Goal: Task Accomplishment & Management: Use online tool/utility

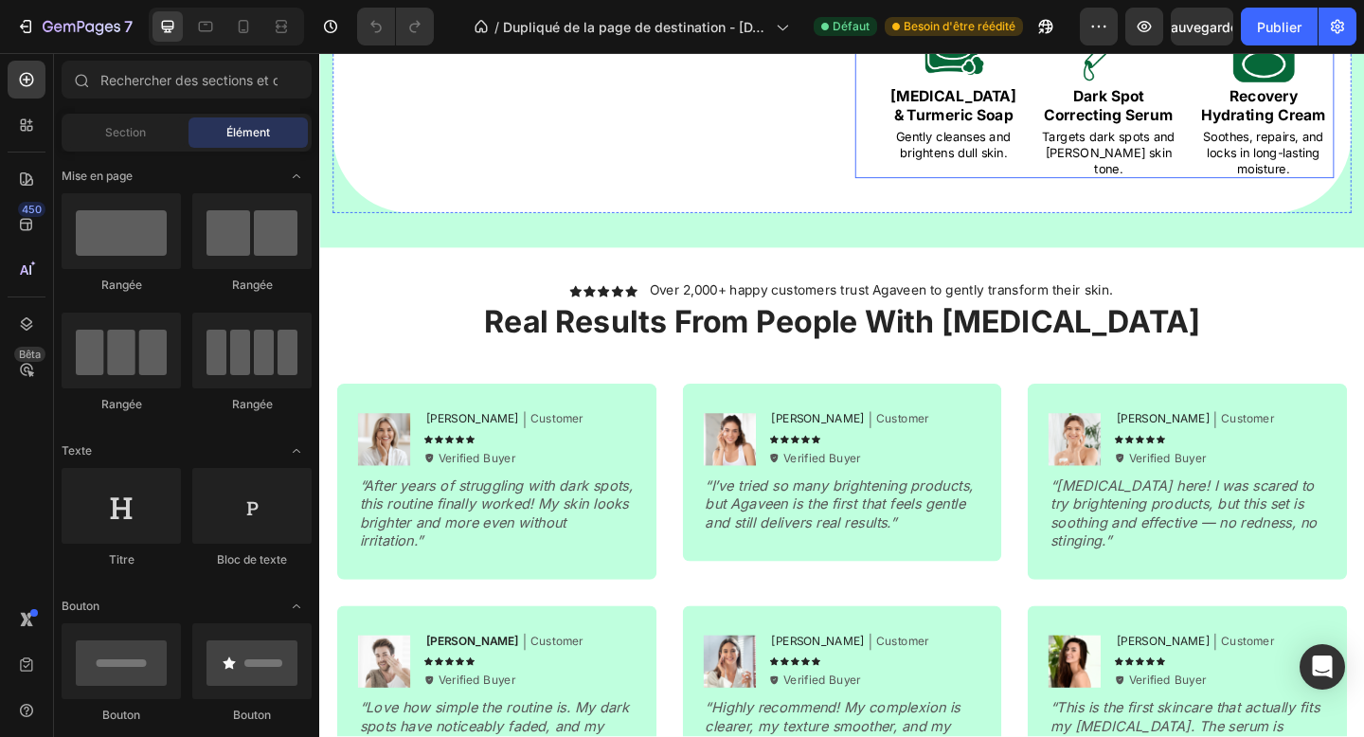
scroll to position [1939, 0]
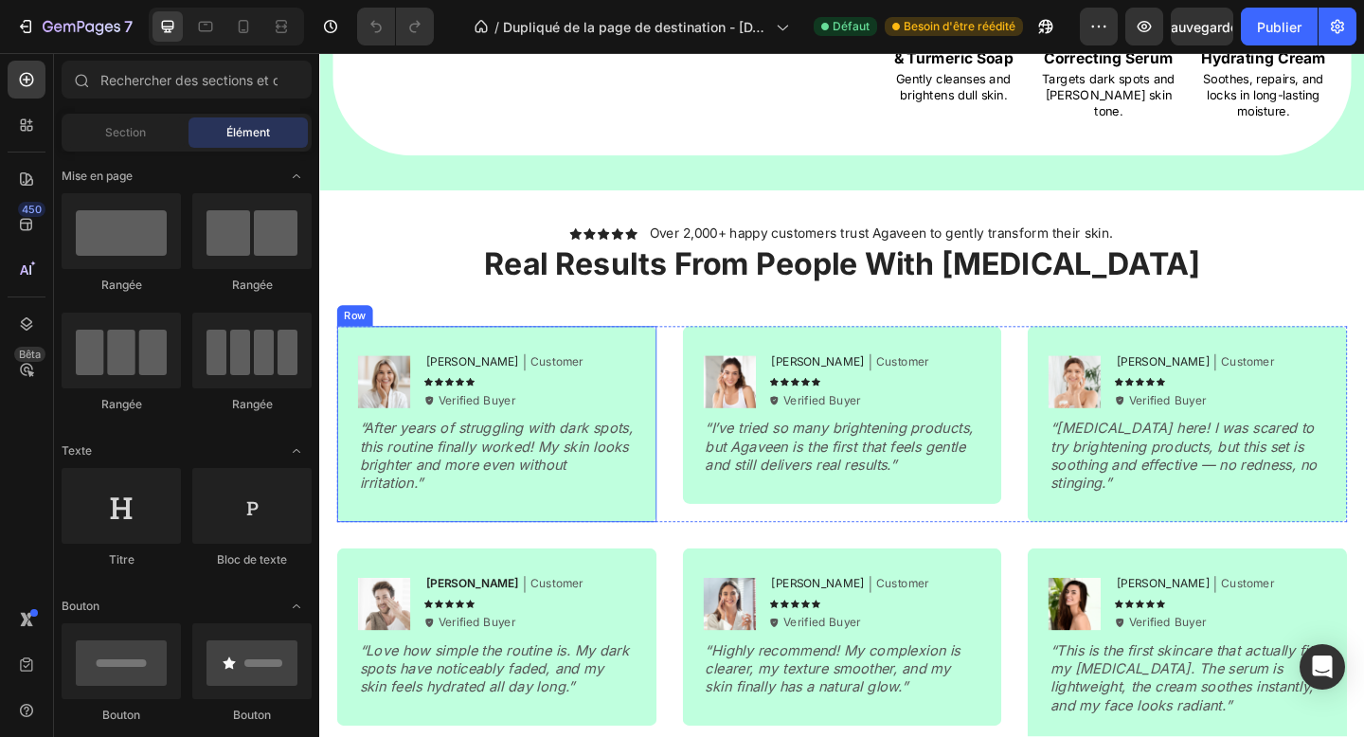
click at [636, 531] on div "Image Emily Text Block Customer Text Block Row Icon Icon Icon Icon Icon Icon Li…" at bounding box center [512, 456] width 348 height 213
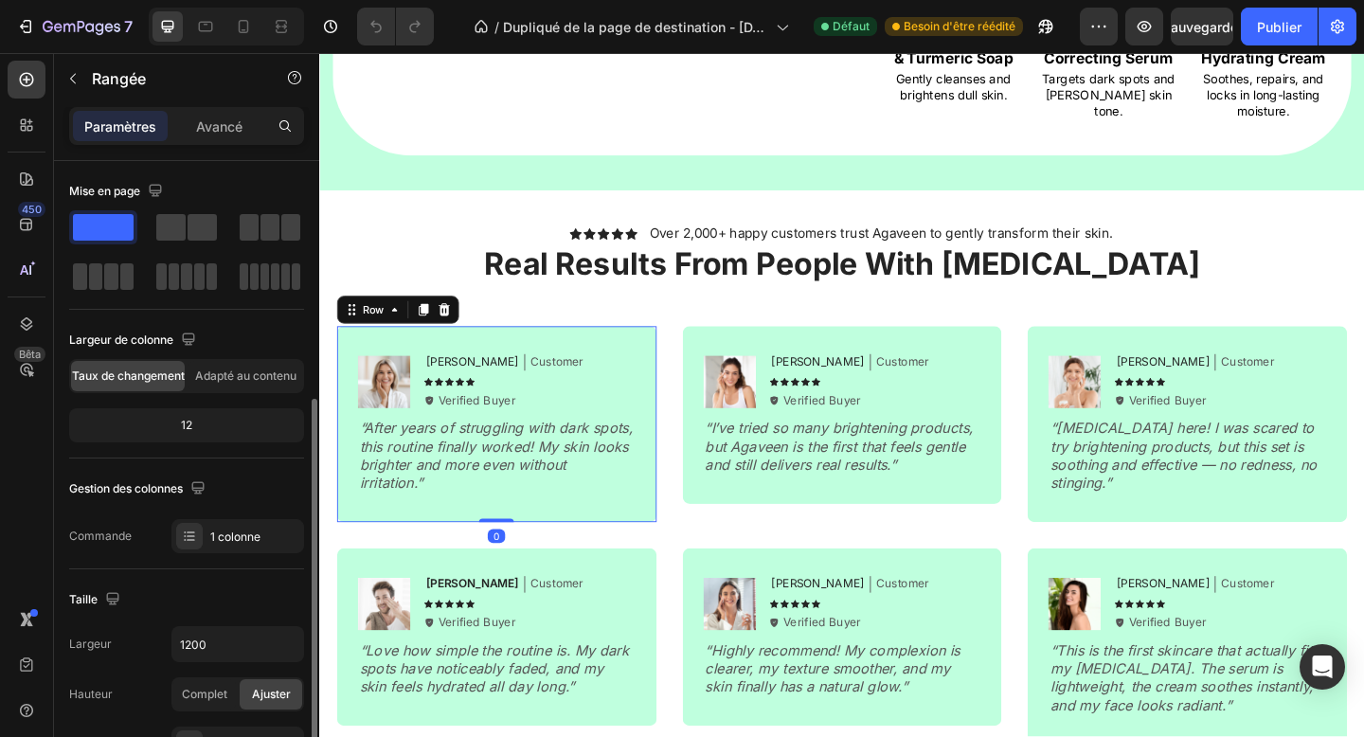
scroll to position [526, 0]
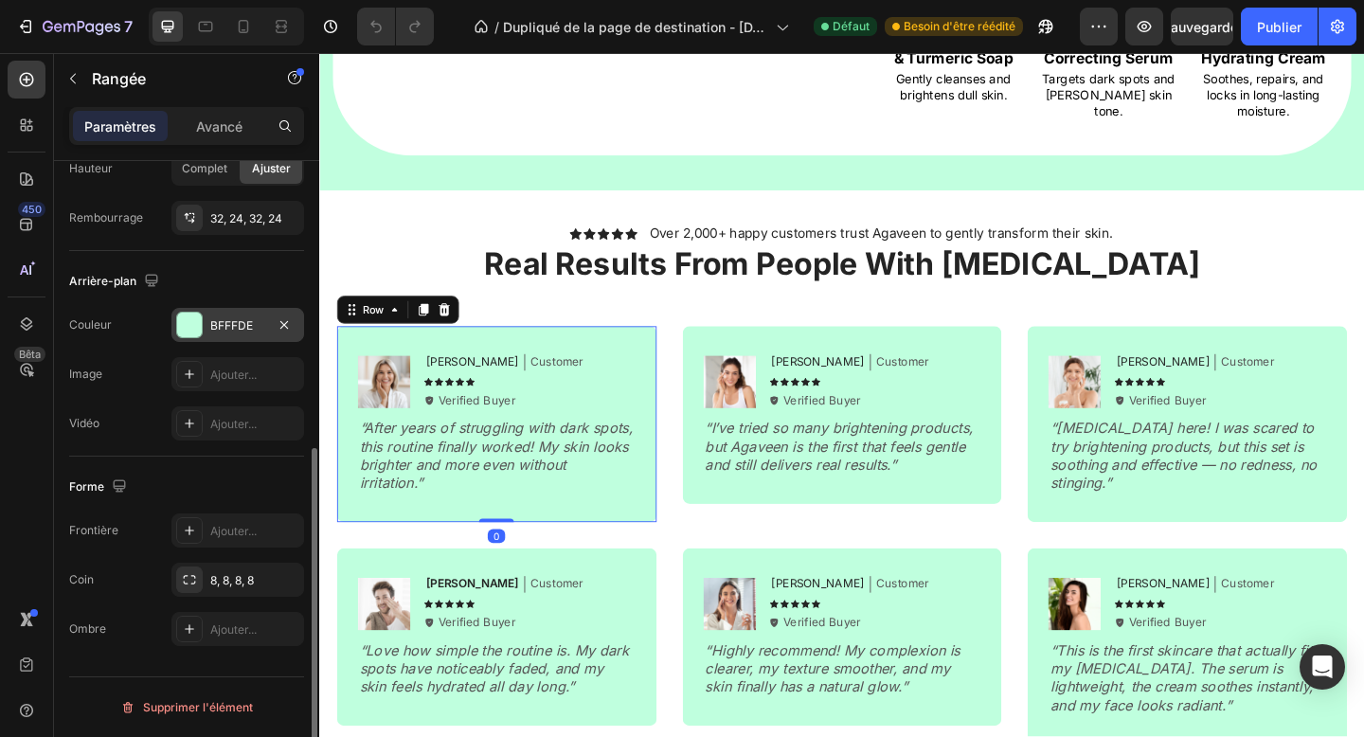
click at [221, 325] on font "BFFFDE" at bounding box center [231, 325] width 43 height 14
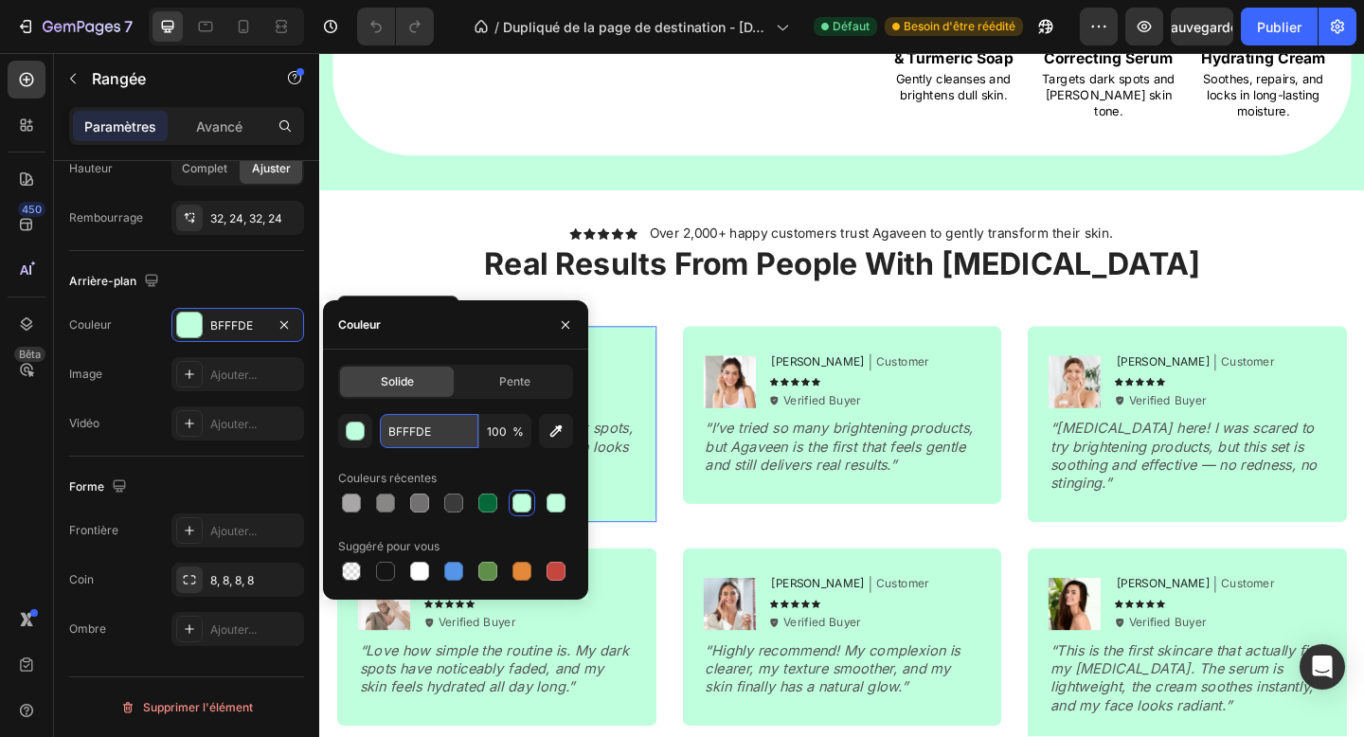
click at [411, 421] on input "BFFFDE" at bounding box center [429, 431] width 99 height 34
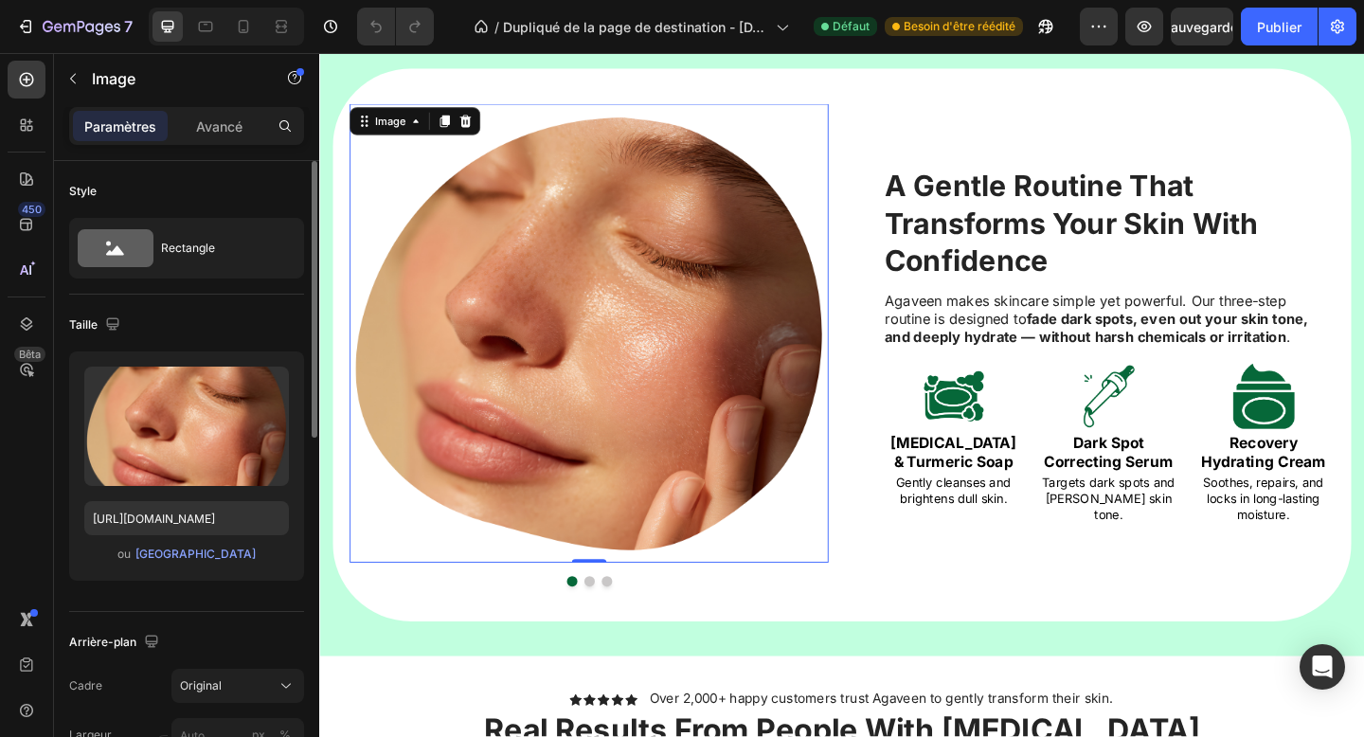
scroll to position [1517, 0]
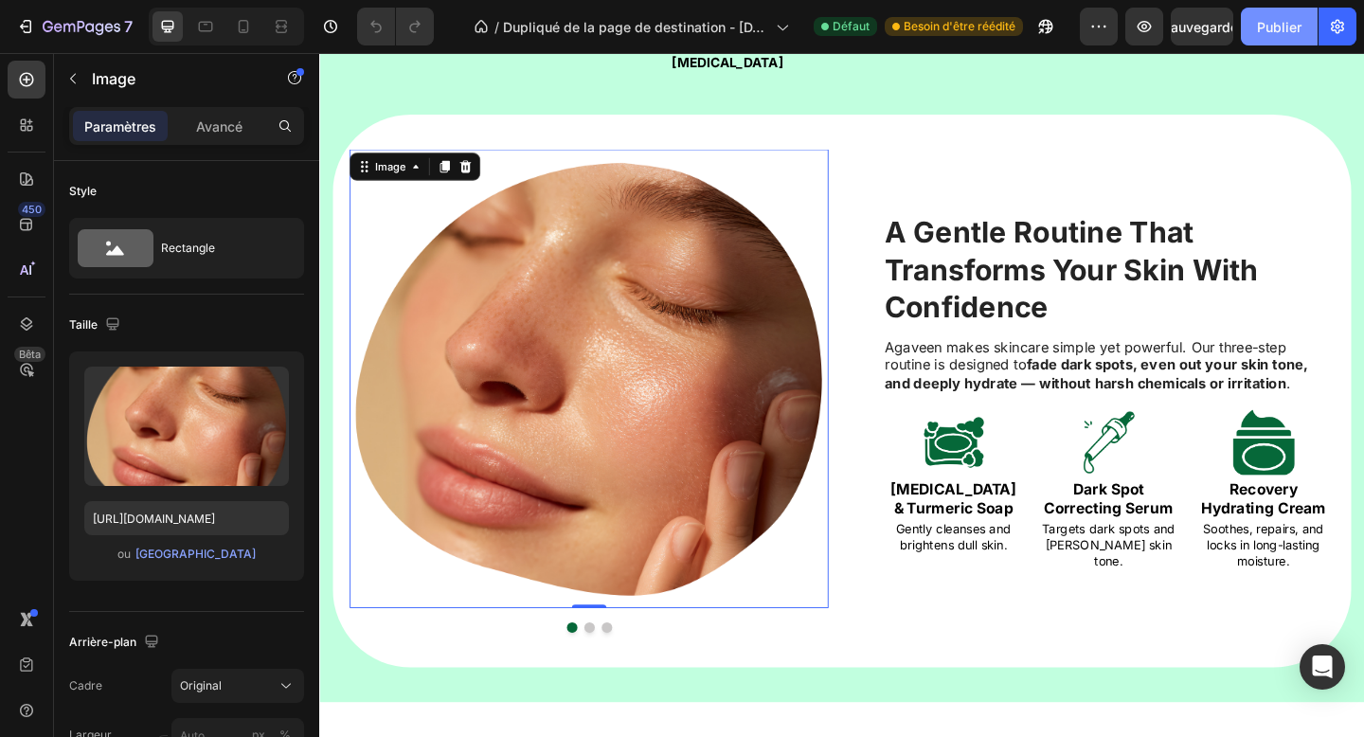
click at [1313, 39] on button "Publier" at bounding box center [1279, 27] width 77 height 38
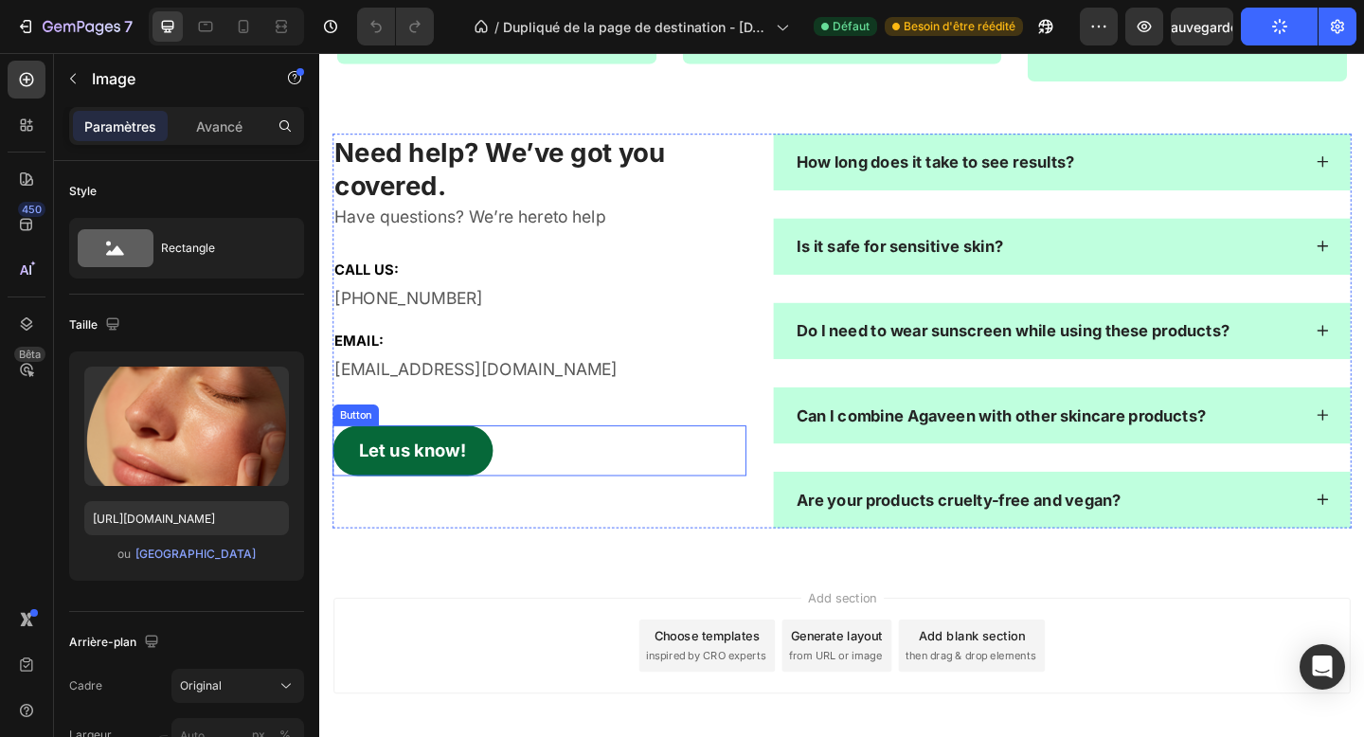
scroll to position [2732, 0]
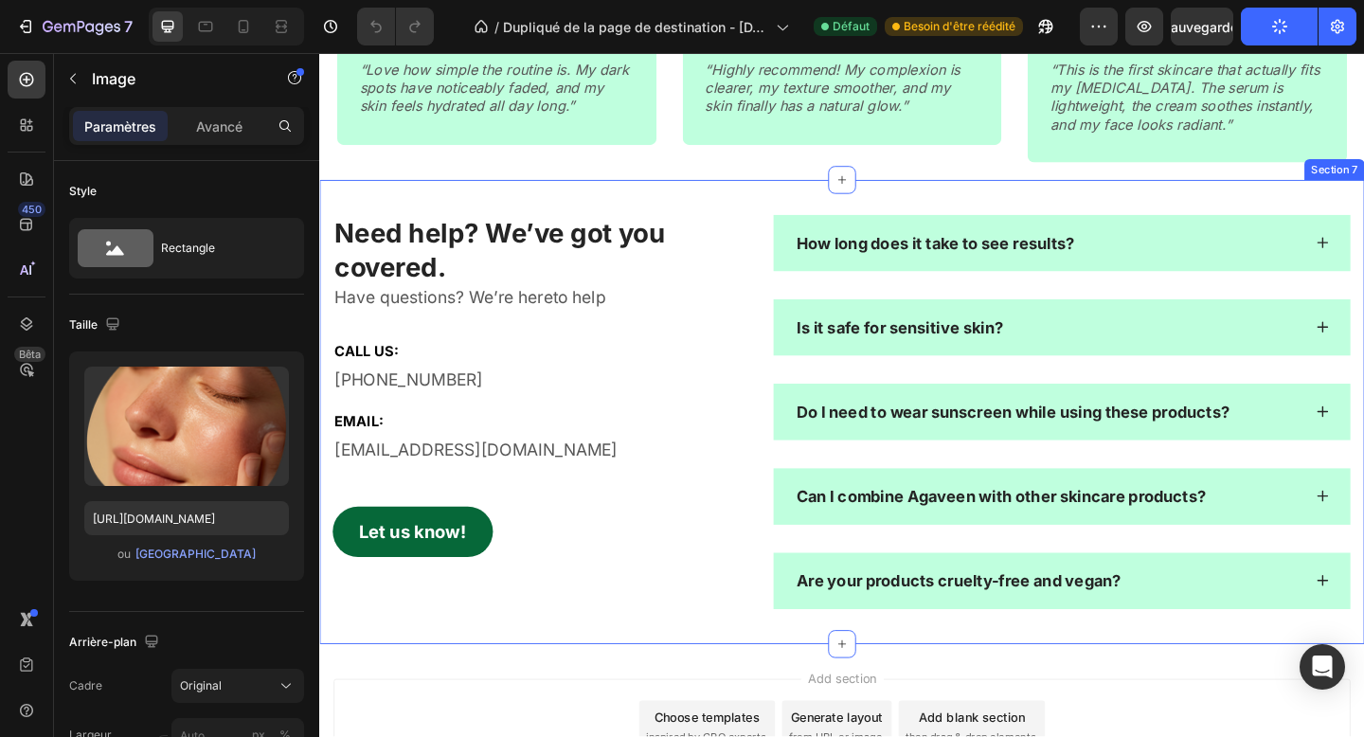
click at [754, 203] on div "Need help? We’ve got you covered. Heading Have questions? We’re hereto help Tex…" at bounding box center [887, 443] width 1137 height 505
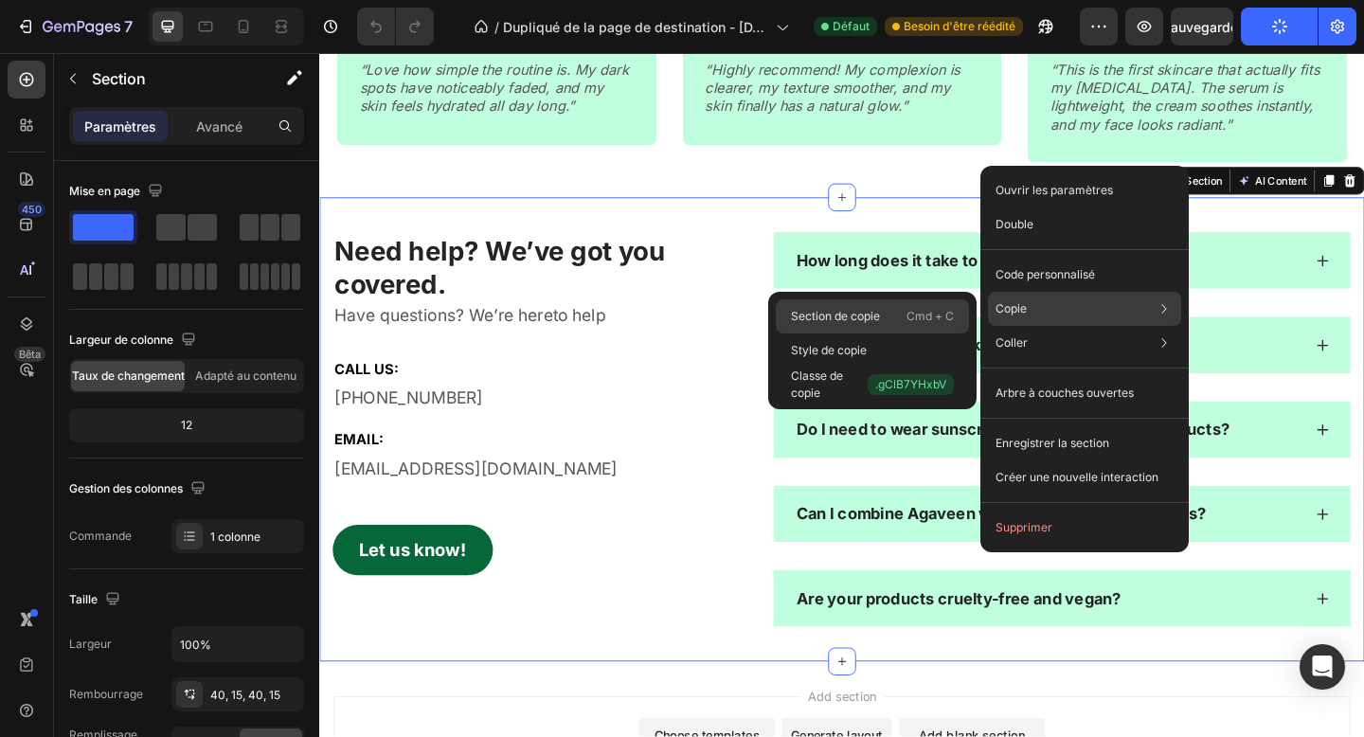
click at [924, 307] on font "Cmd + C" at bounding box center [929, 316] width 47 height 19
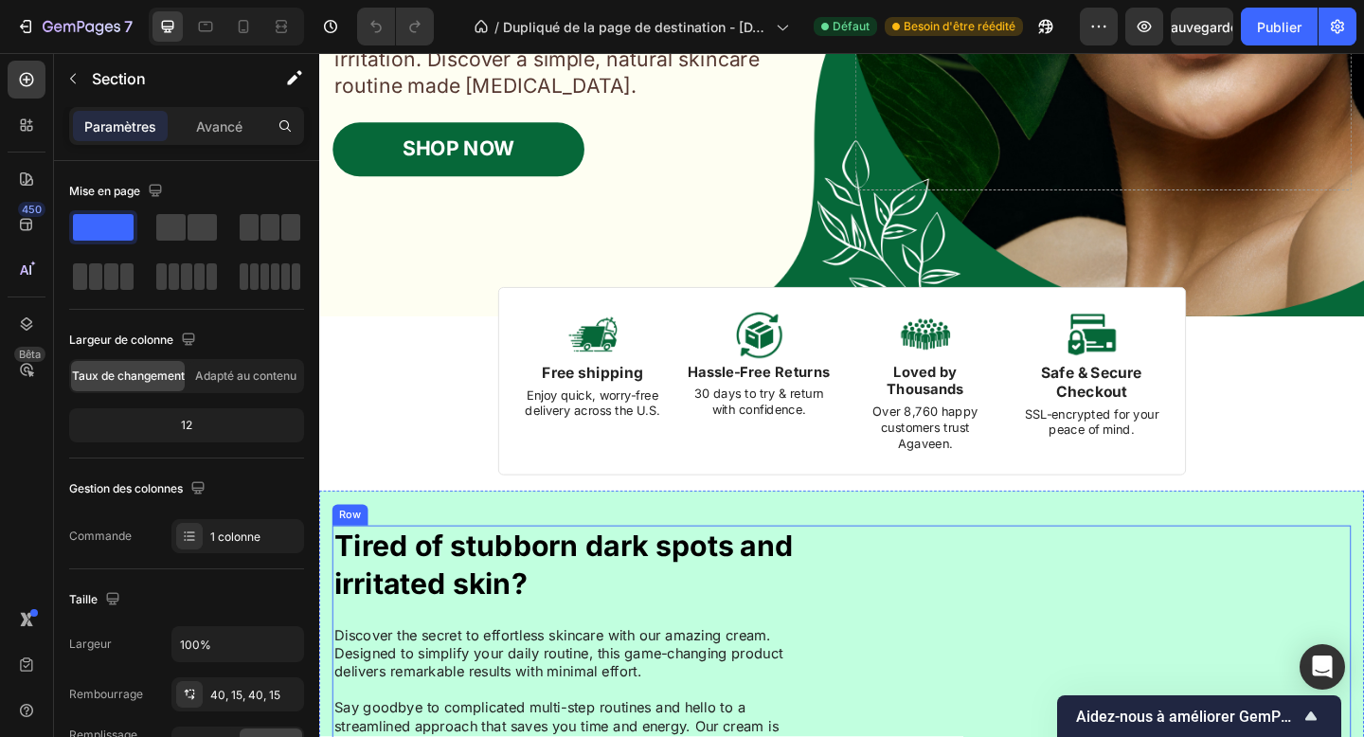
scroll to position [514, 0]
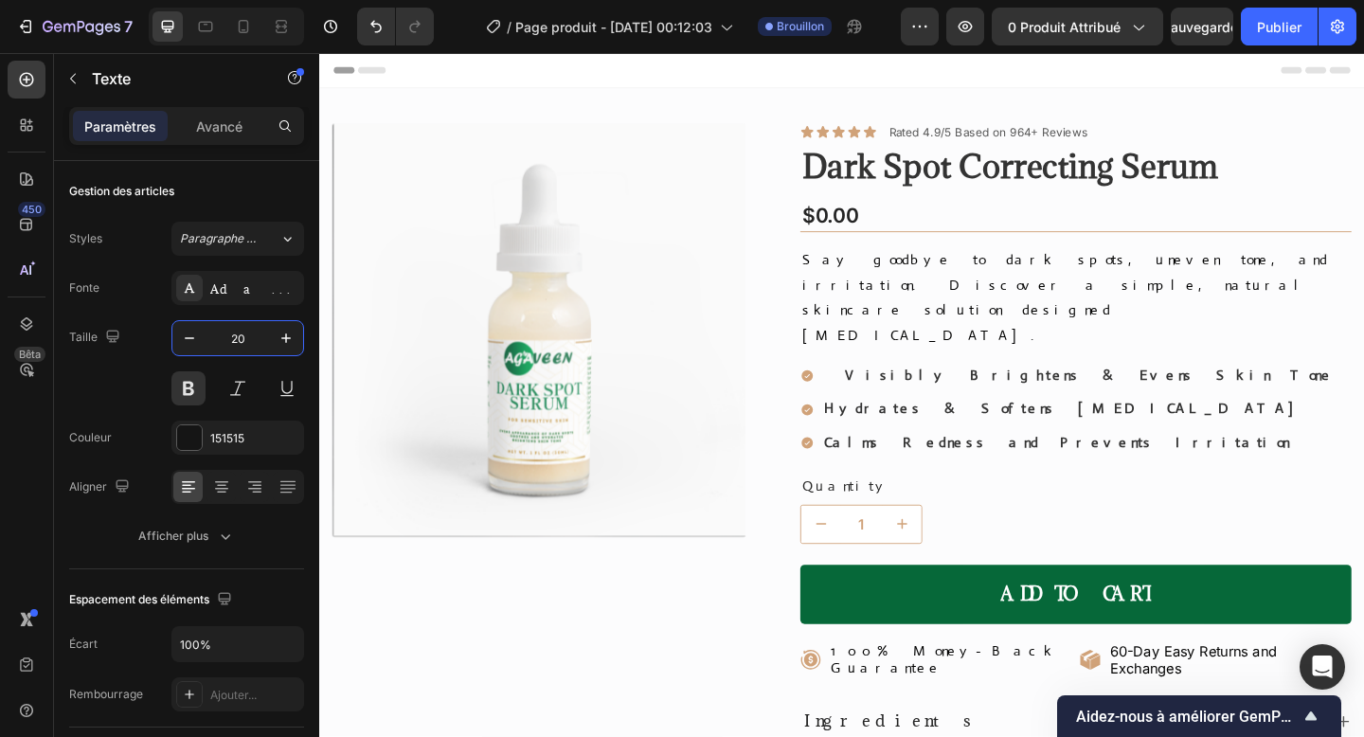
scroll to position [595, 0]
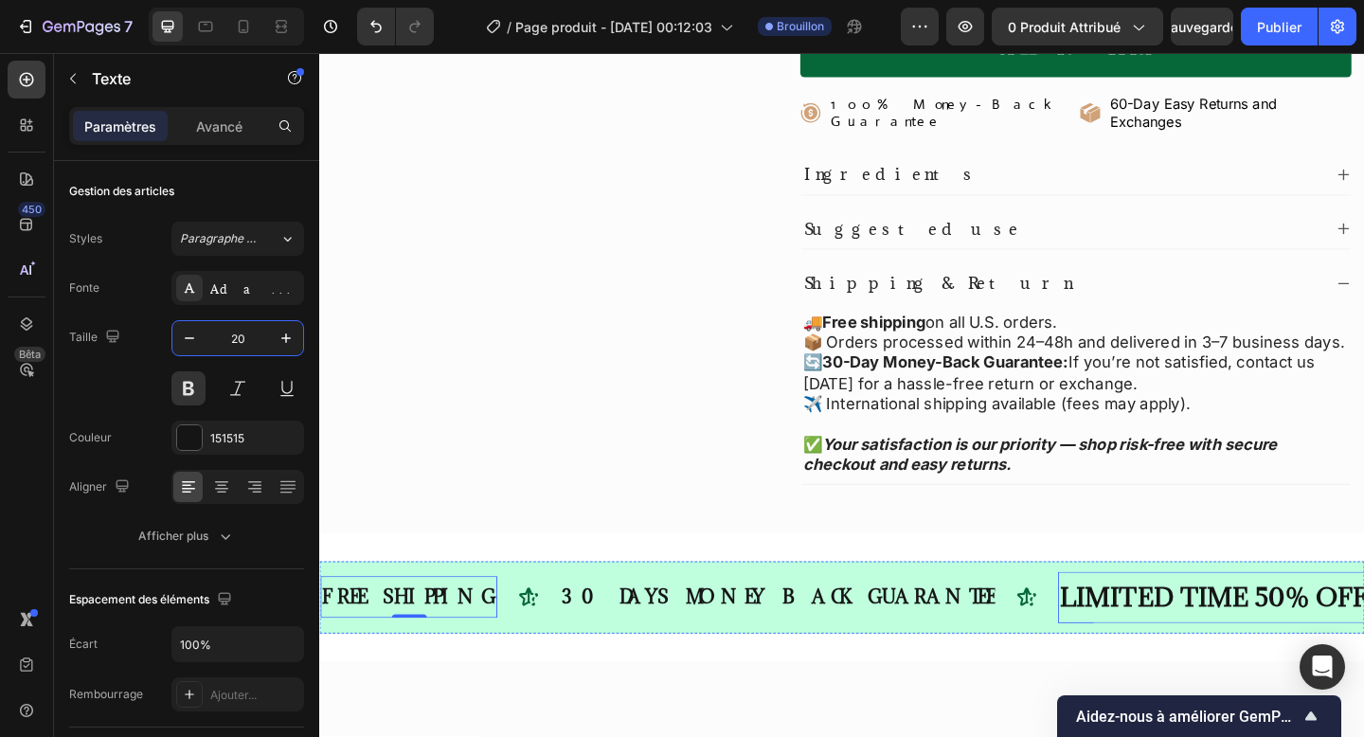
click at [1122, 625] on div "LIMITED TIME 50% OFF SALE" at bounding box center [1331, 645] width 418 height 41
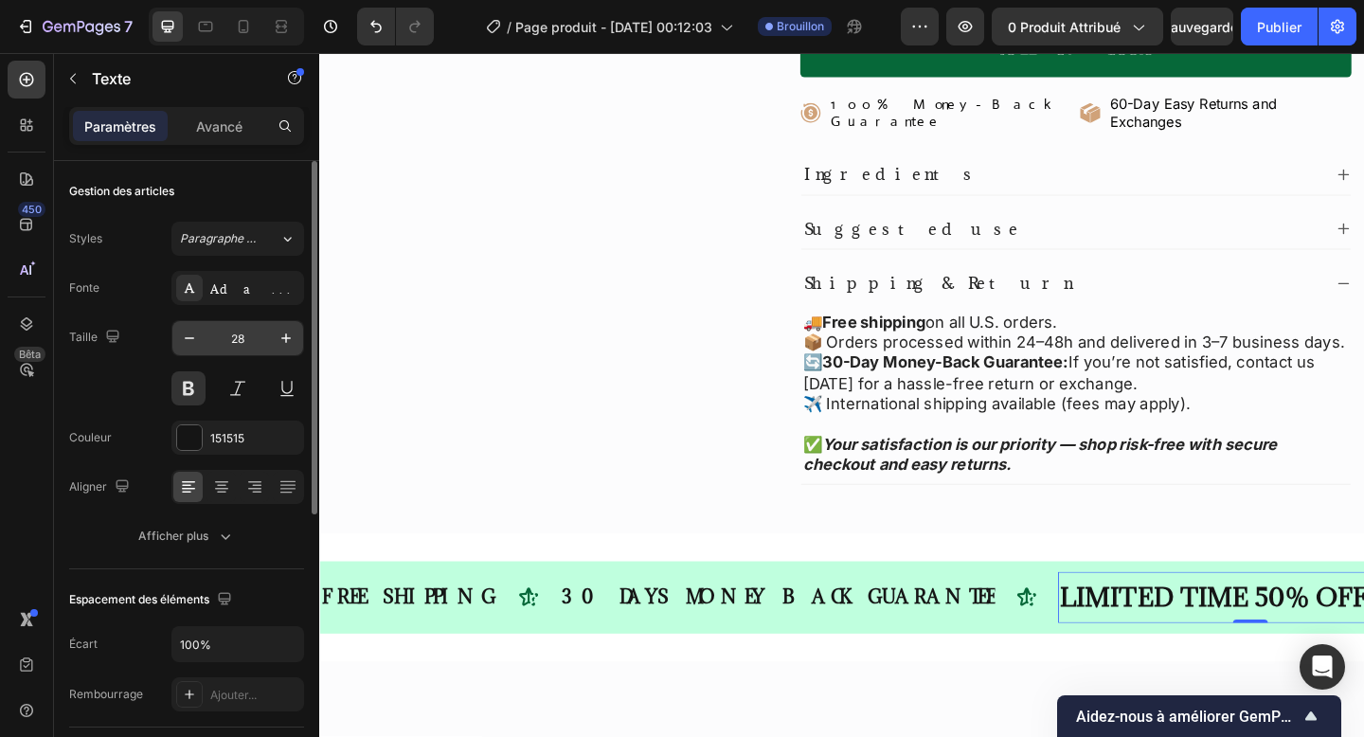
click at [236, 343] on input "28" at bounding box center [237, 338] width 63 height 34
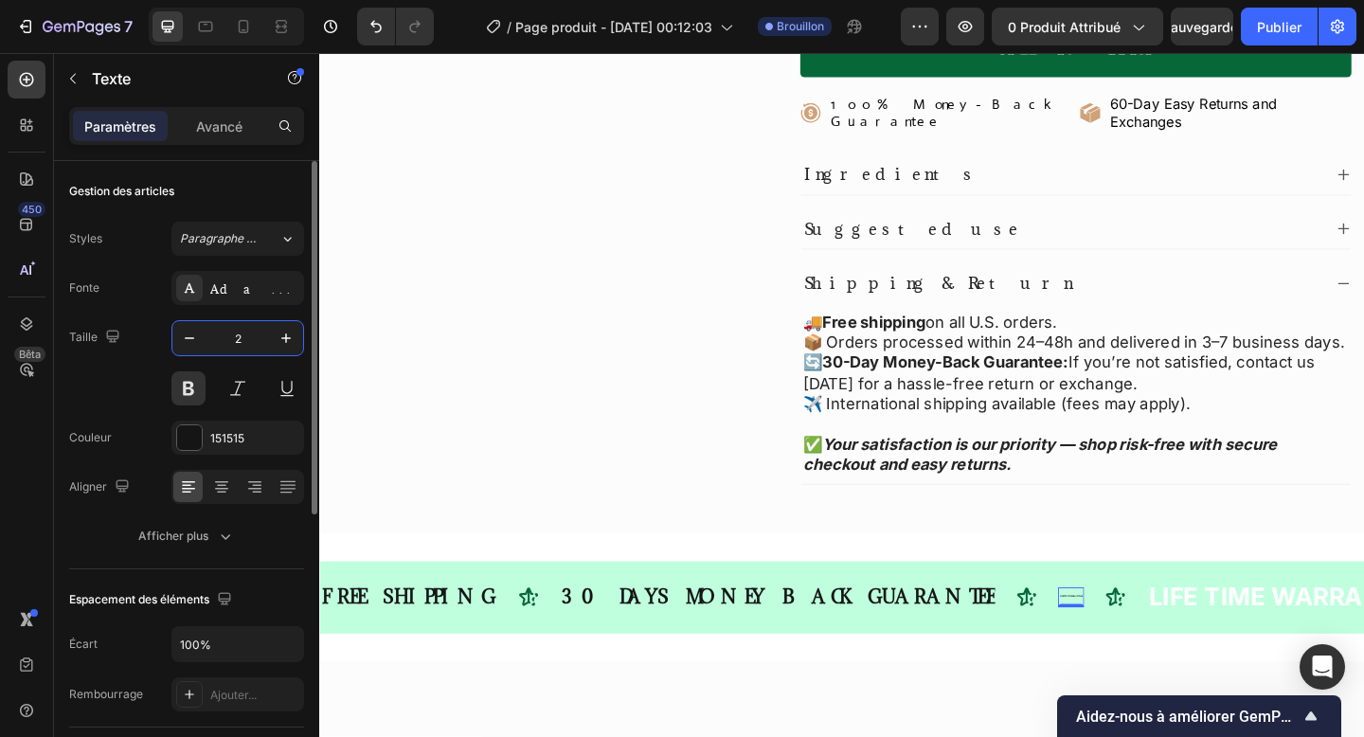
type input "20"
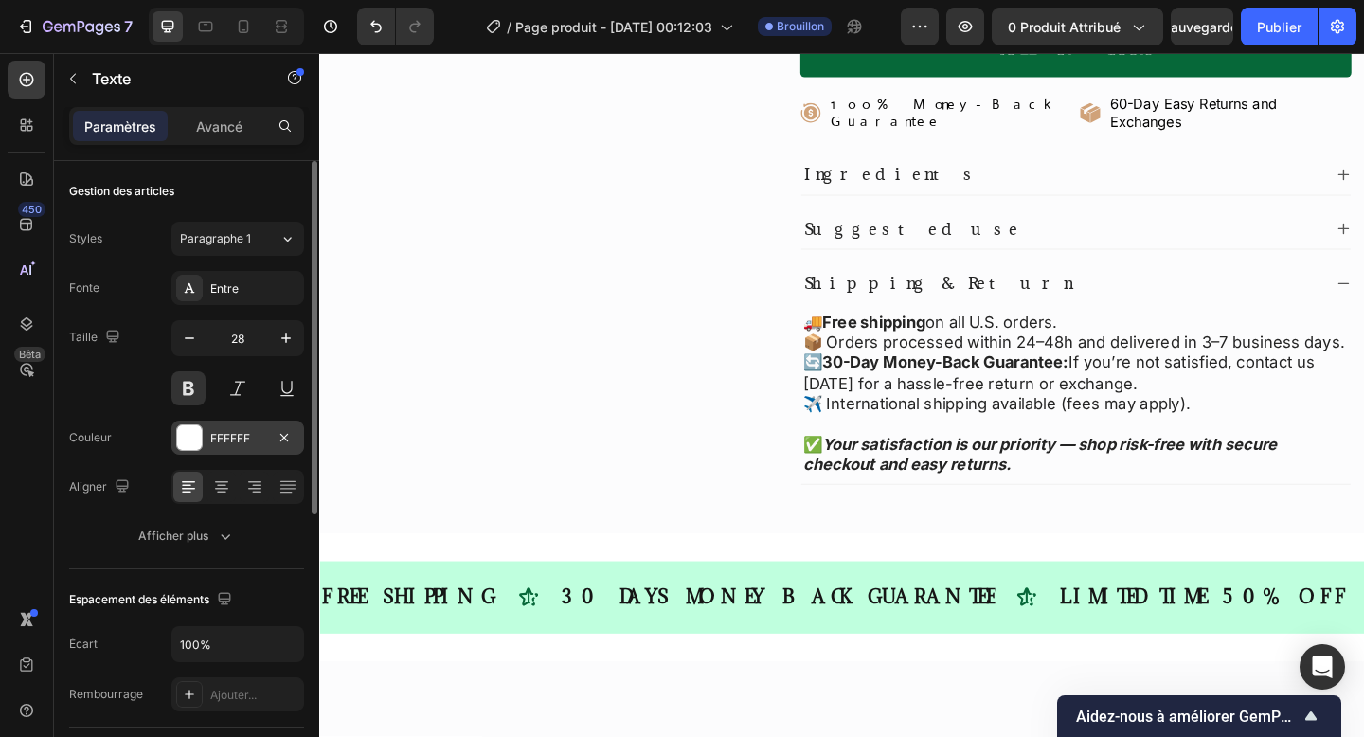
click at [203, 440] on div "FFFFFF" at bounding box center [237, 438] width 133 height 34
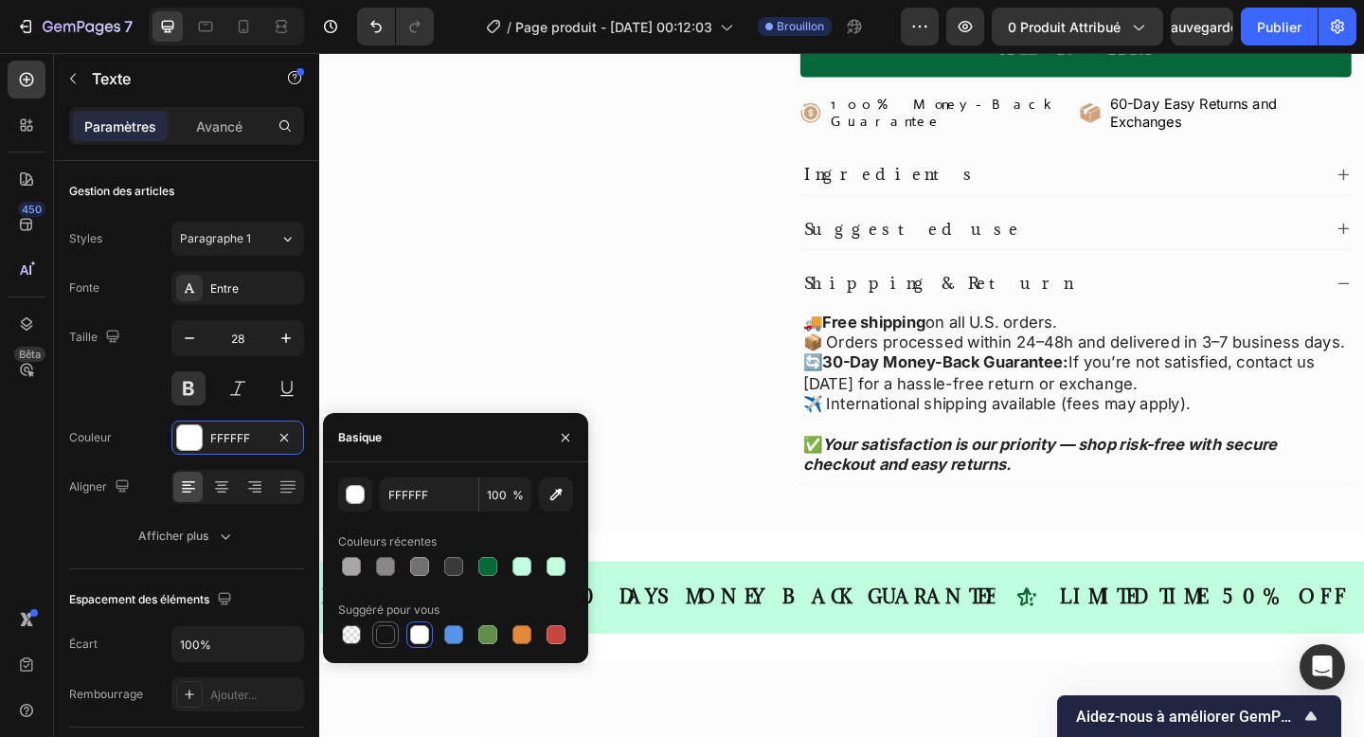
click at [383, 631] on div at bounding box center [385, 634] width 19 height 19
type input "151515"
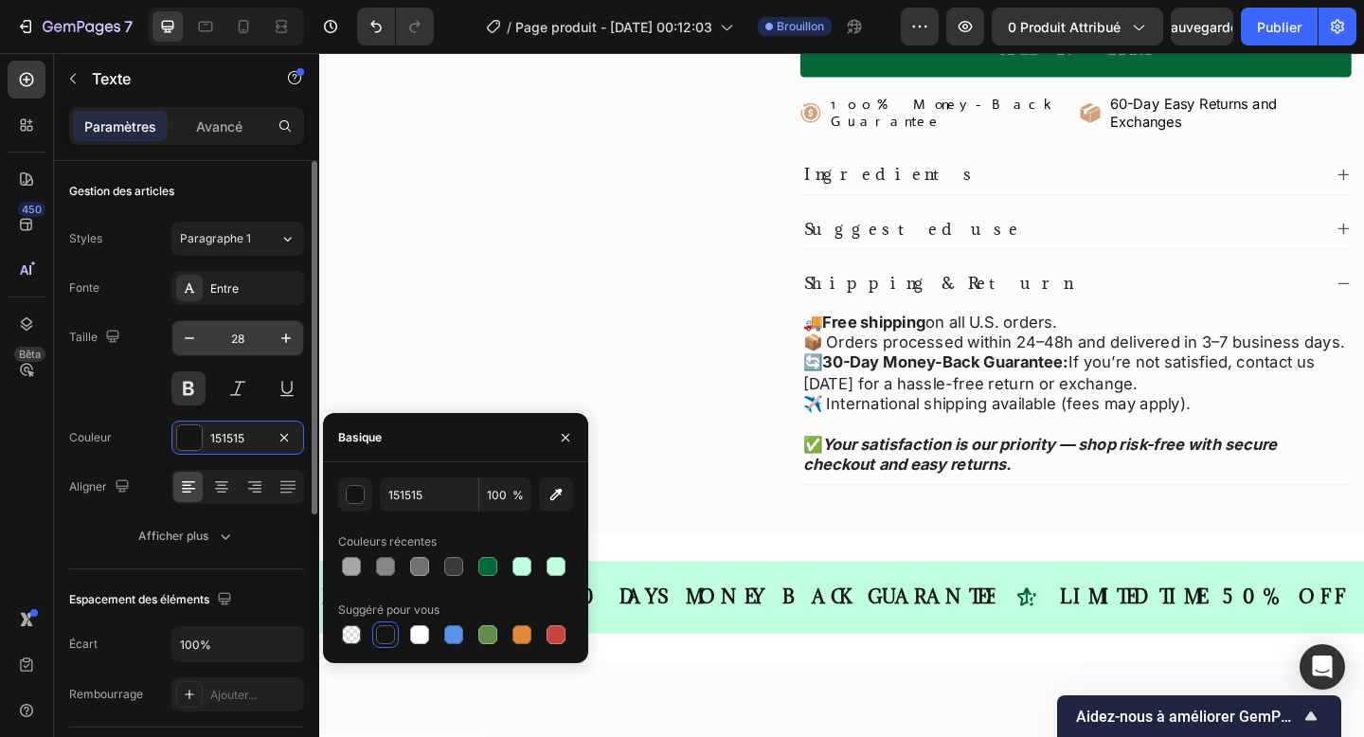
click at [244, 346] on input "28" at bounding box center [237, 338] width 63 height 34
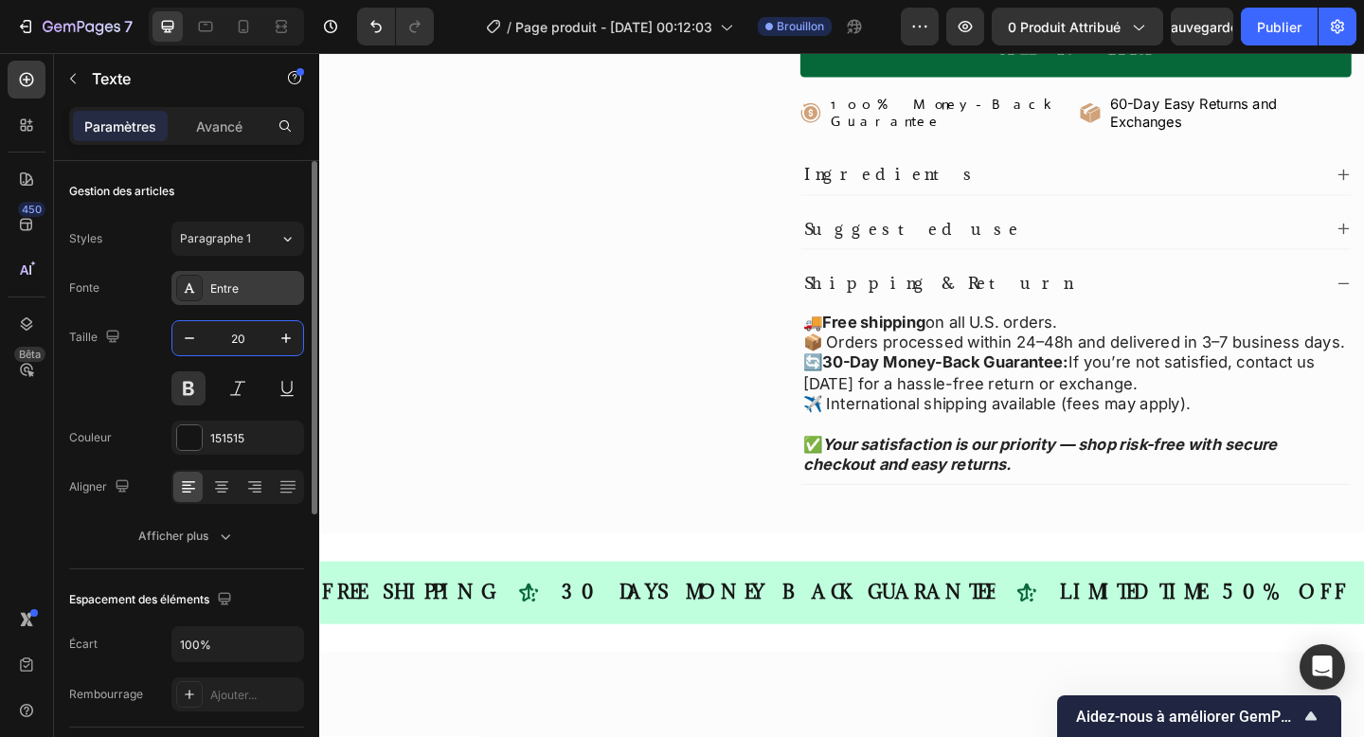
type input "20"
click at [223, 294] on font "Entre" at bounding box center [224, 288] width 28 height 14
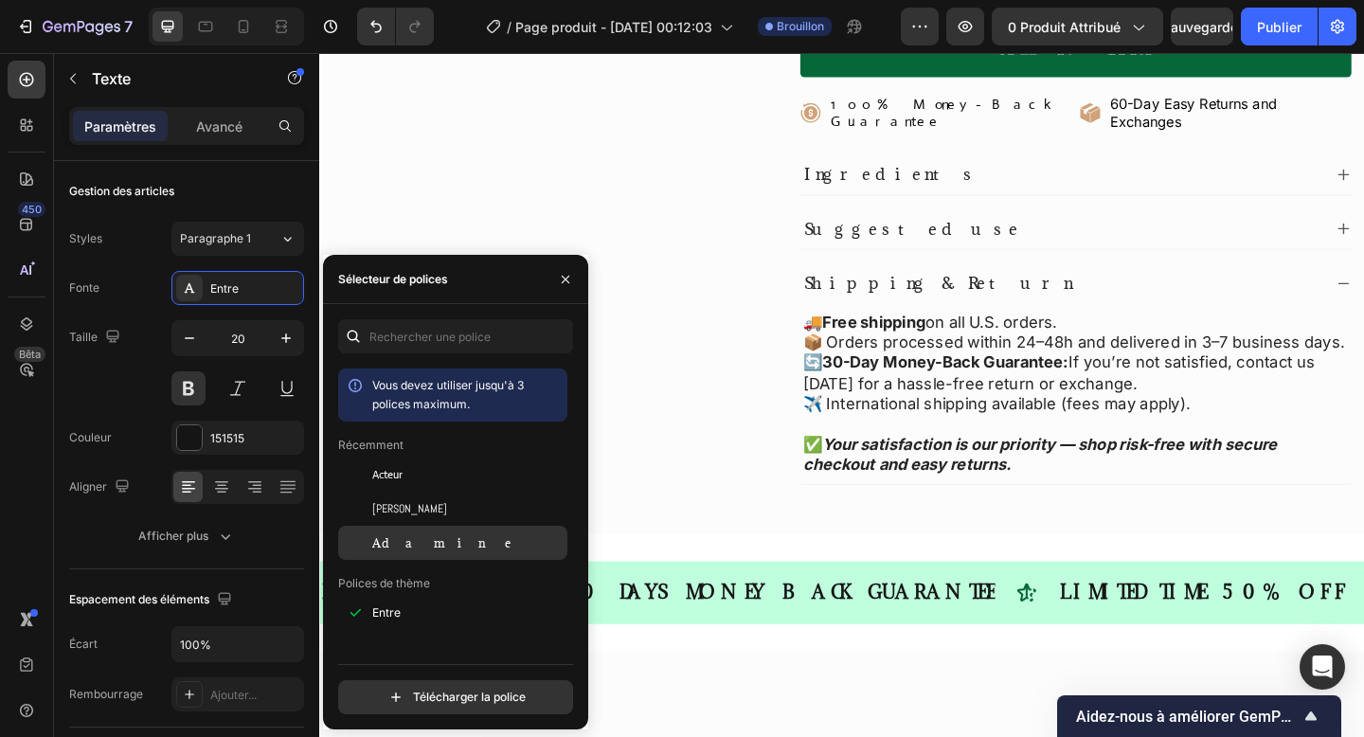
click at [403, 544] on font "Adamine" at bounding box center [449, 542] width 154 height 15
click at [563, 283] on icon "button" at bounding box center [565, 279] width 15 height 15
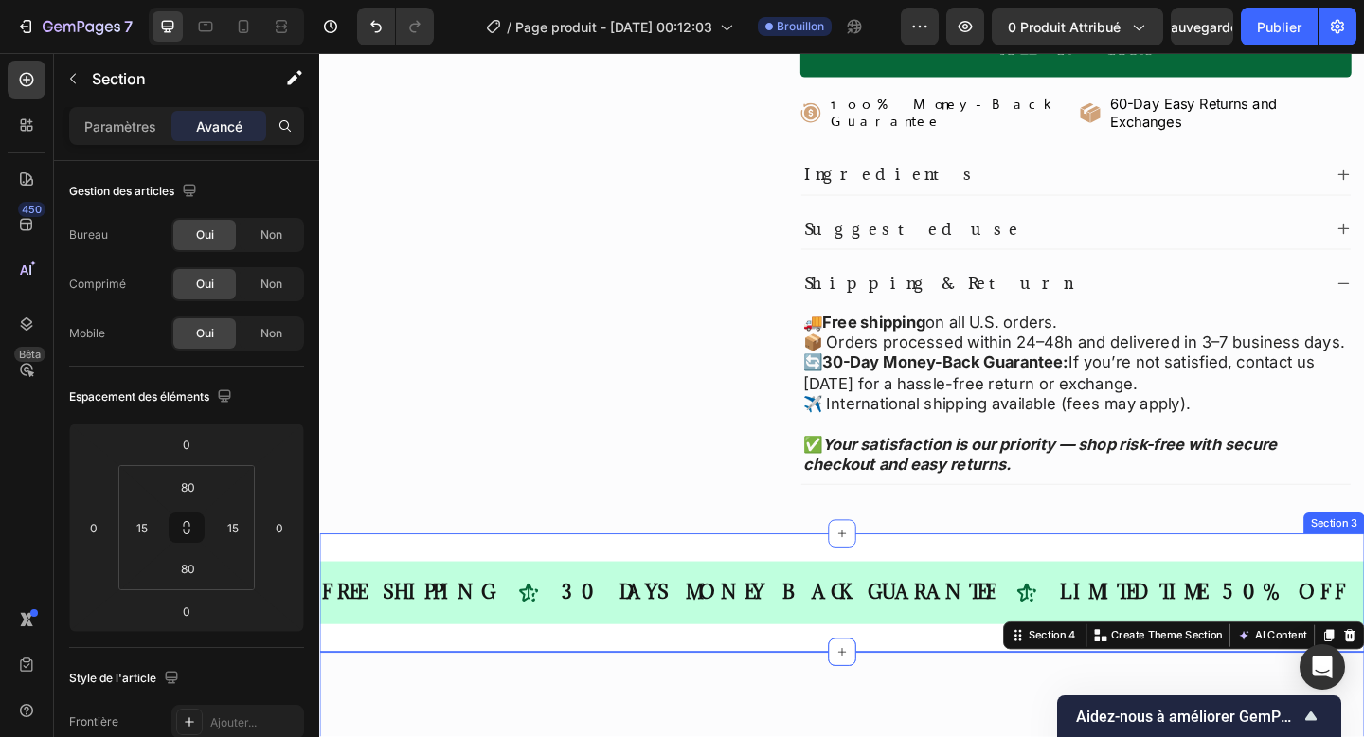
click at [716, 641] on div "FREE SHIPPING Text 30 DAYS MONEY BACK GUARANTEE Text LIMITED TIME 50% OFF SALE …" at bounding box center [887, 640] width 1137 height 129
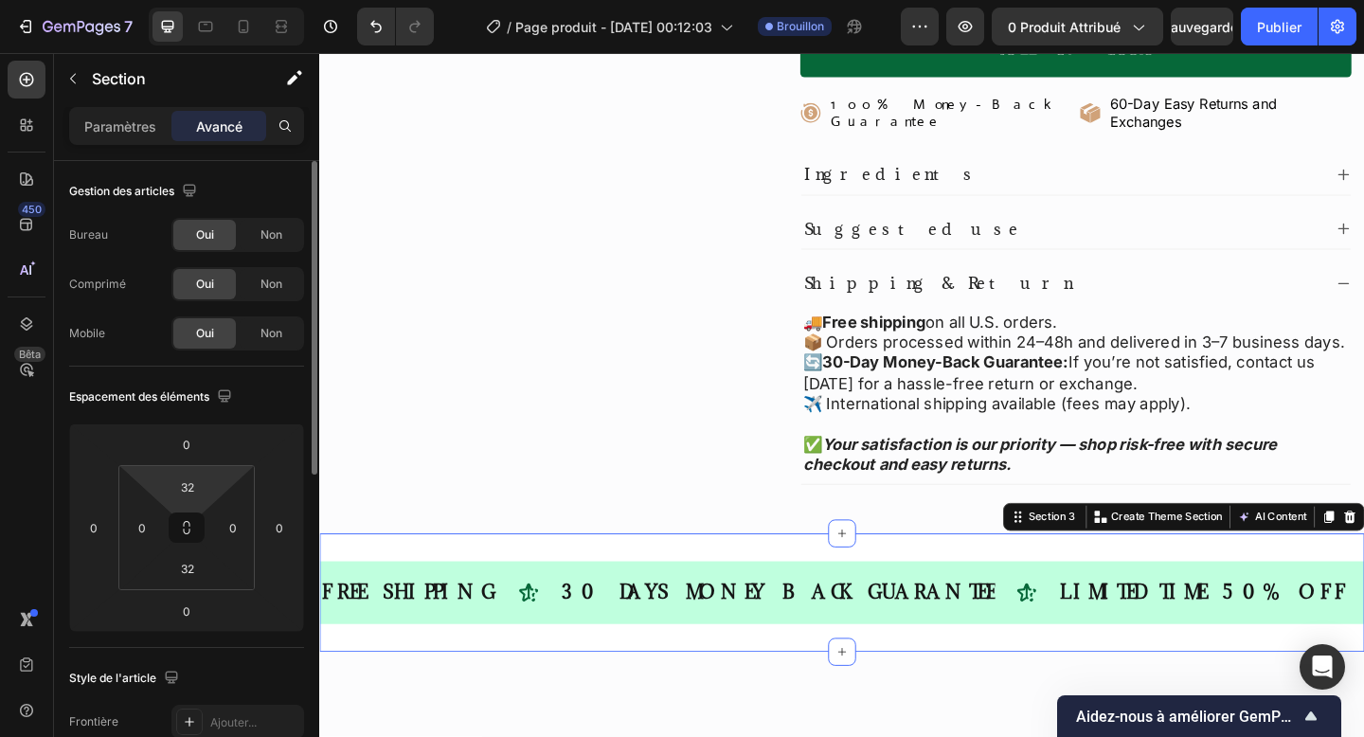
click at [199, 0] on html "7 Version history / Page produit - [DATE] 00:12:03 Brouillon Aperçu 0 produit a…" at bounding box center [682, 0] width 1364 height 0
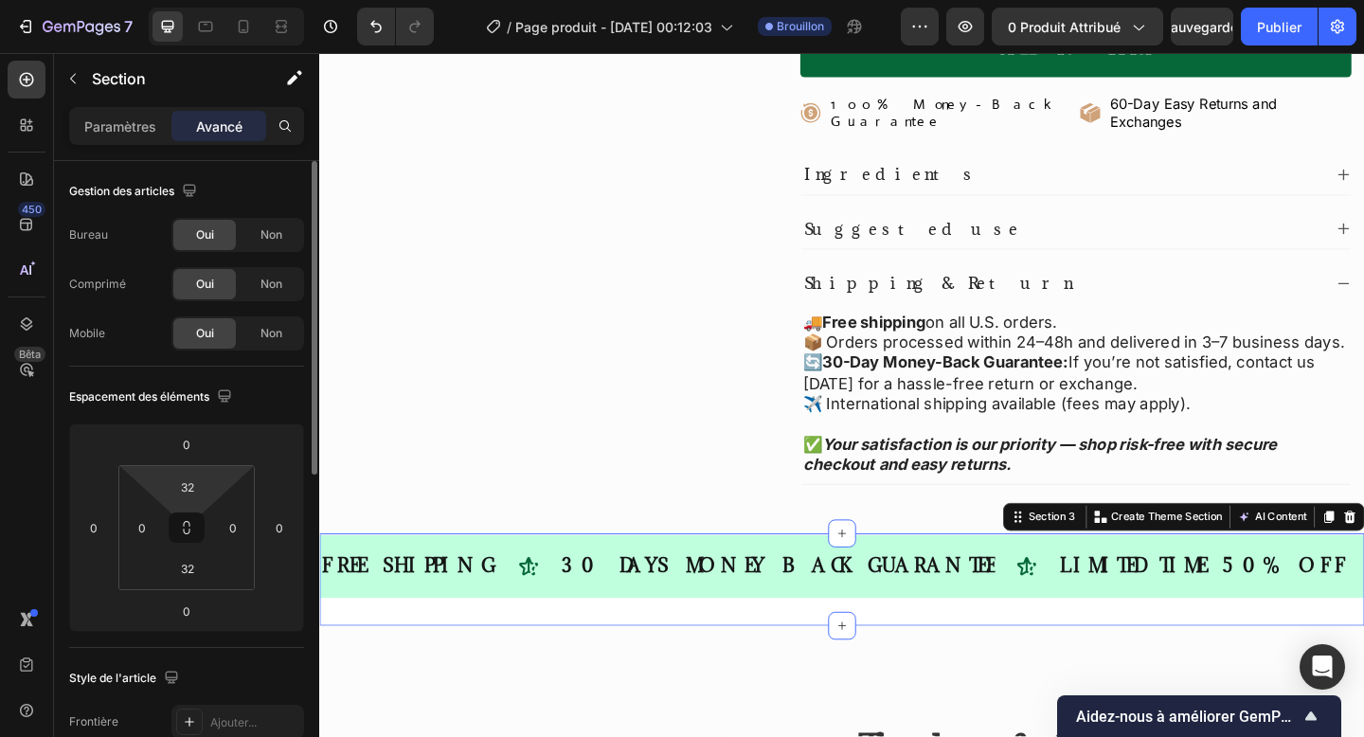
type input "2"
click at [113, 130] on font "Paramètres" at bounding box center [120, 126] width 72 height 16
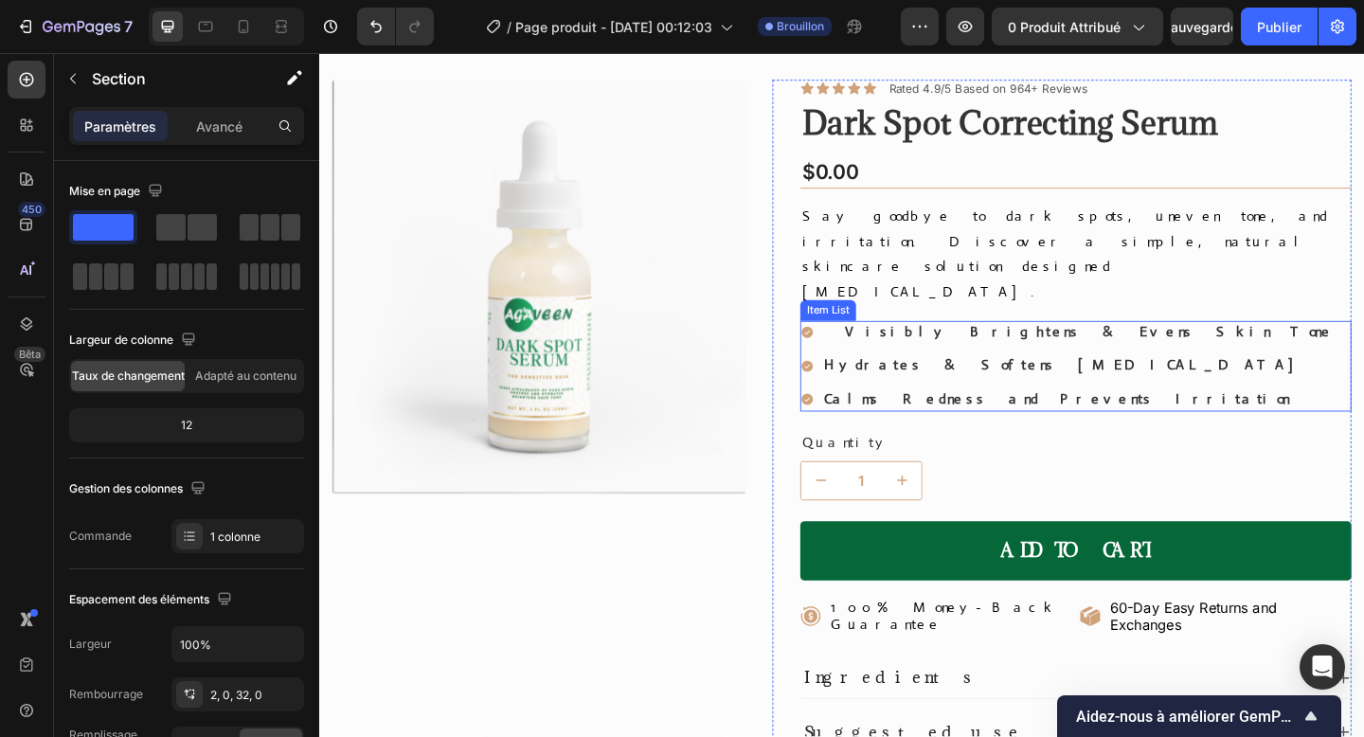
scroll to position [0, 0]
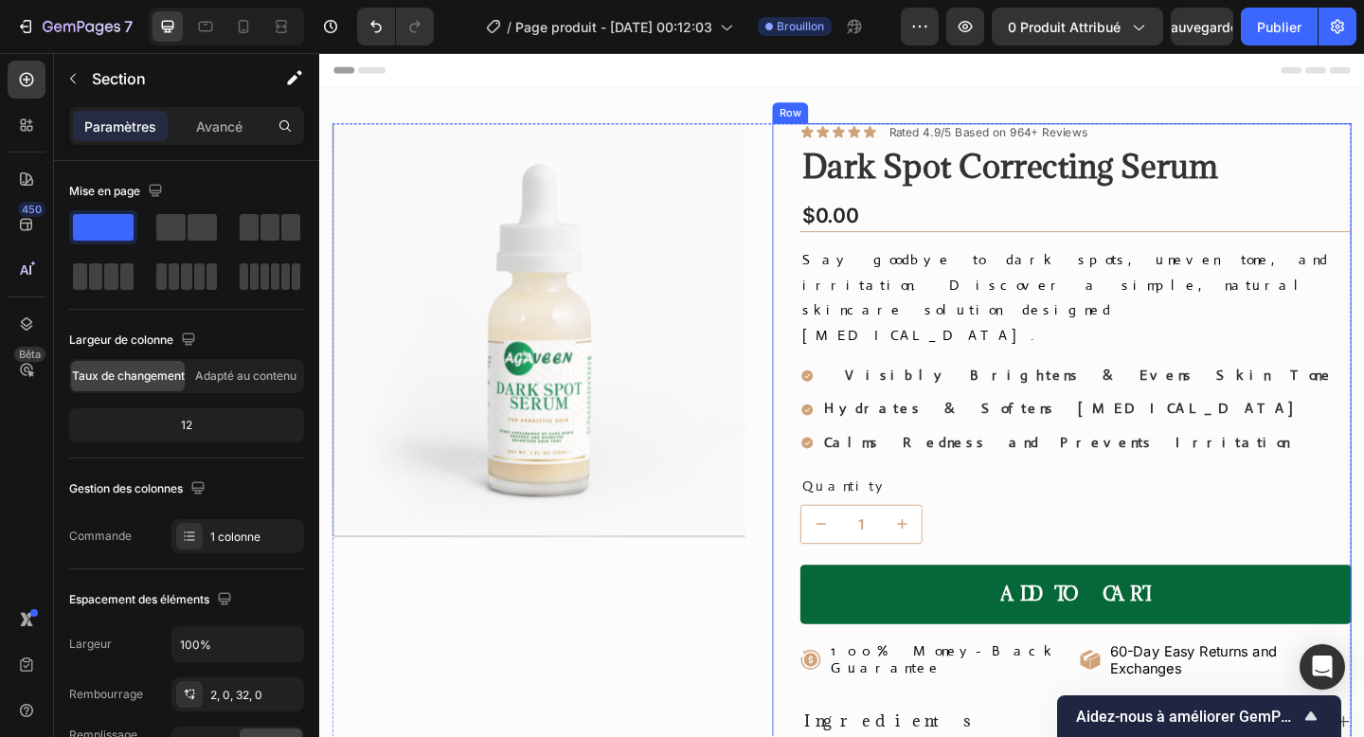
click at [1089, 253] on div "Icon Icon Icon Icon Icon Icon List Rated 4.9/5 Based on 964+ Reviews Text Block…" at bounding box center [1142, 624] width 600 height 988
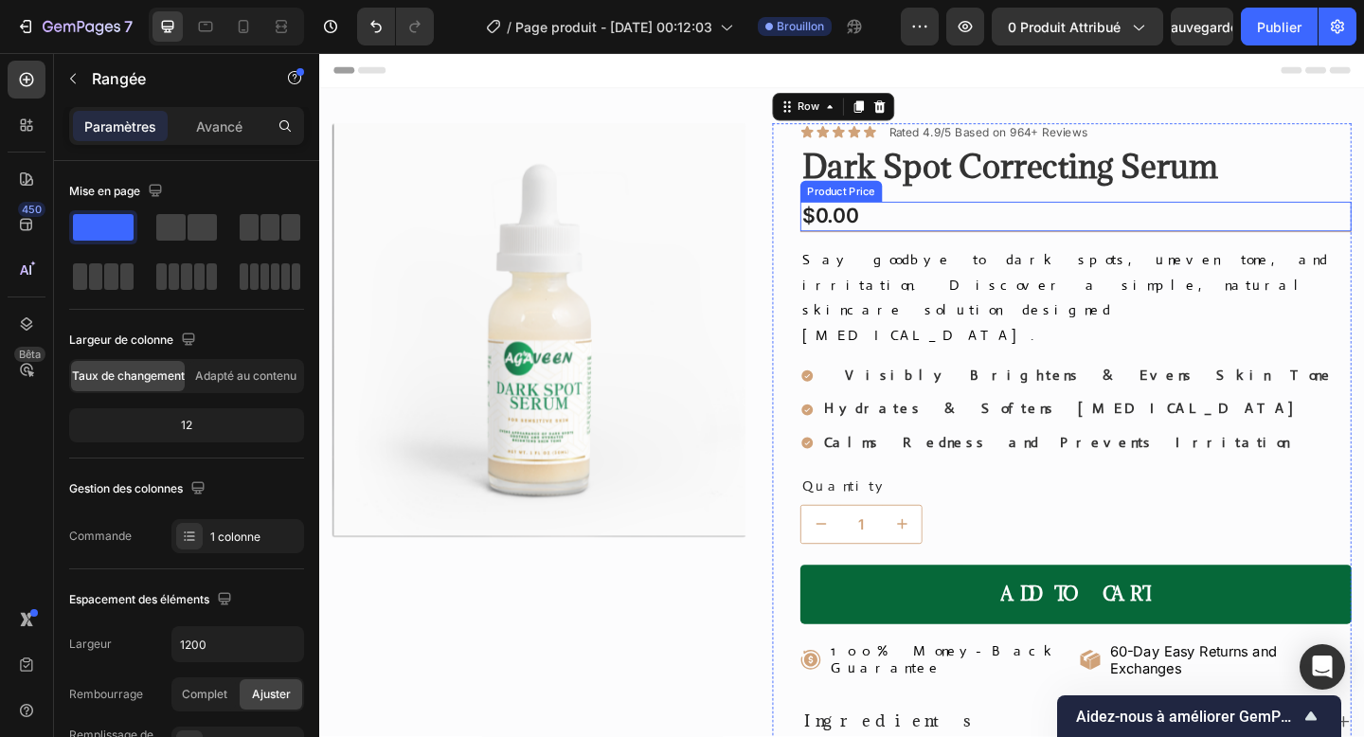
click at [1092, 241] on div "$0.00" at bounding box center [1142, 231] width 600 height 32
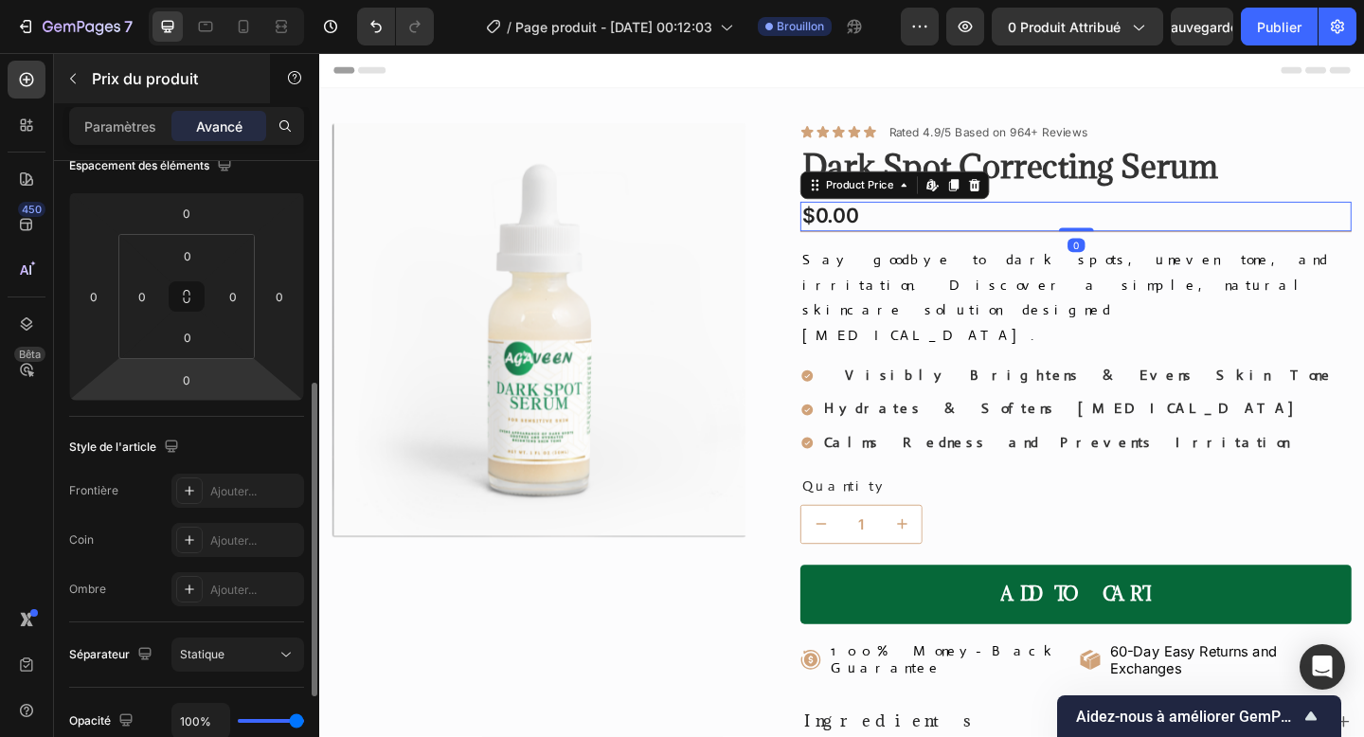
scroll to position [302, 0]
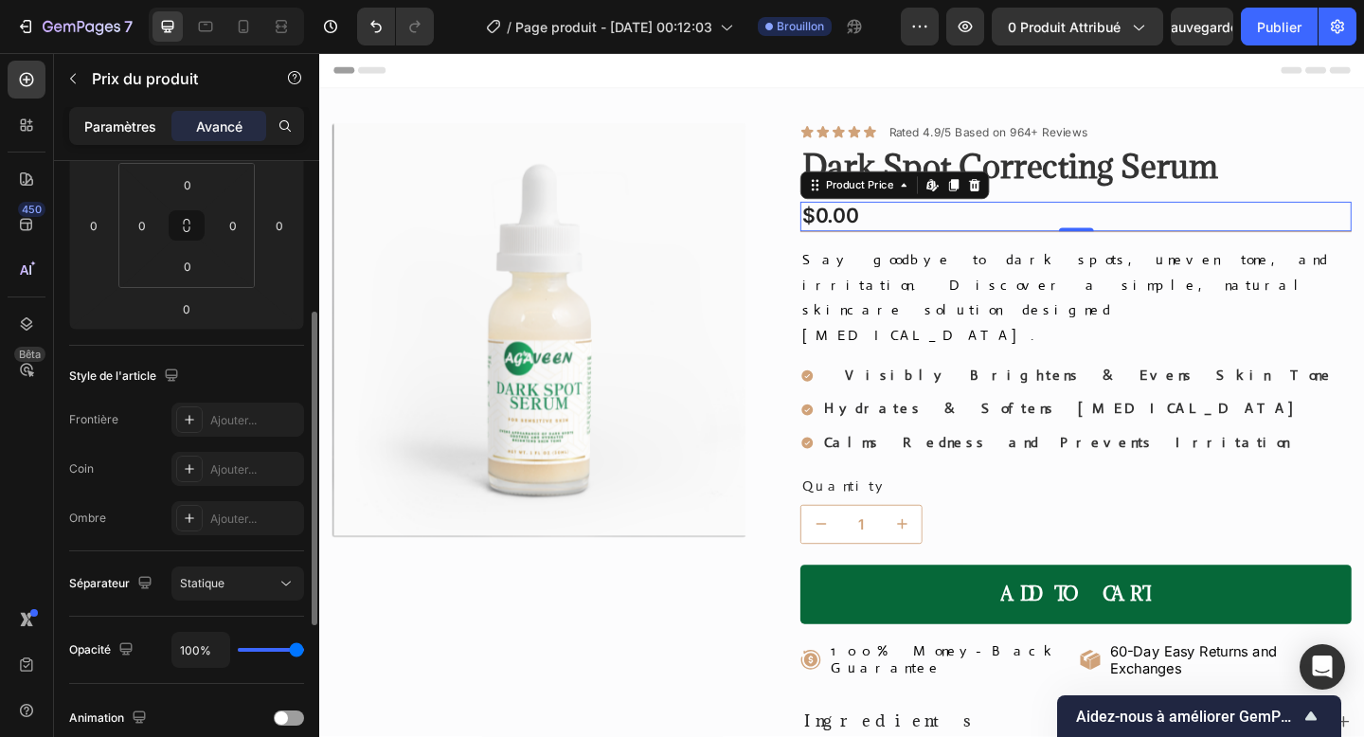
click at [112, 117] on p "Paramètres" at bounding box center [120, 127] width 72 height 20
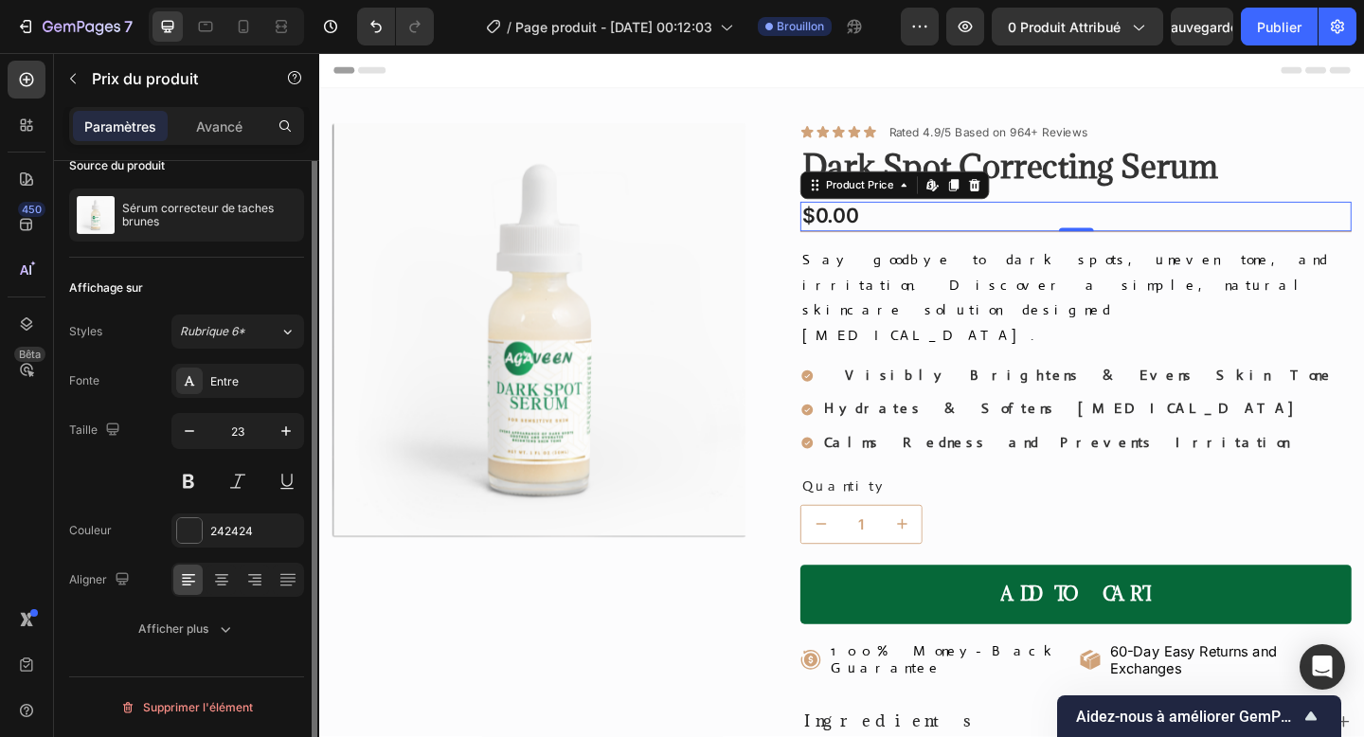
scroll to position [0, 0]
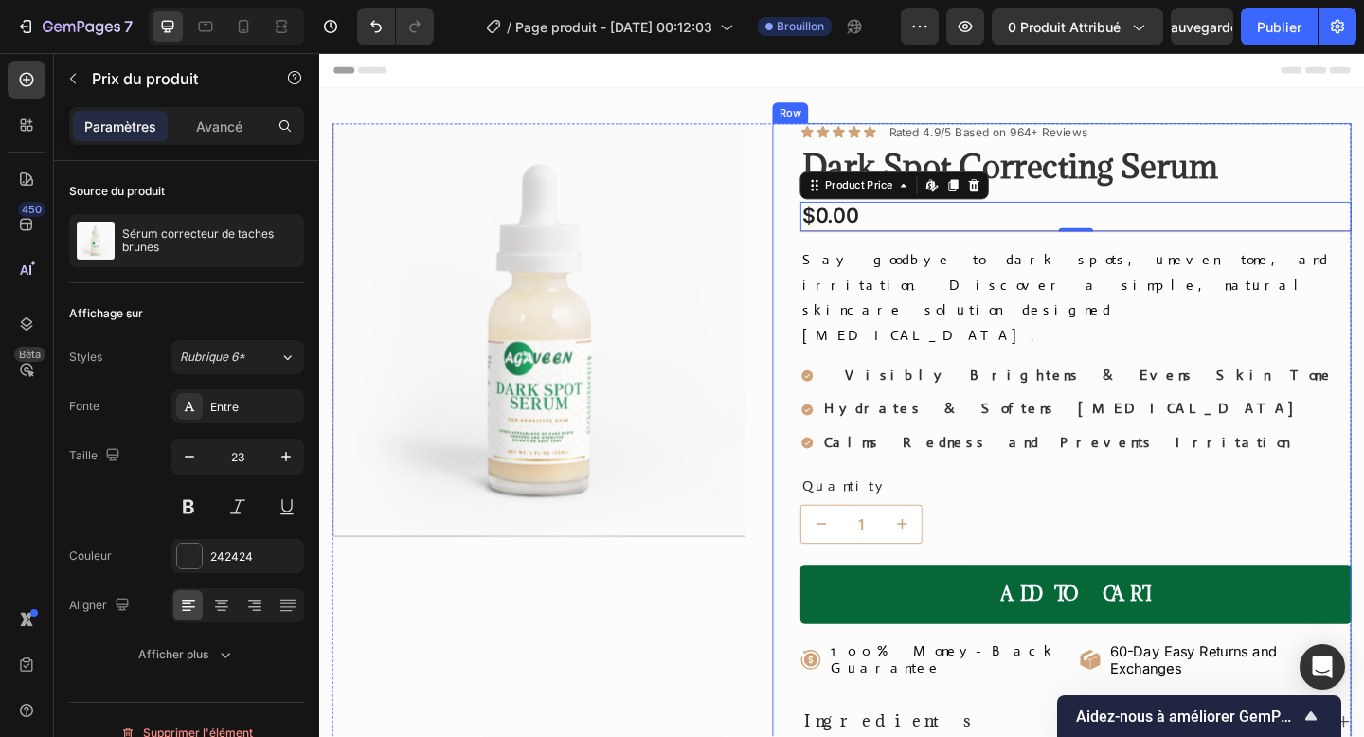
click at [1033, 249] on div "Icon Icon Icon Icon Icon Icon List Rated 4.9/5 Based on 964+ Reviews Text Block…" at bounding box center [1142, 624] width 600 height 988
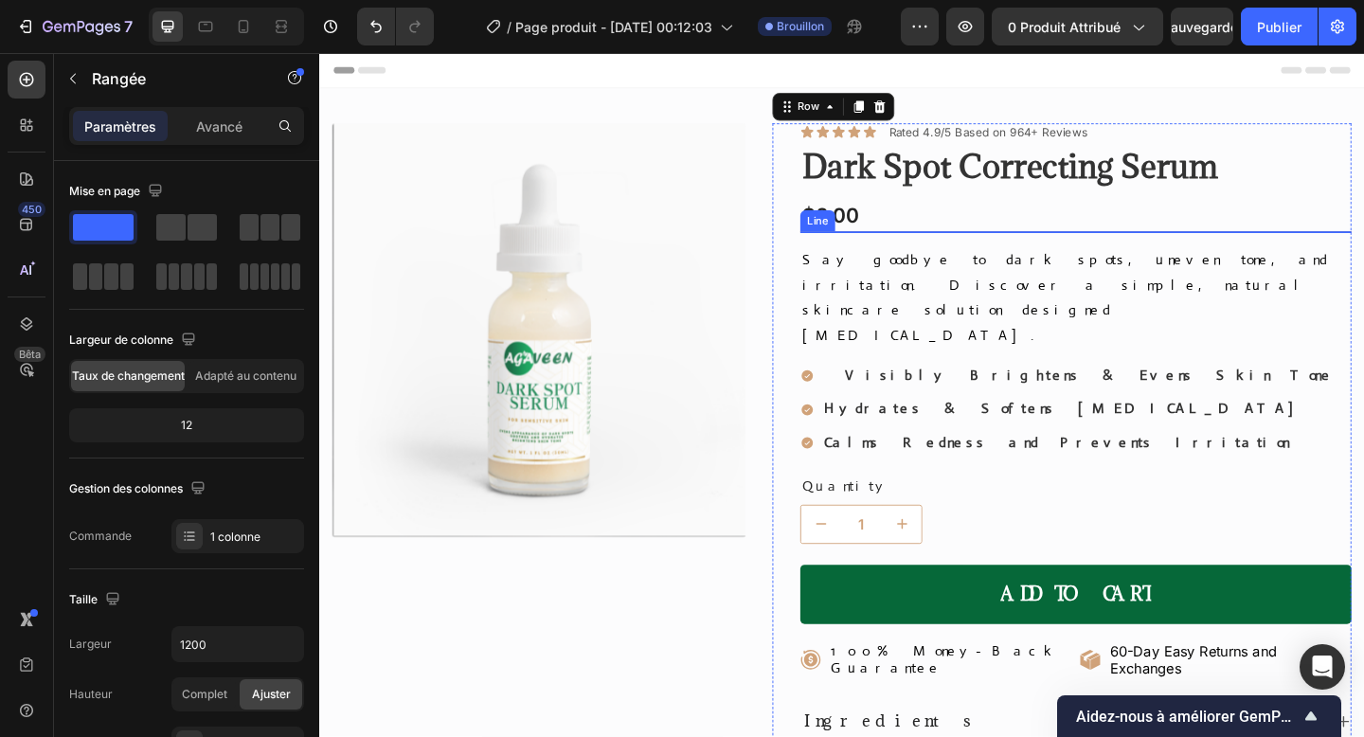
click at [1076, 247] on div at bounding box center [1142, 247] width 600 height 1
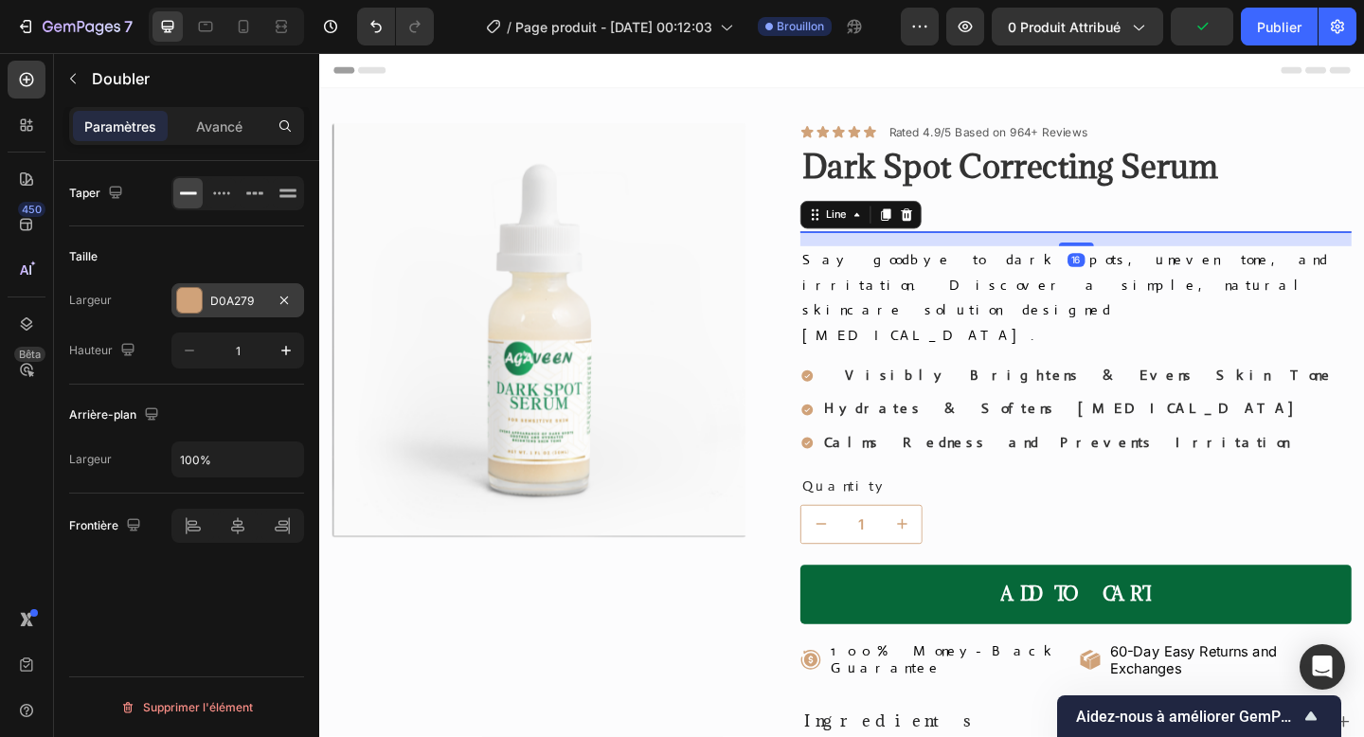
click at [193, 298] on div at bounding box center [189, 300] width 25 height 25
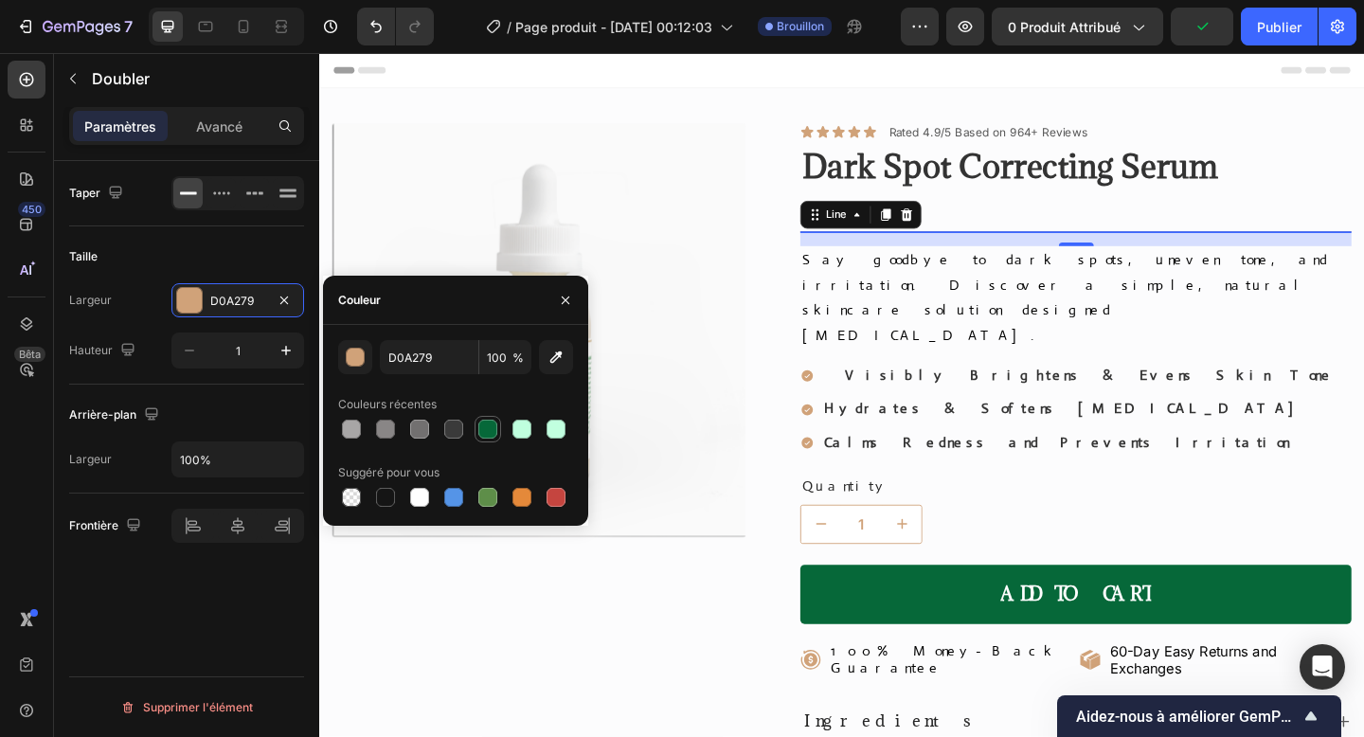
click at [492, 433] on div at bounding box center [487, 429] width 19 height 19
type input "066839"
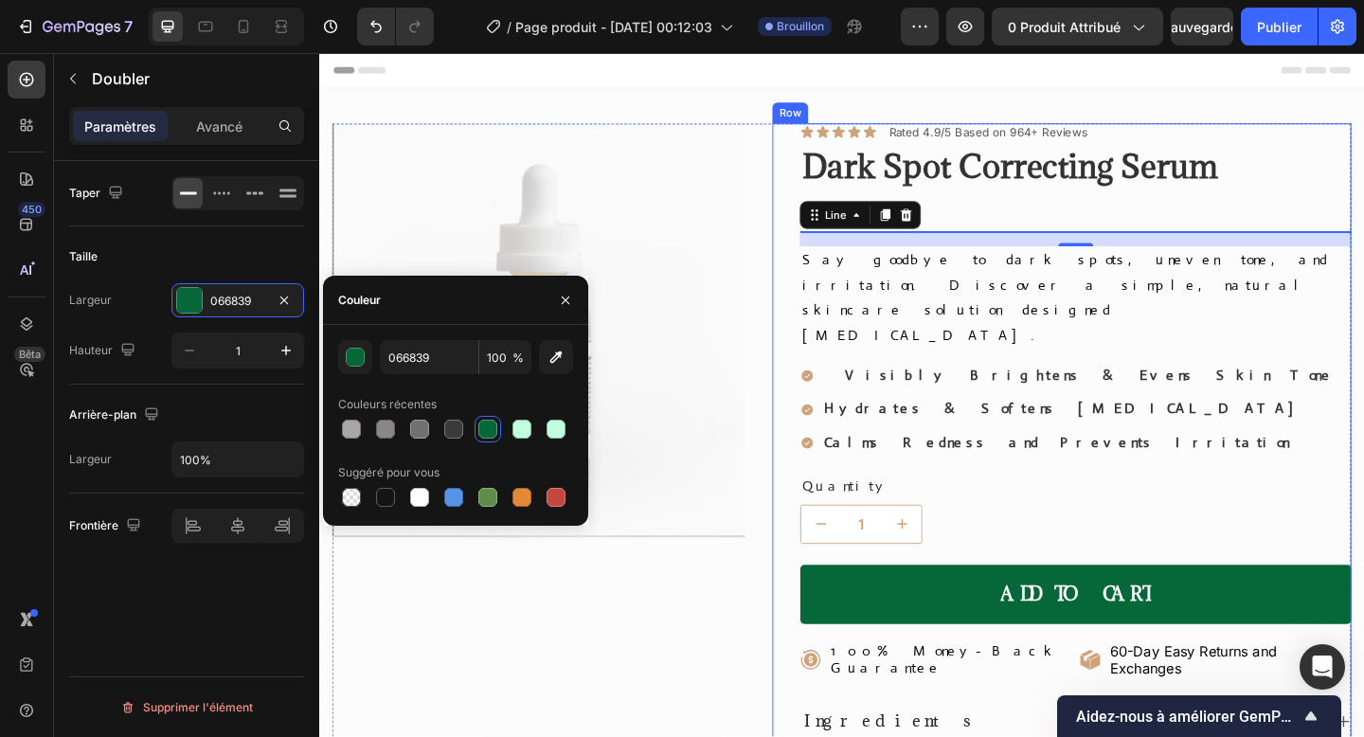
click at [1307, 201] on div "Icon Icon Icon Icon Icon Icon List Rated 4.9/5 Based on 964+ Reviews Text Block…" at bounding box center [1142, 624] width 600 height 988
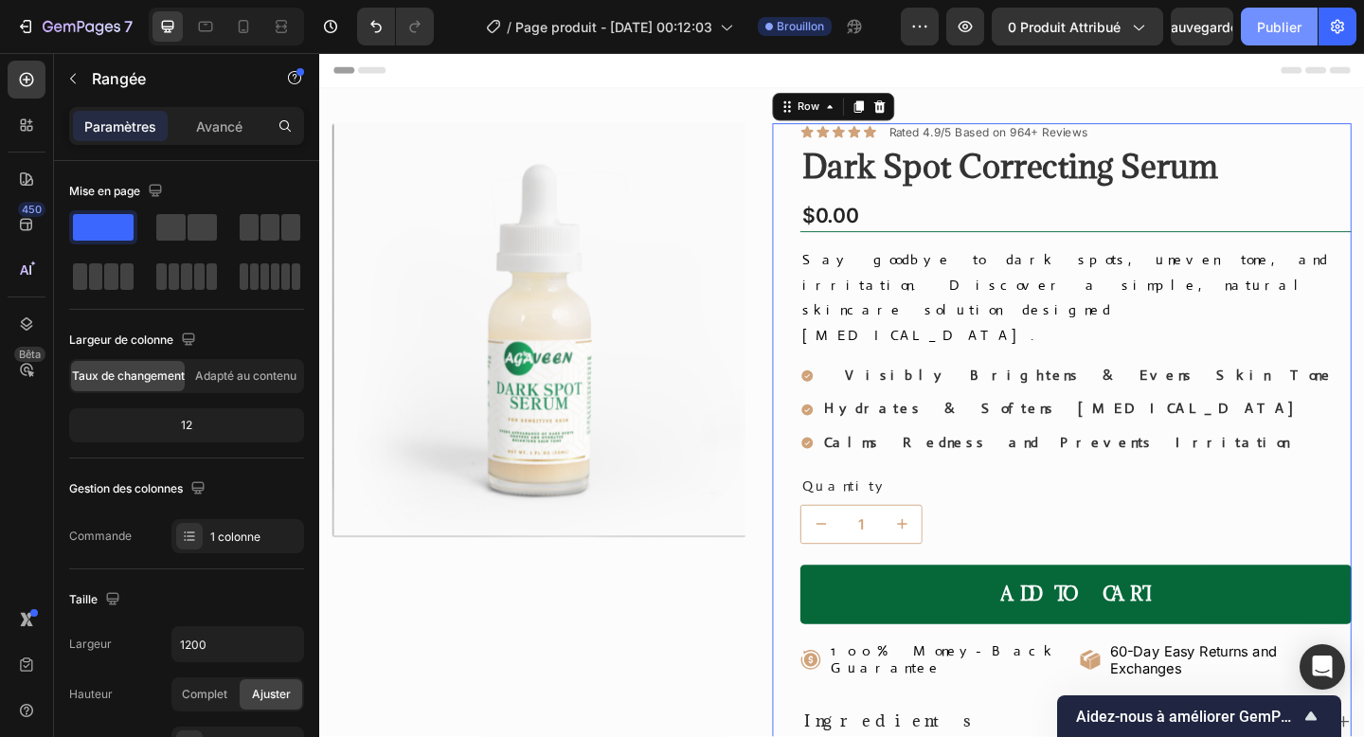
click at [1277, 17] on font "Publier" at bounding box center [1279, 27] width 45 height 20
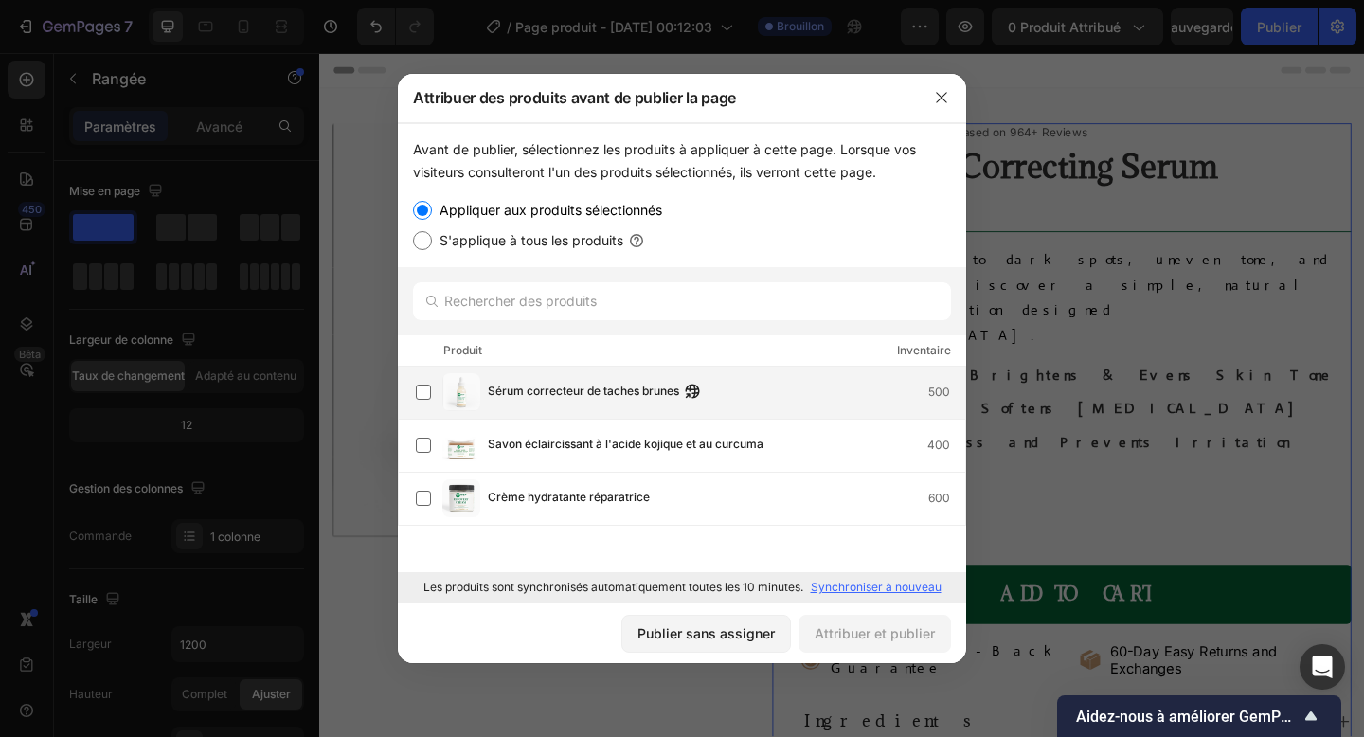
click at [468, 403] on img at bounding box center [461, 392] width 38 height 38
click at [849, 634] on font "Attribuer et publier" at bounding box center [875, 633] width 120 height 16
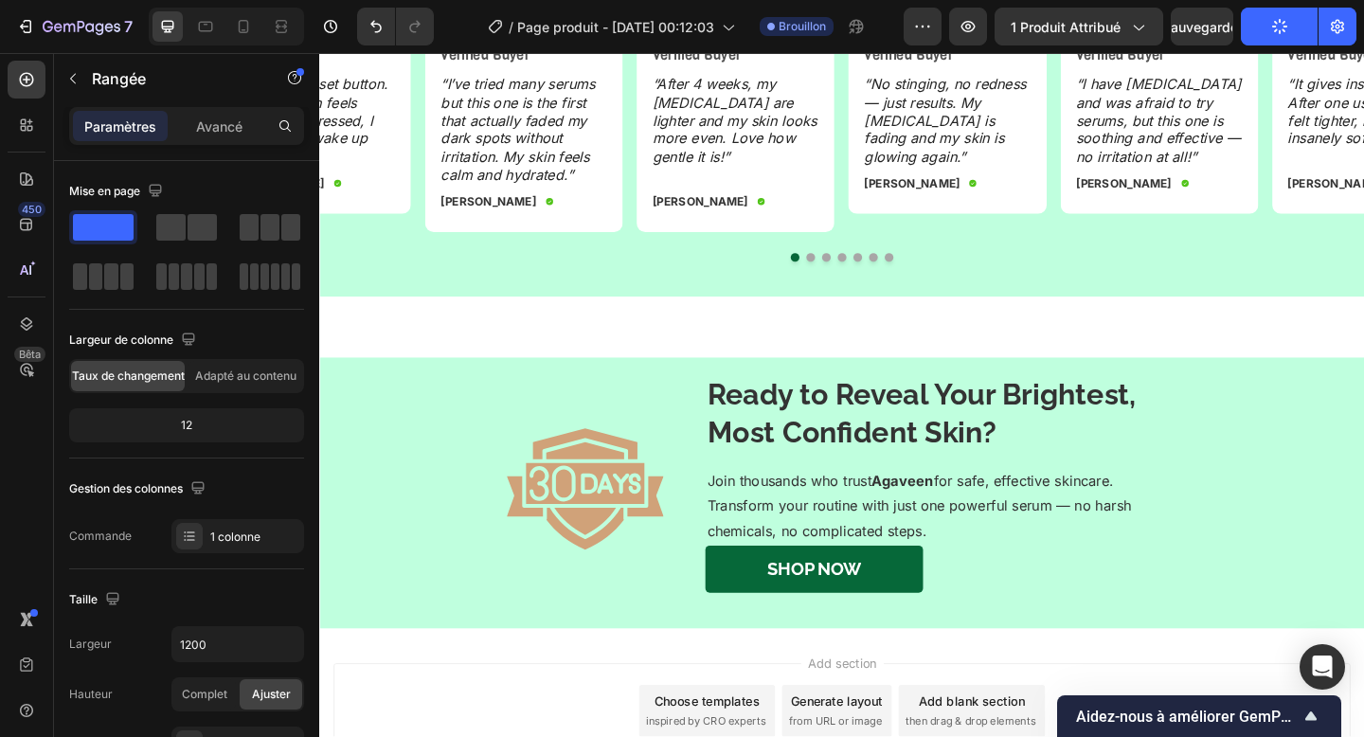
scroll to position [2865, 0]
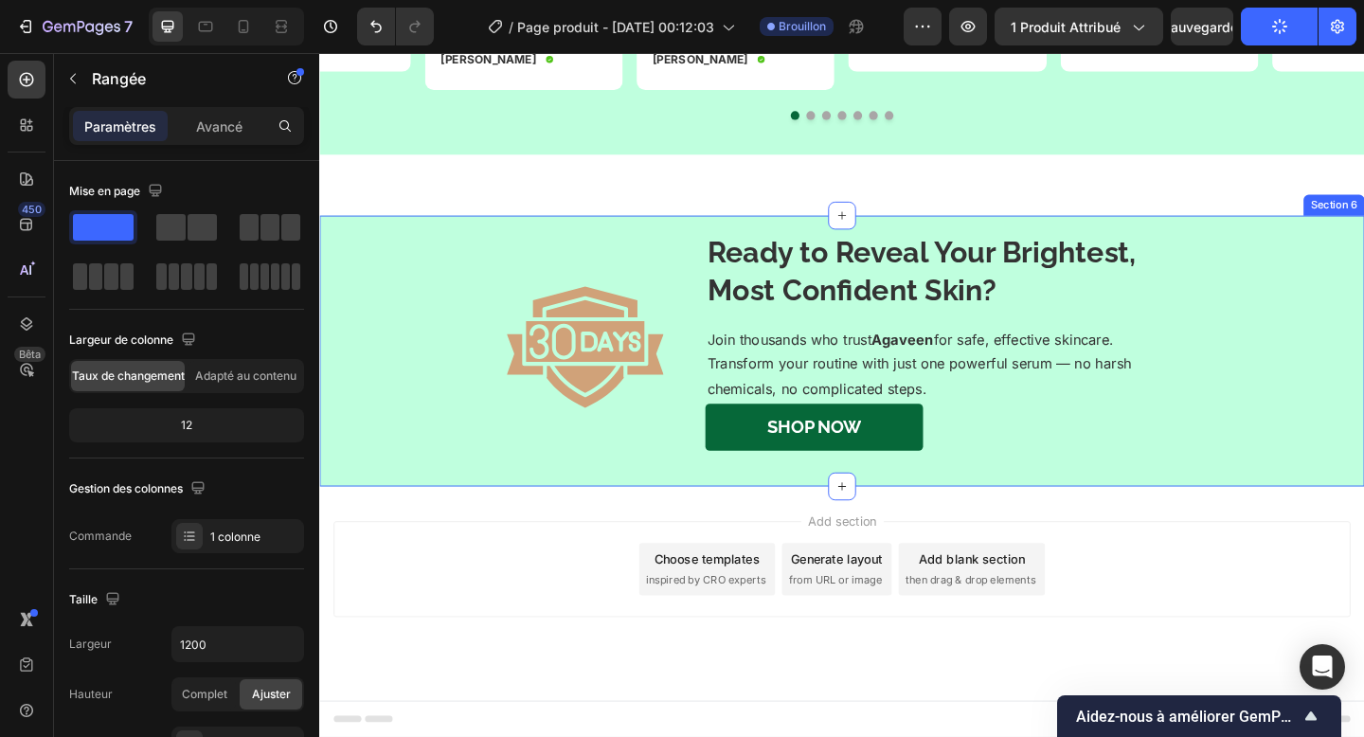
click at [472, 234] on div "Image Ready to Reveal Your Brightest, Most Confident Skin? Heading Join thousan…" at bounding box center [887, 377] width 1137 height 295
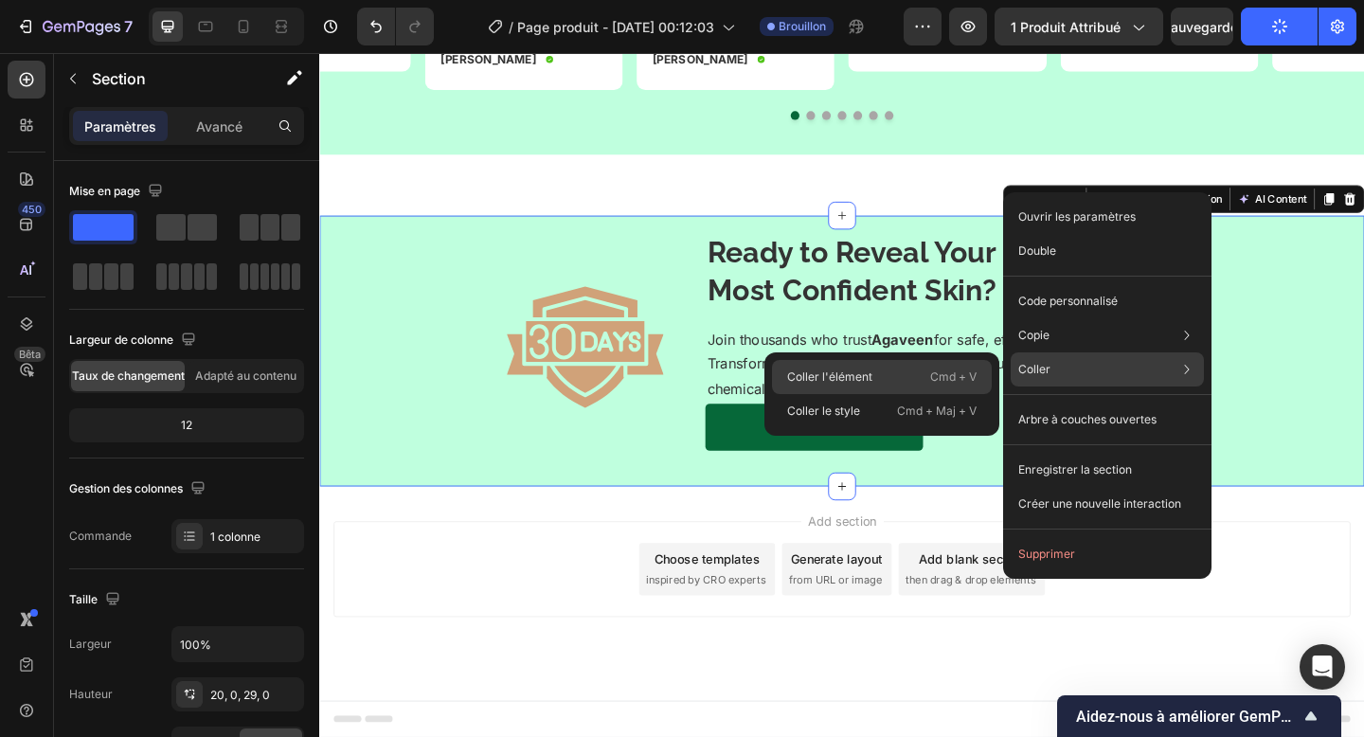
click at [970, 378] on font "Cmd + V" at bounding box center [953, 376] width 46 height 14
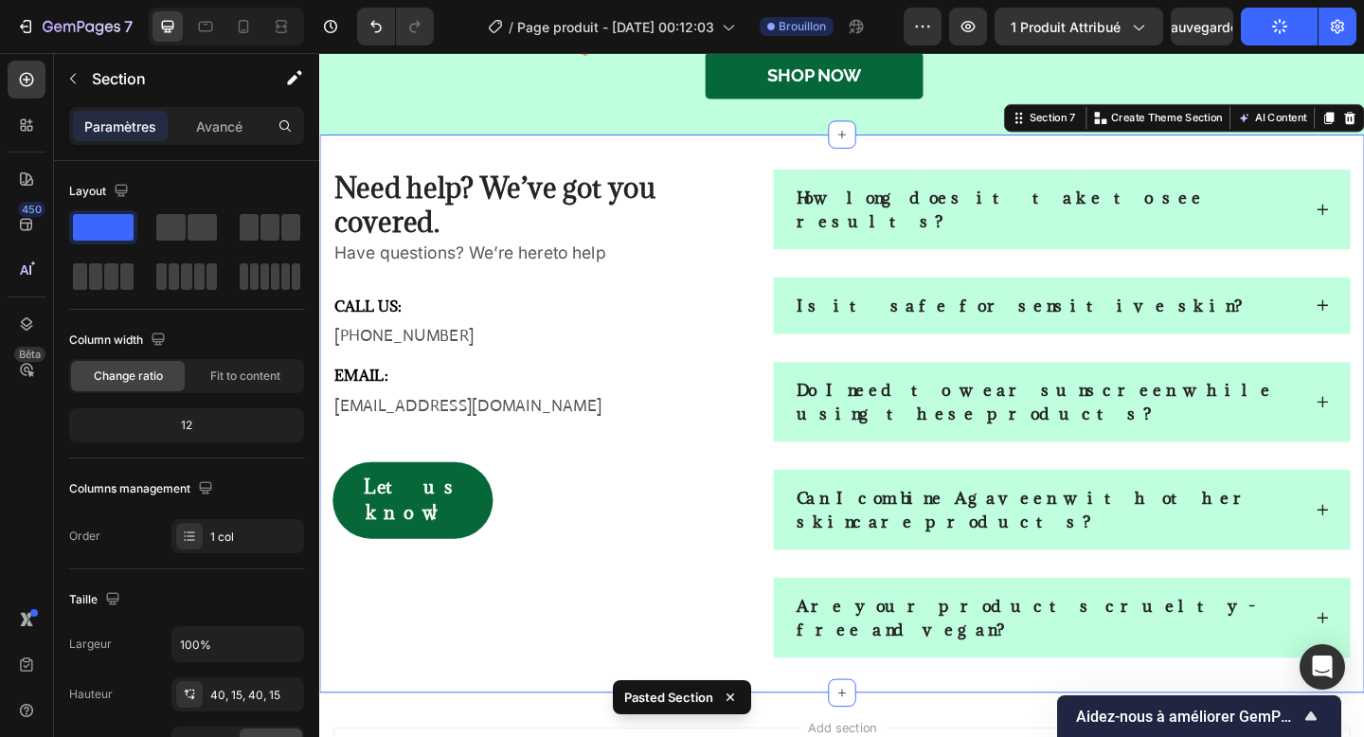
scroll to position [3271, 0]
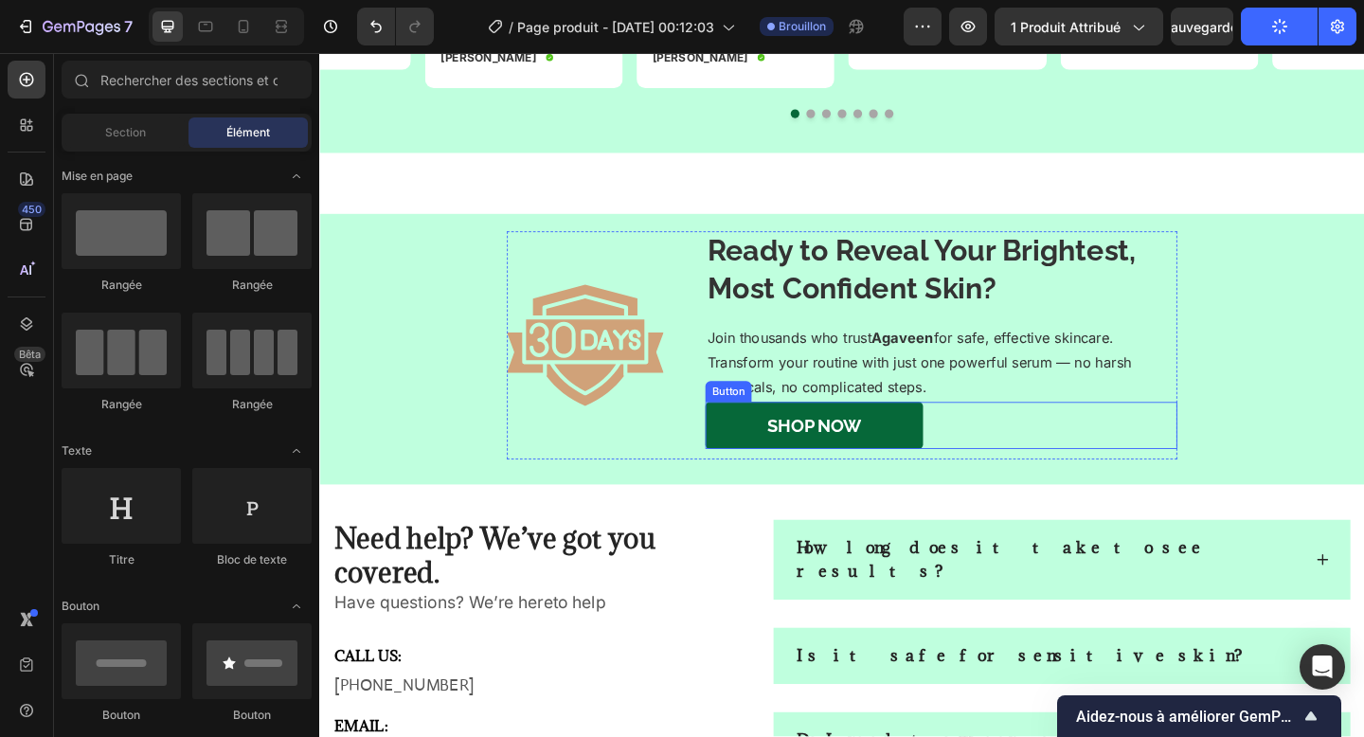
scroll to position [2757, 0]
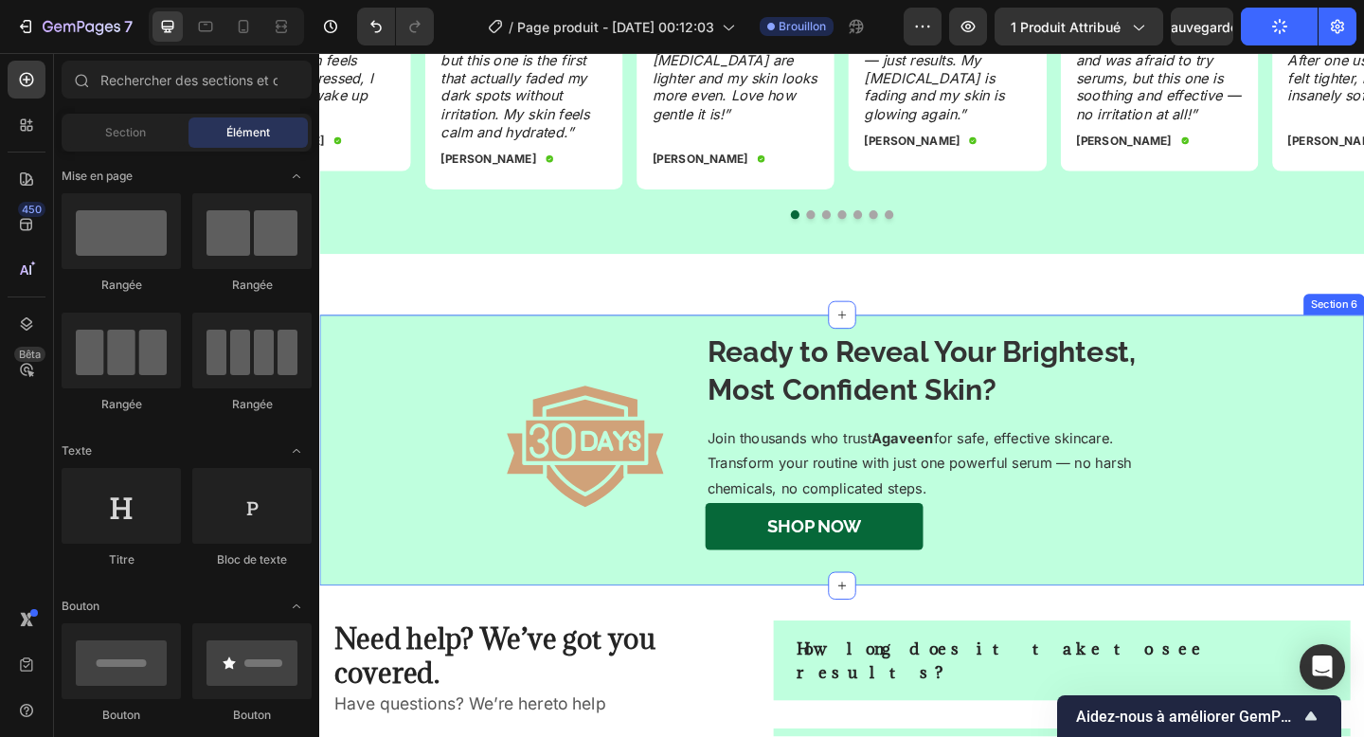
click at [409, 411] on div "Image Ready to Reveal Your Brightest, Most Confident Skin? Heading Join thousan…" at bounding box center [887, 481] width 1137 height 248
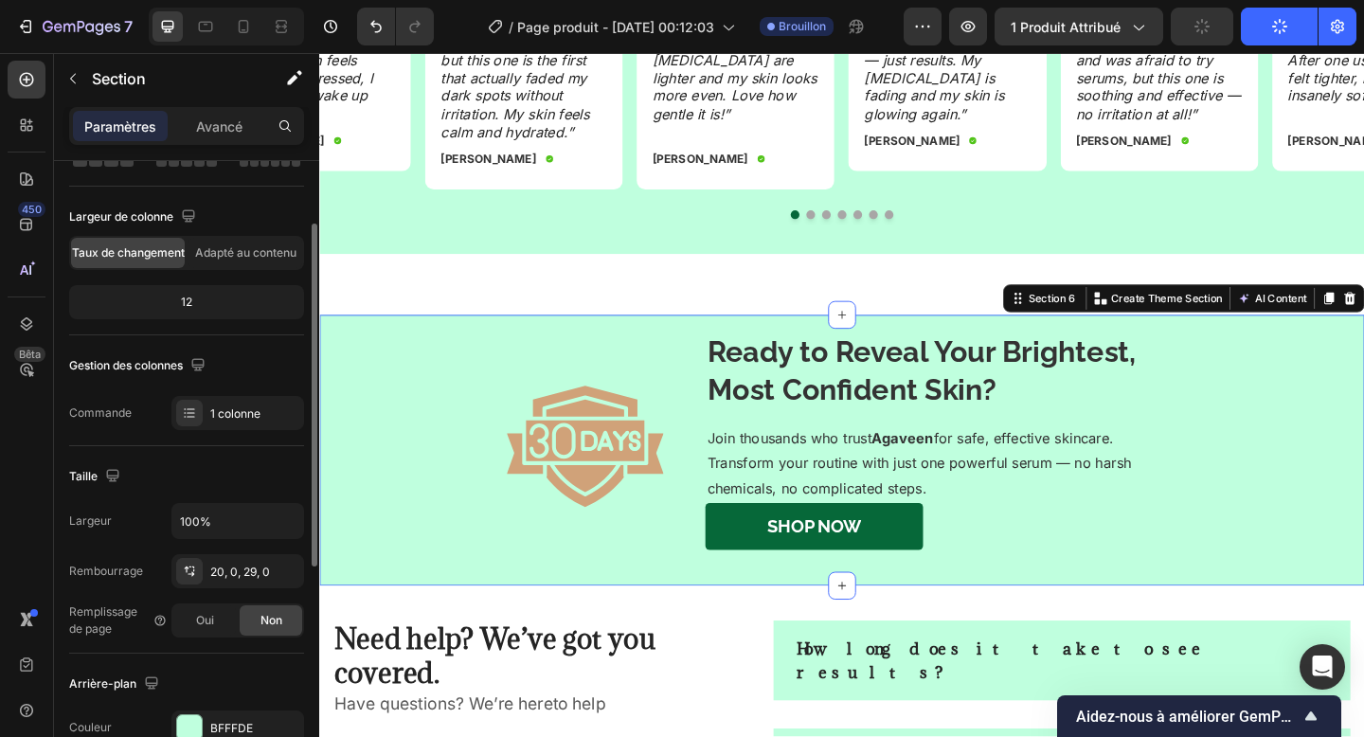
scroll to position [120, 0]
click at [211, 624] on font "Oui" at bounding box center [205, 623] width 18 height 14
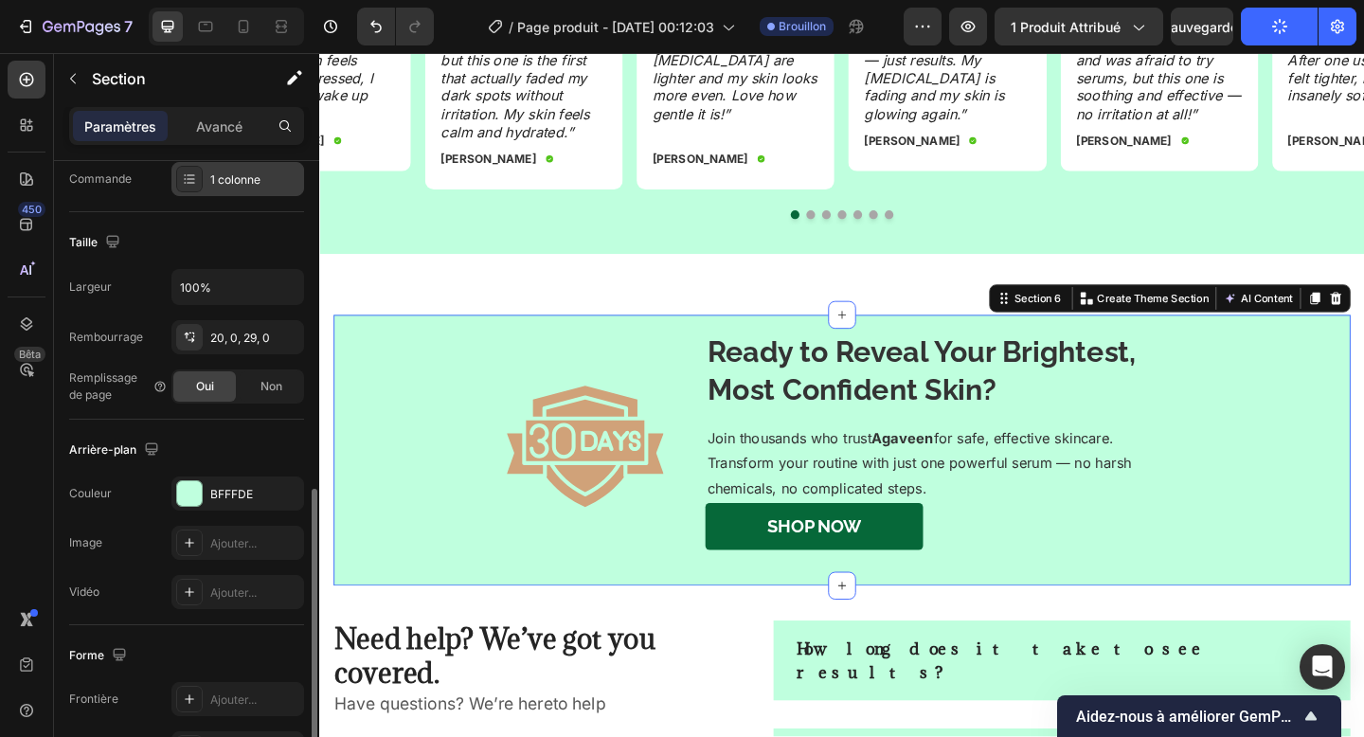
scroll to position [457, 0]
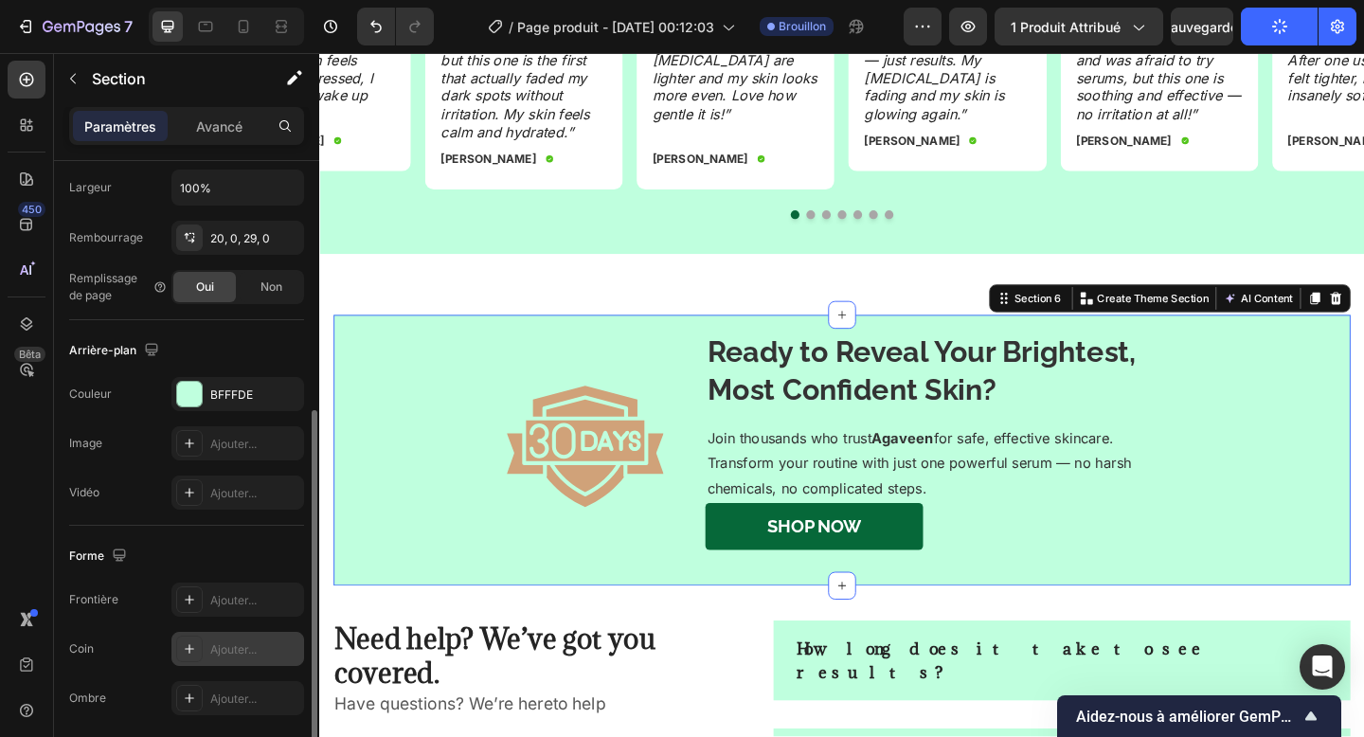
click at [244, 651] on font "Ajouter..." at bounding box center [233, 649] width 46 height 14
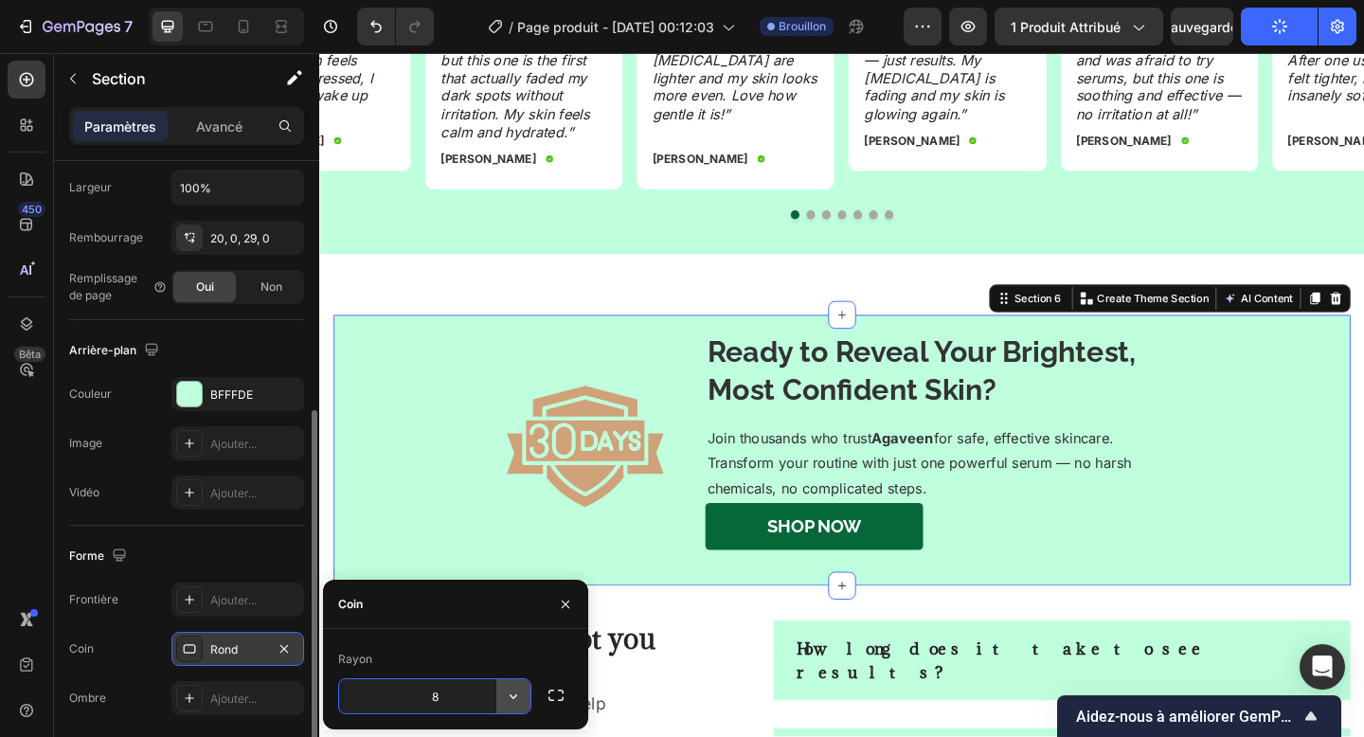
click at [508, 692] on icon "button" at bounding box center [513, 696] width 19 height 19
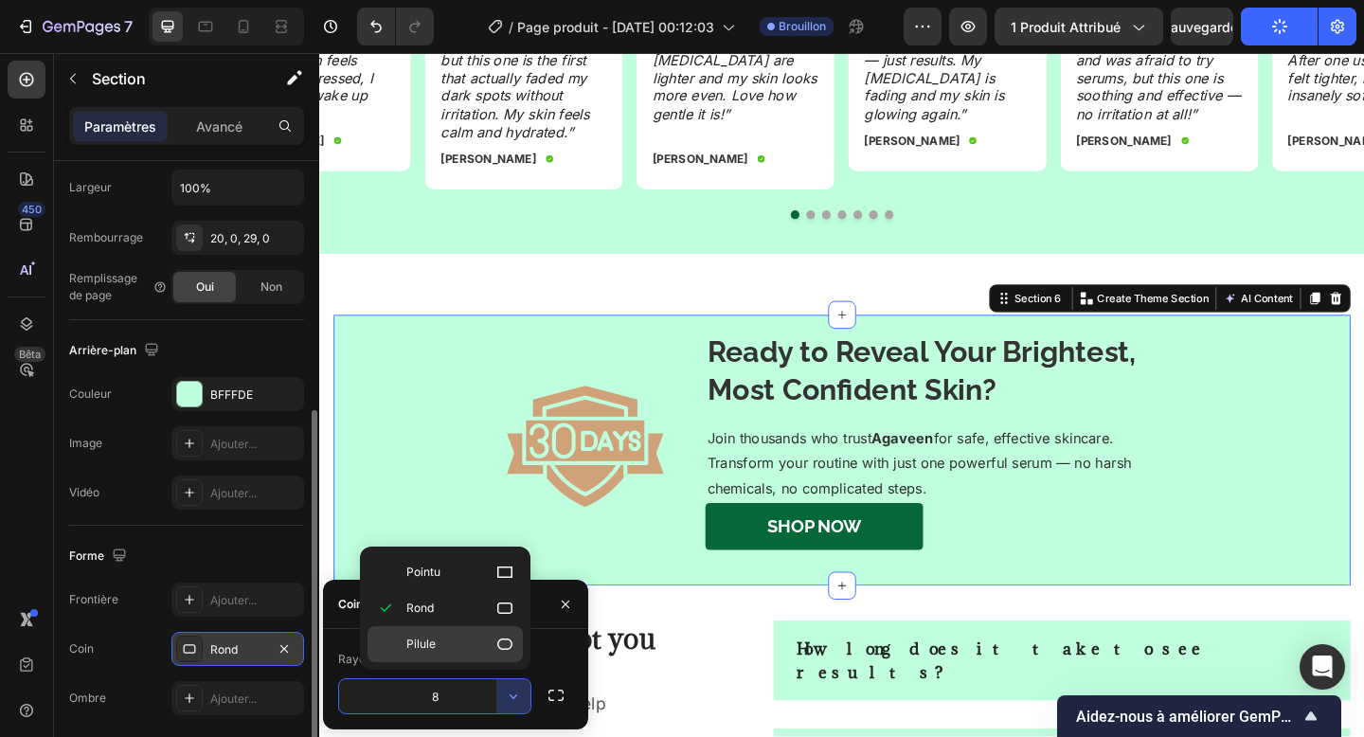
click at [489, 643] on p "Pilule" at bounding box center [460, 644] width 108 height 19
type input "9999"
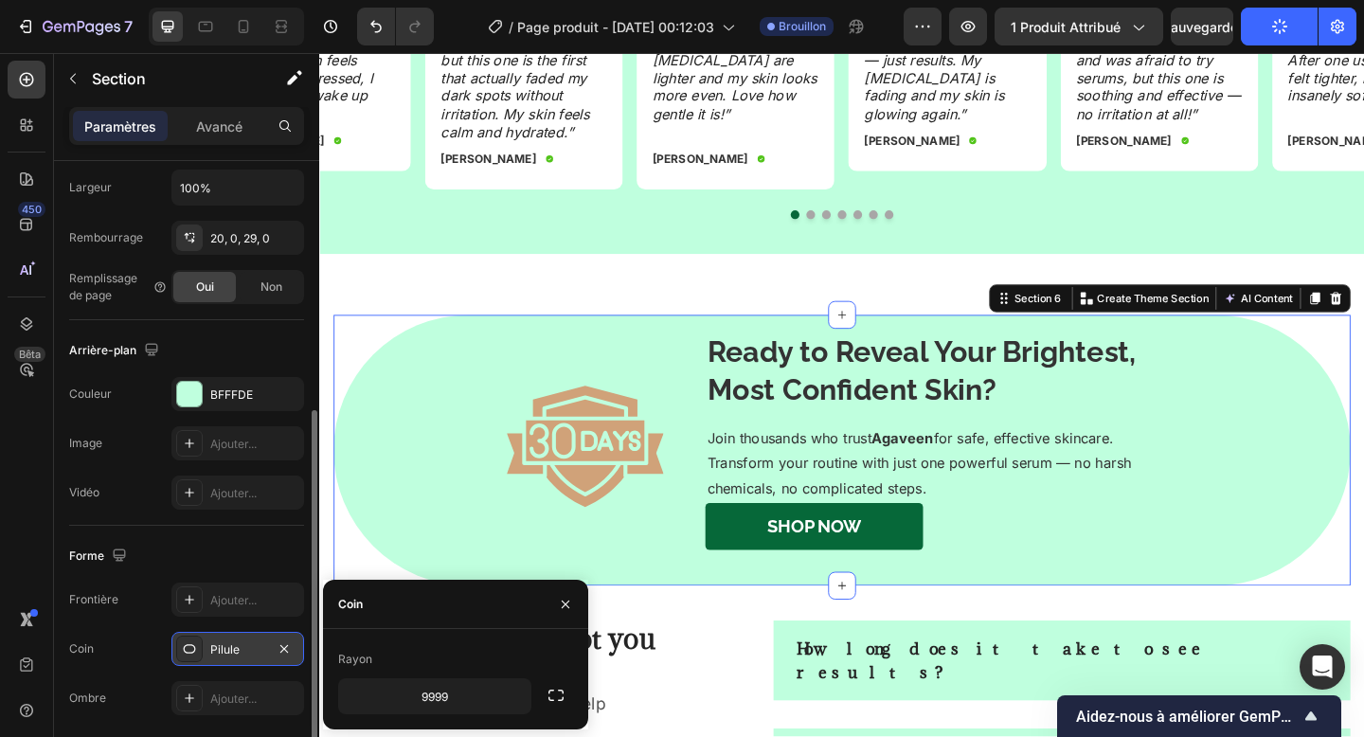
click at [329, 597] on section "Image Ready to Reveal Your Brightest, Most Confident Skin? Heading Join thousan…" at bounding box center [887, 485] width 1137 height 295
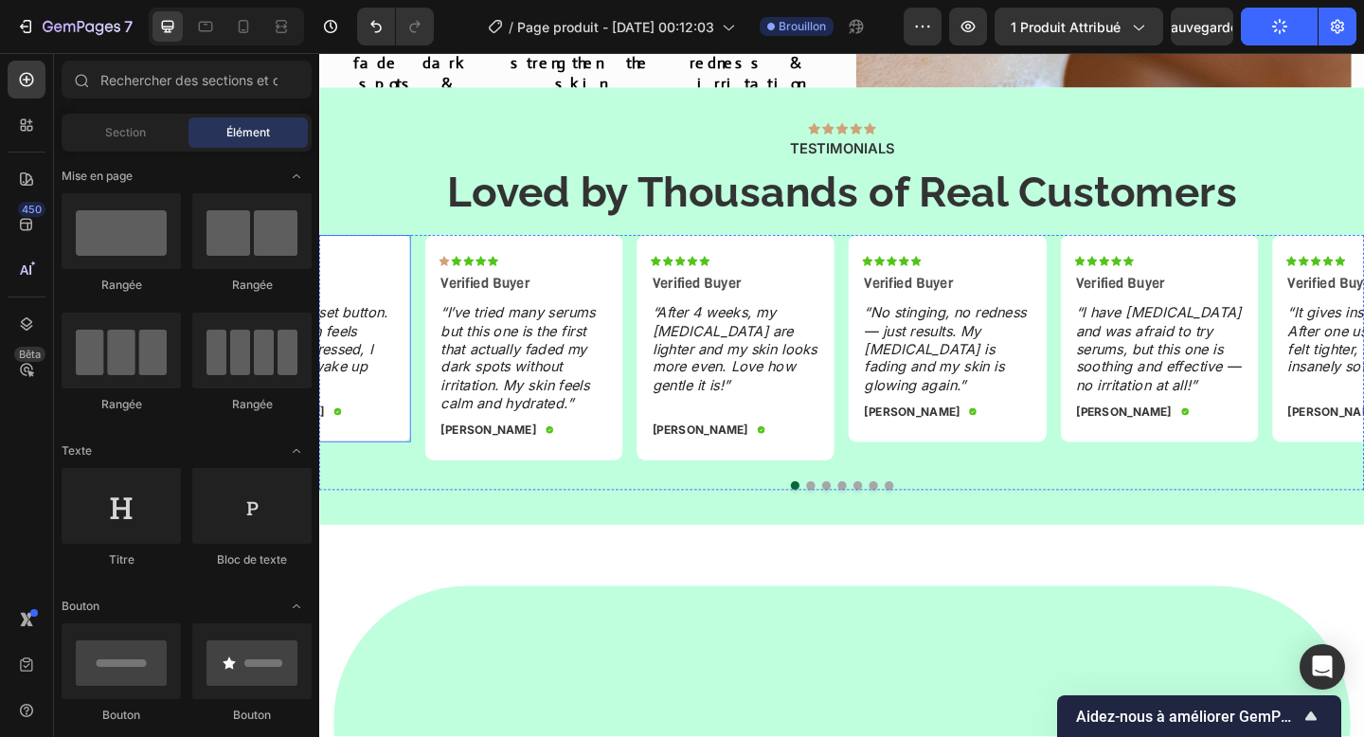
scroll to position [2124, 0]
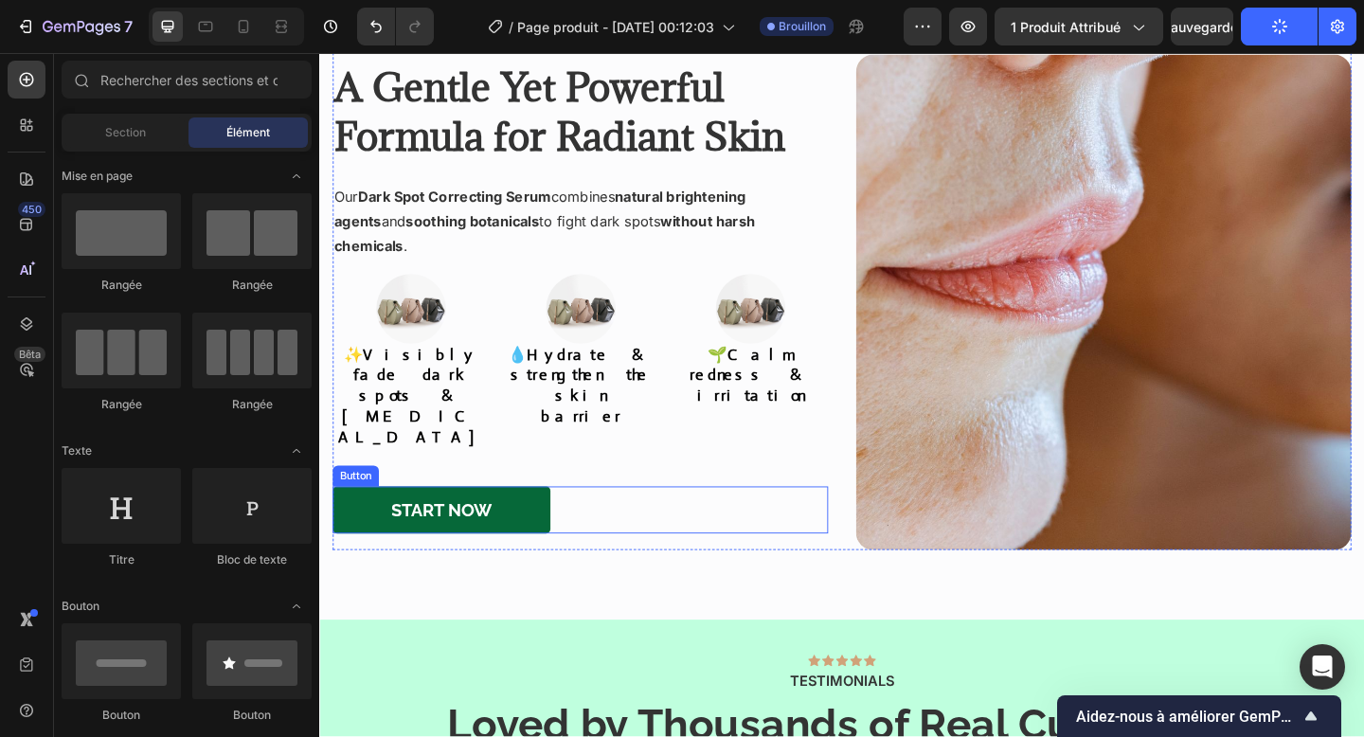
click at [547, 525] on link "Start Now" at bounding box center [451, 550] width 237 height 51
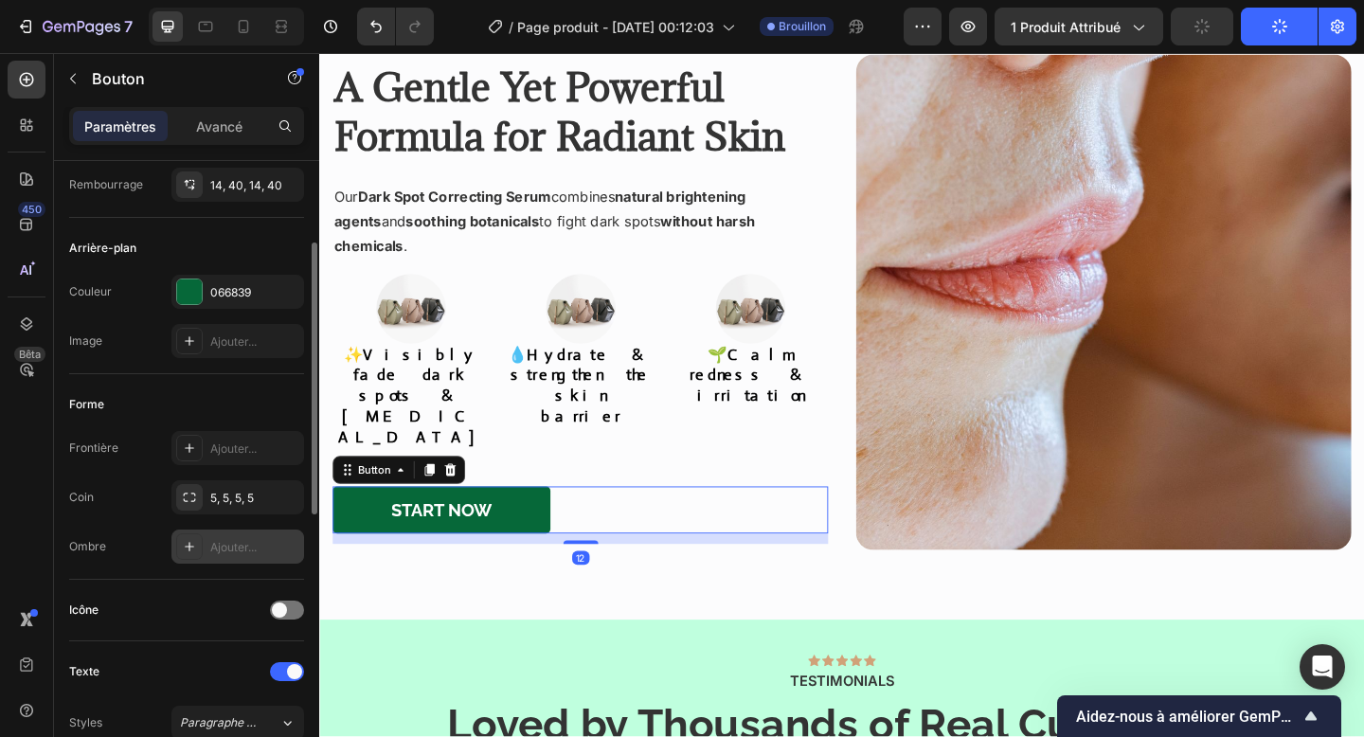
scroll to position [177, 0]
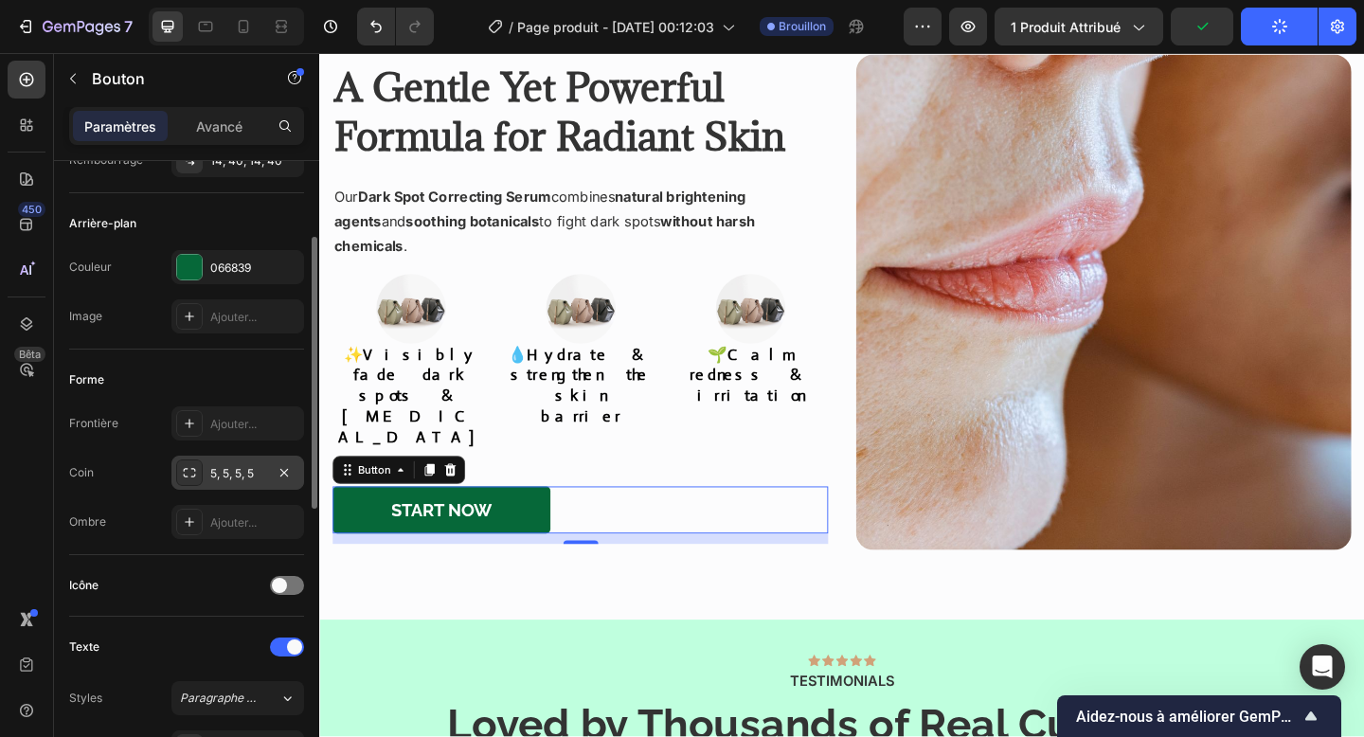
click at [240, 483] on div "5, 5, 5, 5" at bounding box center [237, 473] width 133 height 34
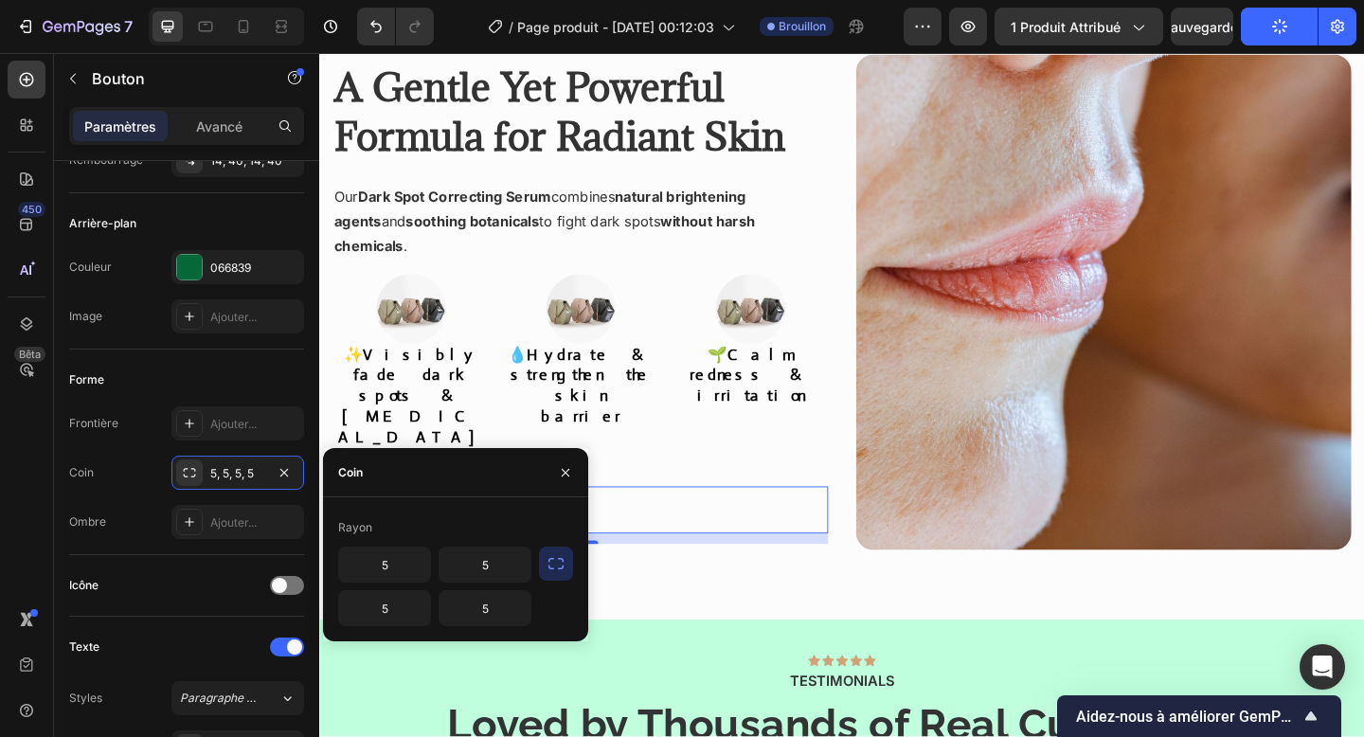
click at [555, 547] on button "button" at bounding box center [556, 564] width 34 height 34
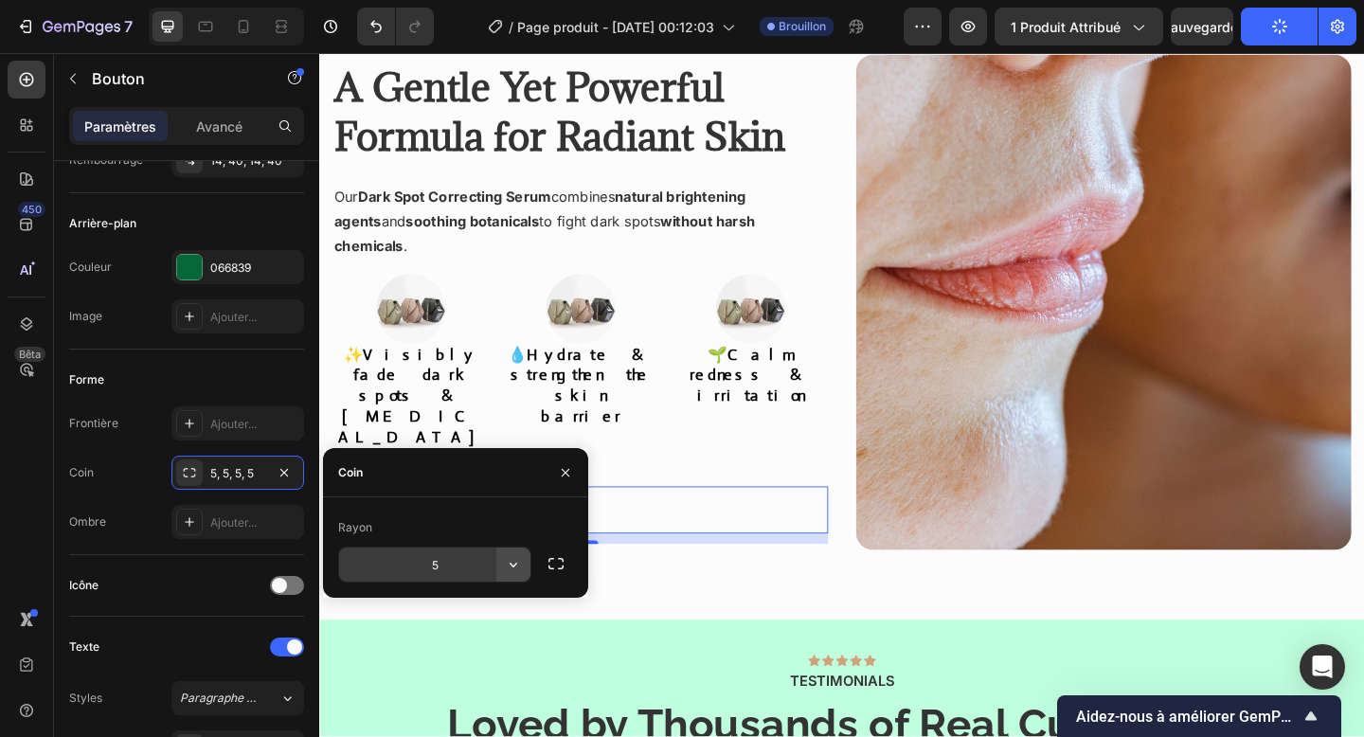
click at [518, 561] on icon "button" at bounding box center [513, 564] width 19 height 19
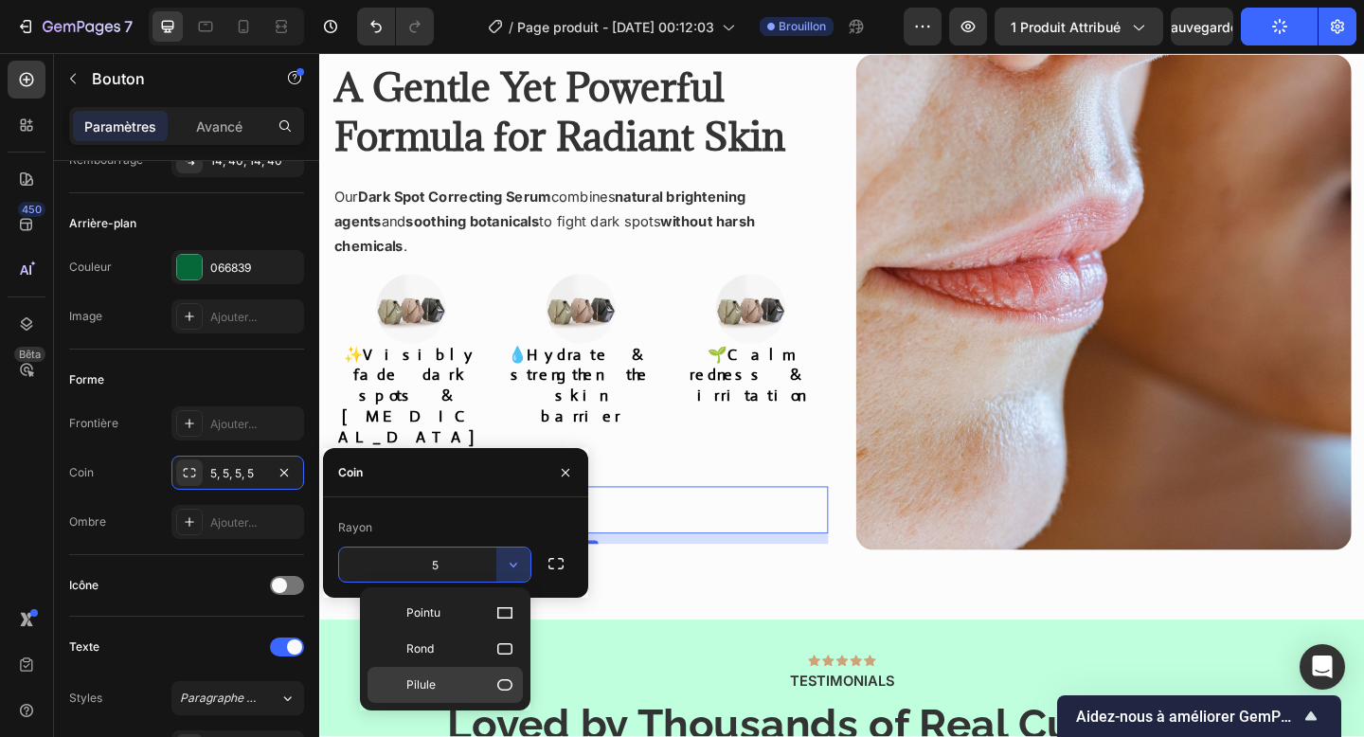
click at [494, 681] on p "Pilule" at bounding box center [460, 684] width 108 height 19
type input "9999"
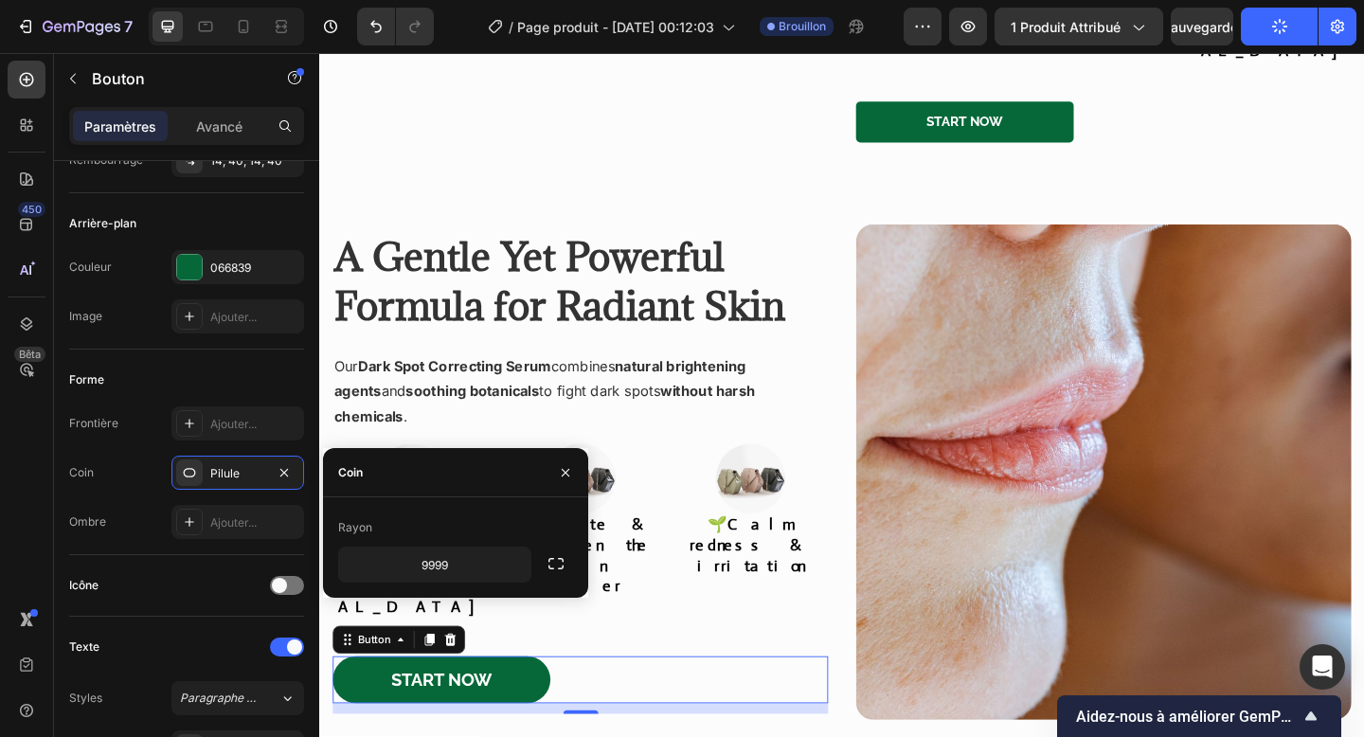
scroll to position [1556, 0]
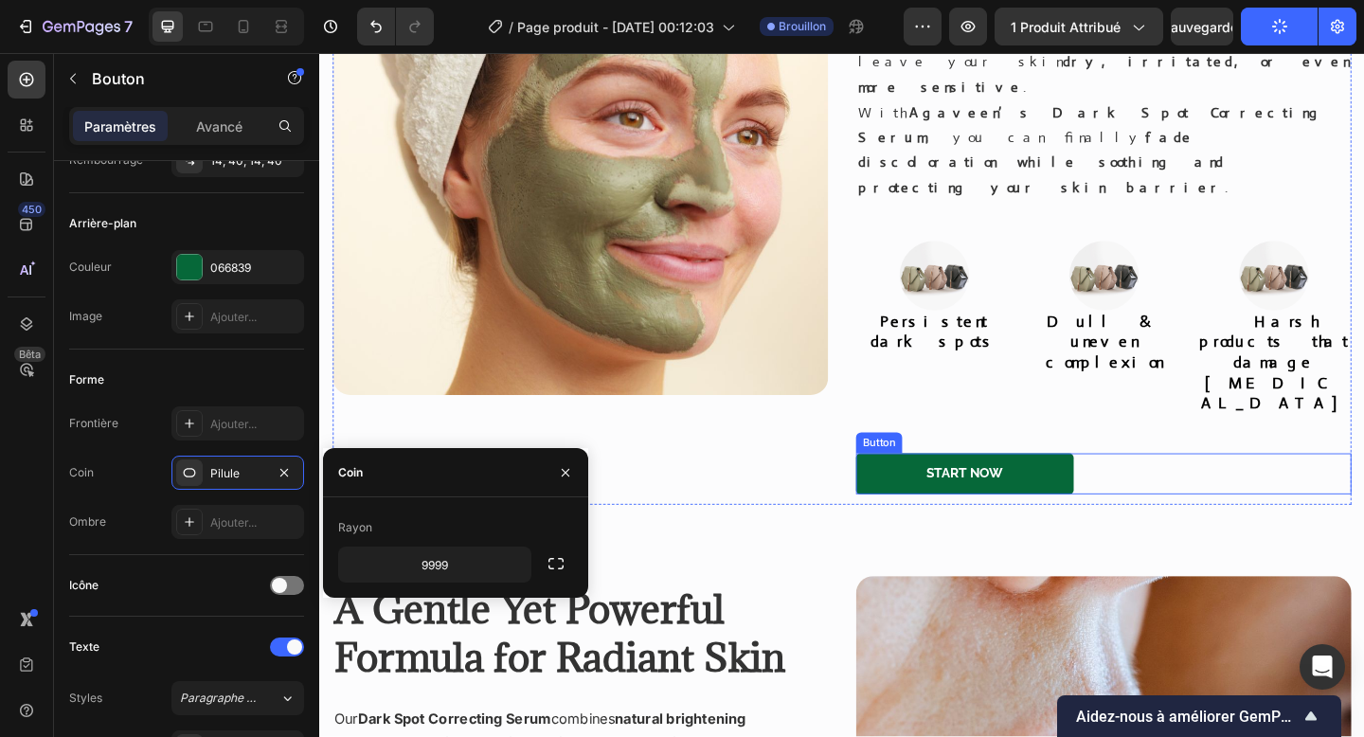
click at [943, 489] on link "Start Now" at bounding box center [1021, 511] width 237 height 45
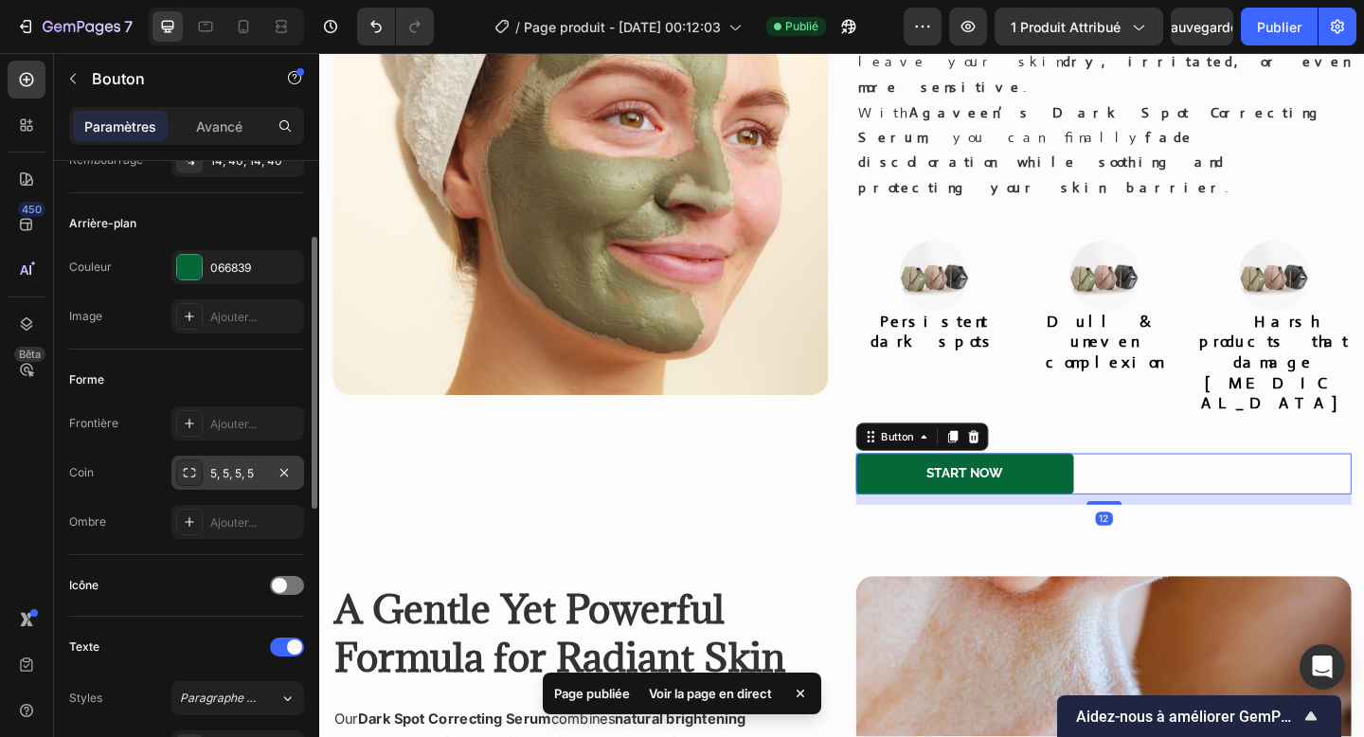
click at [227, 467] on font "5, 5, 5, 5" at bounding box center [232, 473] width 44 height 14
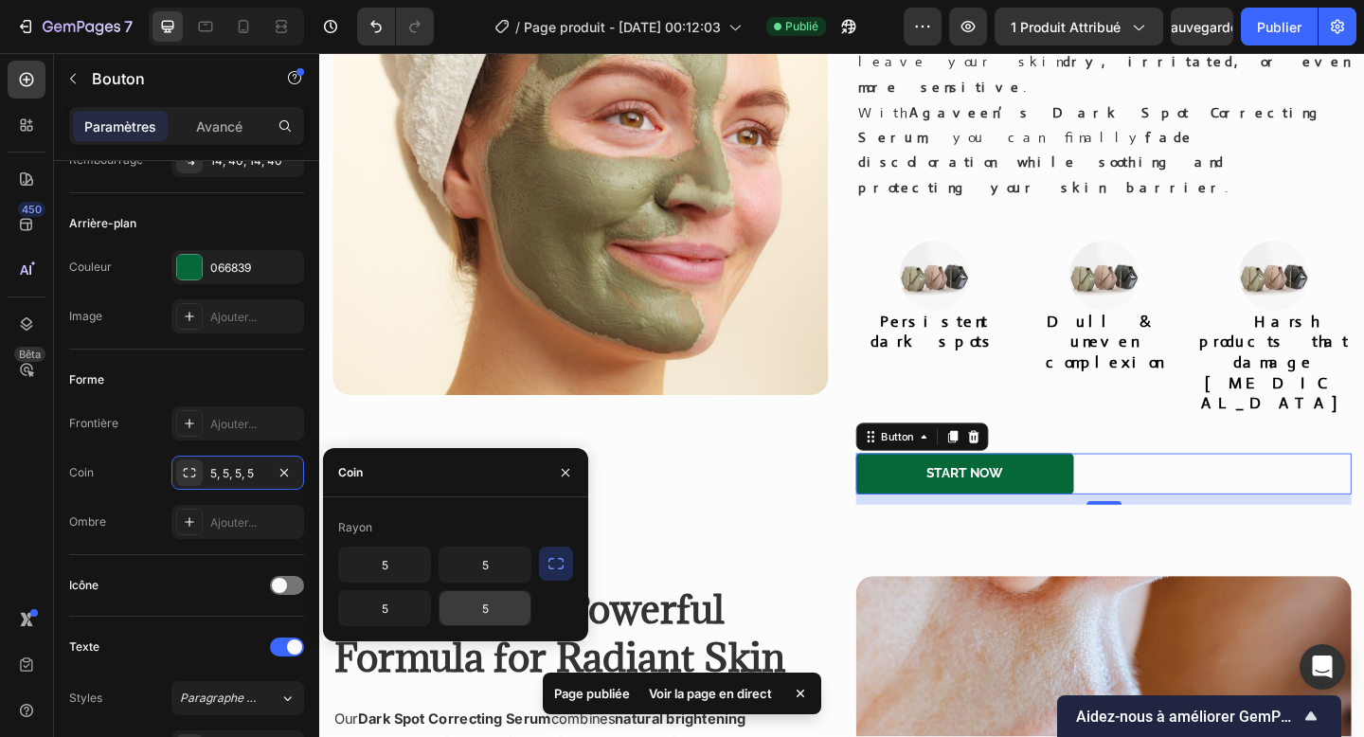
click at [475, 607] on input "5" at bounding box center [484, 608] width 91 height 34
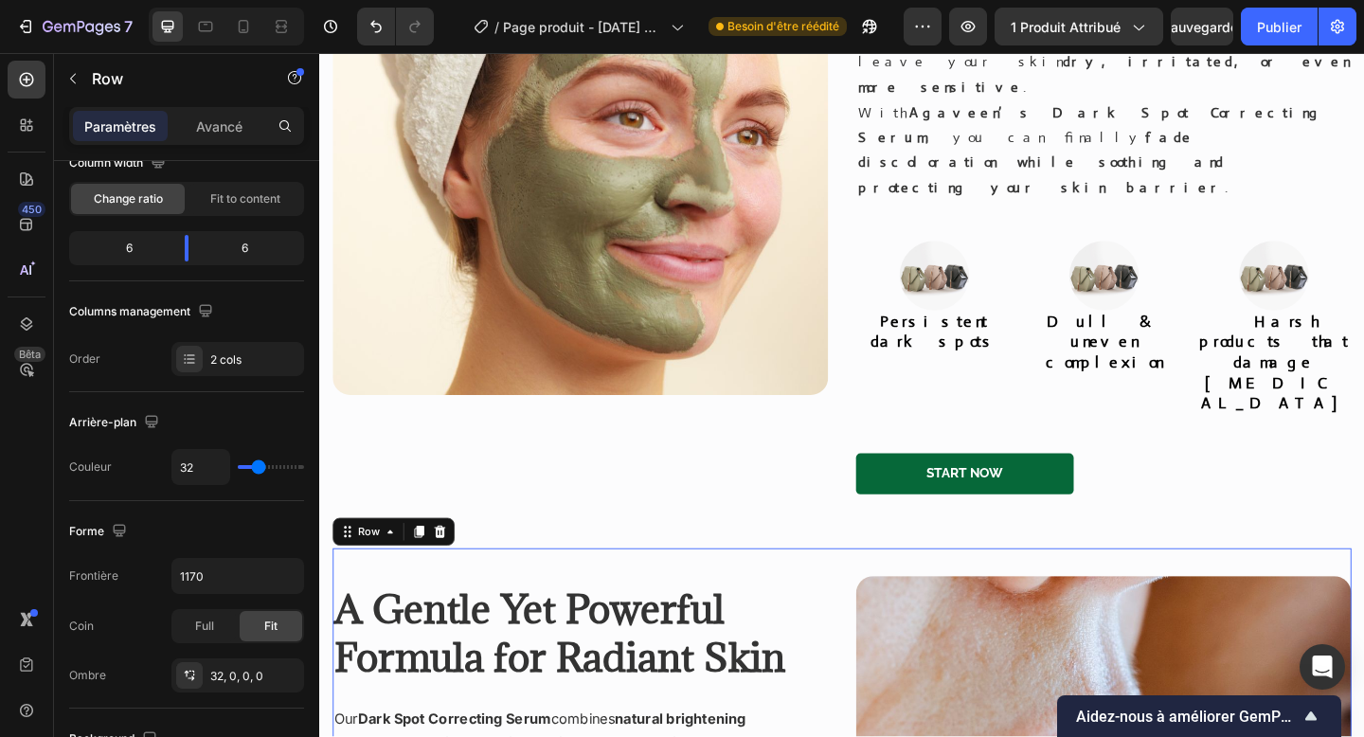
scroll to position [0, 0]
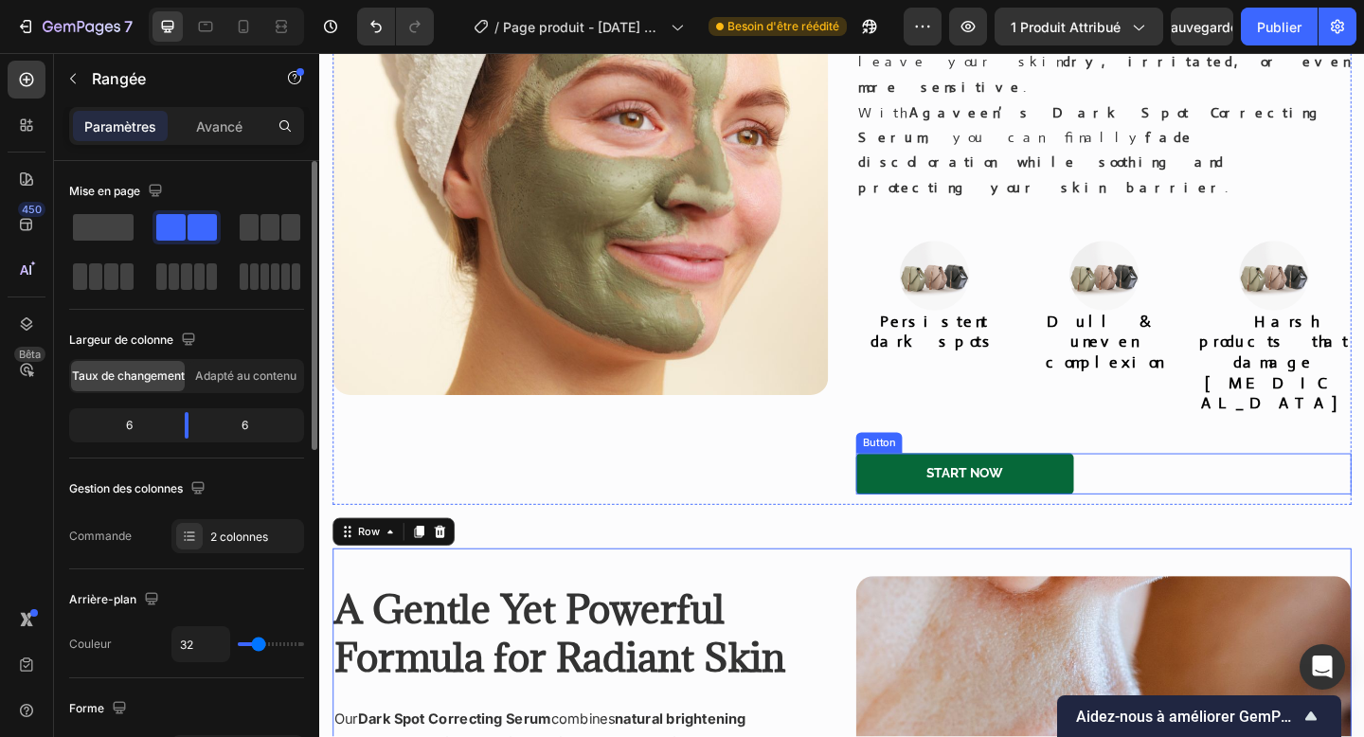
click at [945, 489] on link "Start Now" at bounding box center [1021, 511] width 237 height 45
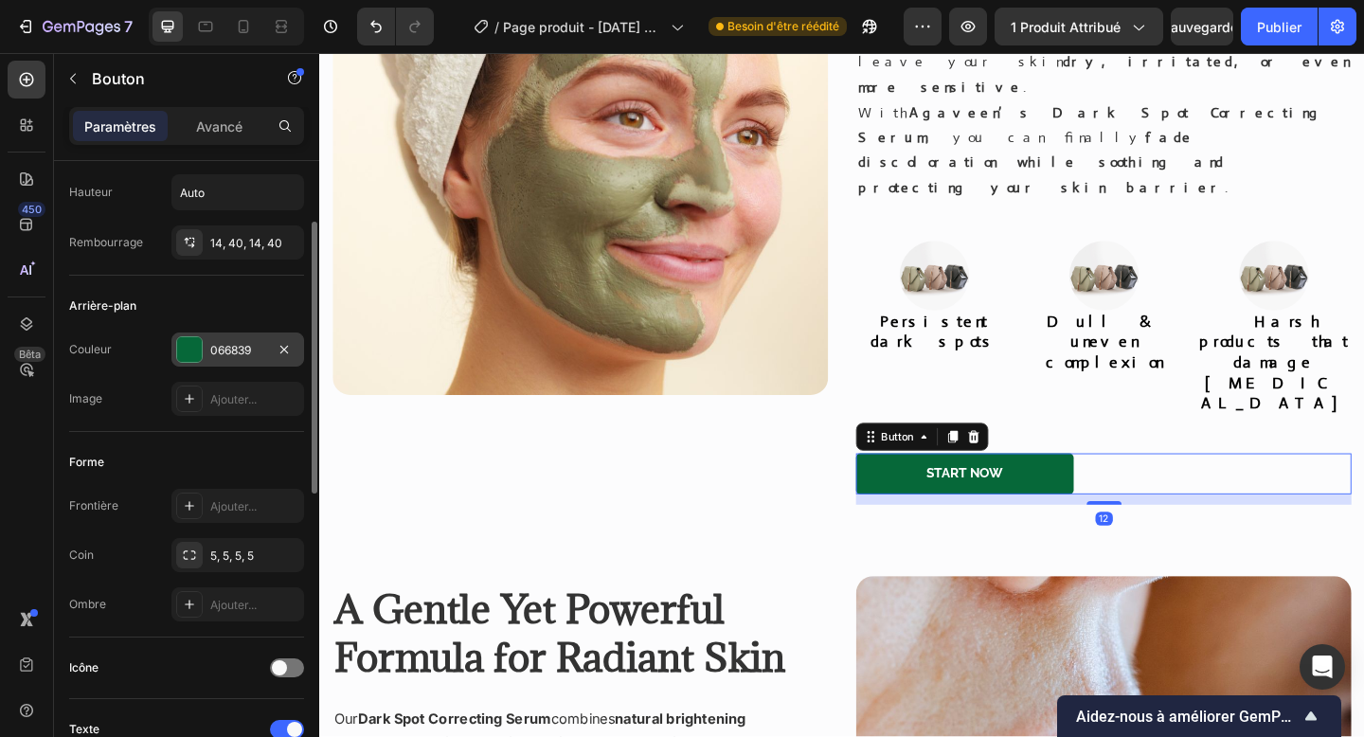
scroll to position [109, 0]
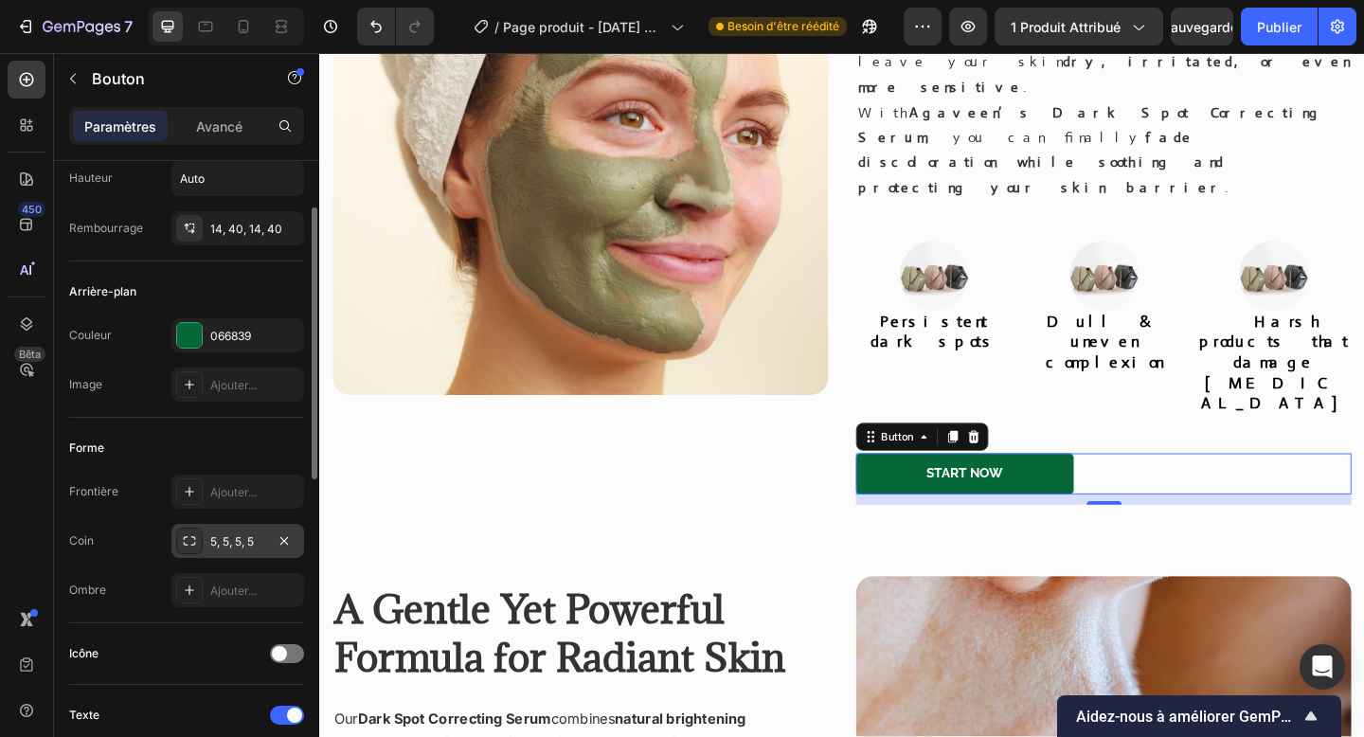
click at [215, 555] on div "5, 5, 5, 5" at bounding box center [237, 541] width 133 height 34
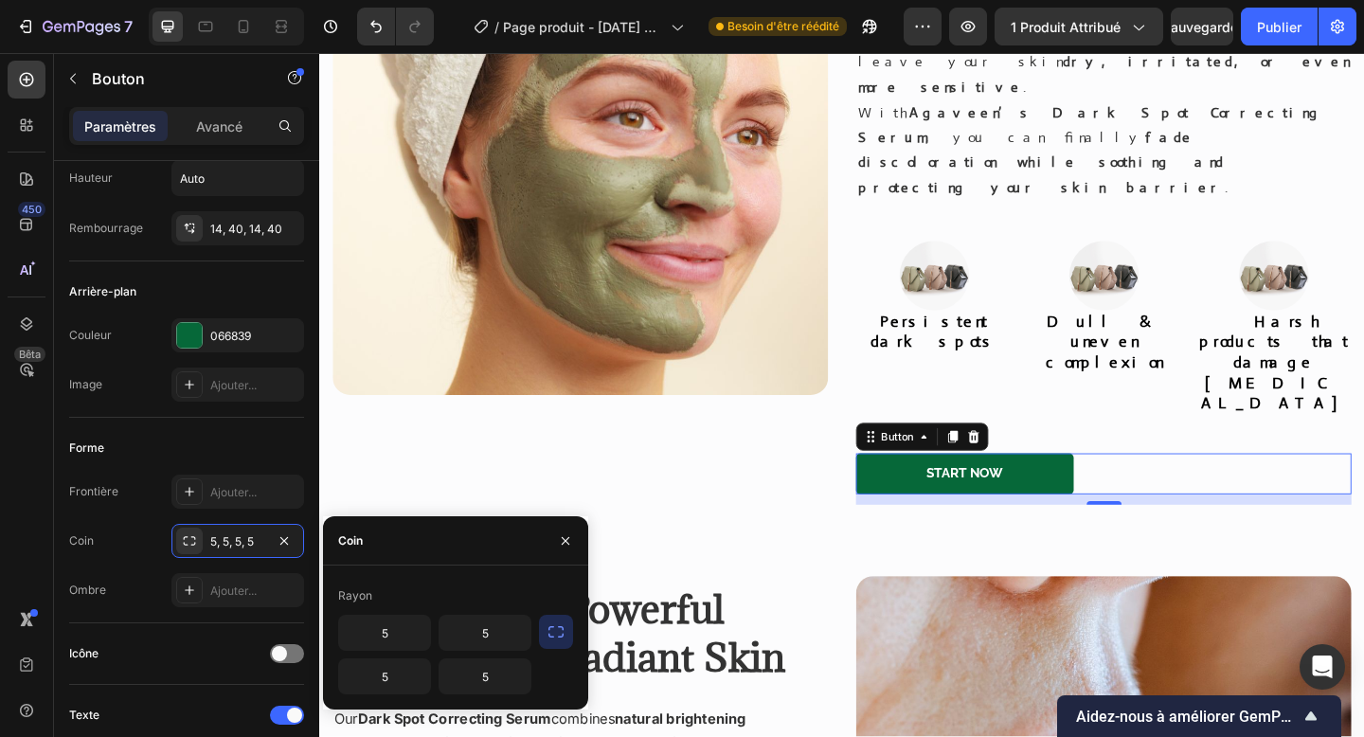
click at [574, 626] on div "Rayon 5 5 5 5" at bounding box center [455, 638] width 265 height 114
click at [565, 629] on icon "button" at bounding box center [556, 631] width 19 height 19
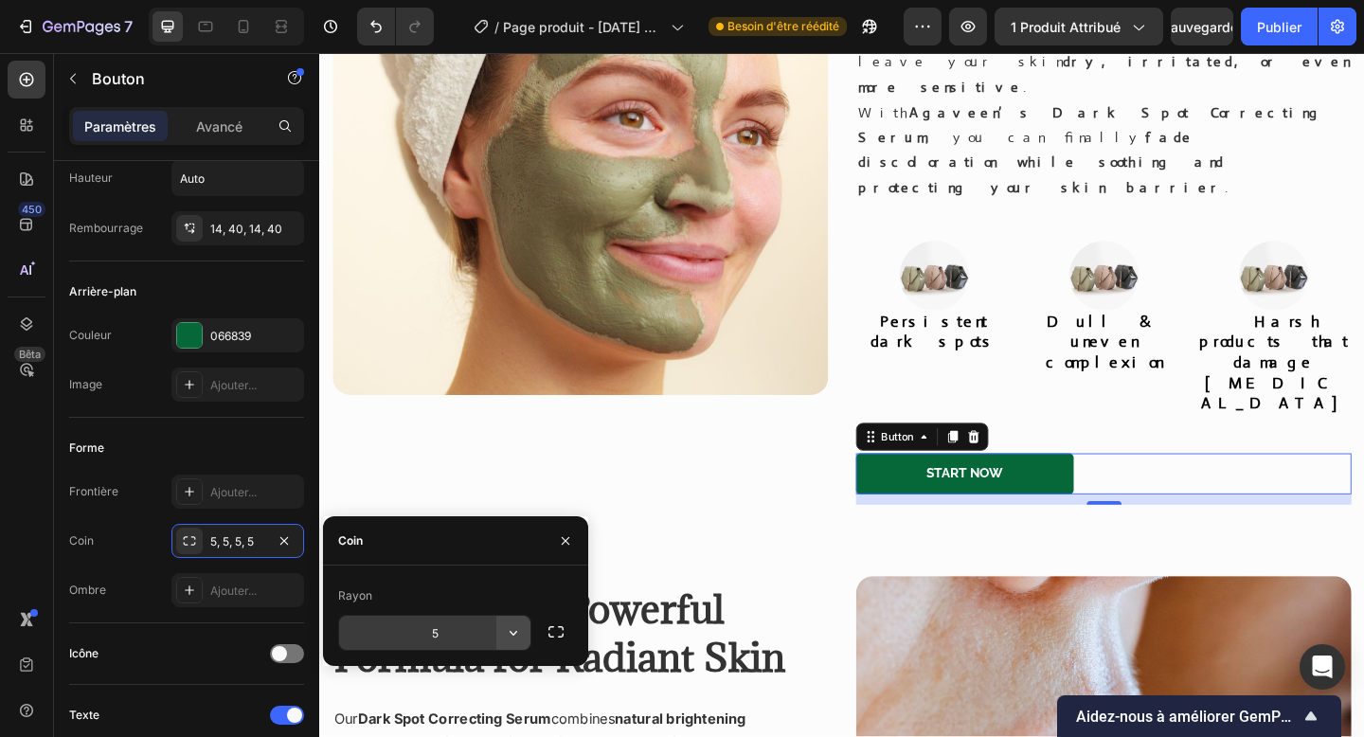
click at [502, 636] on button "button" at bounding box center [513, 633] width 34 height 34
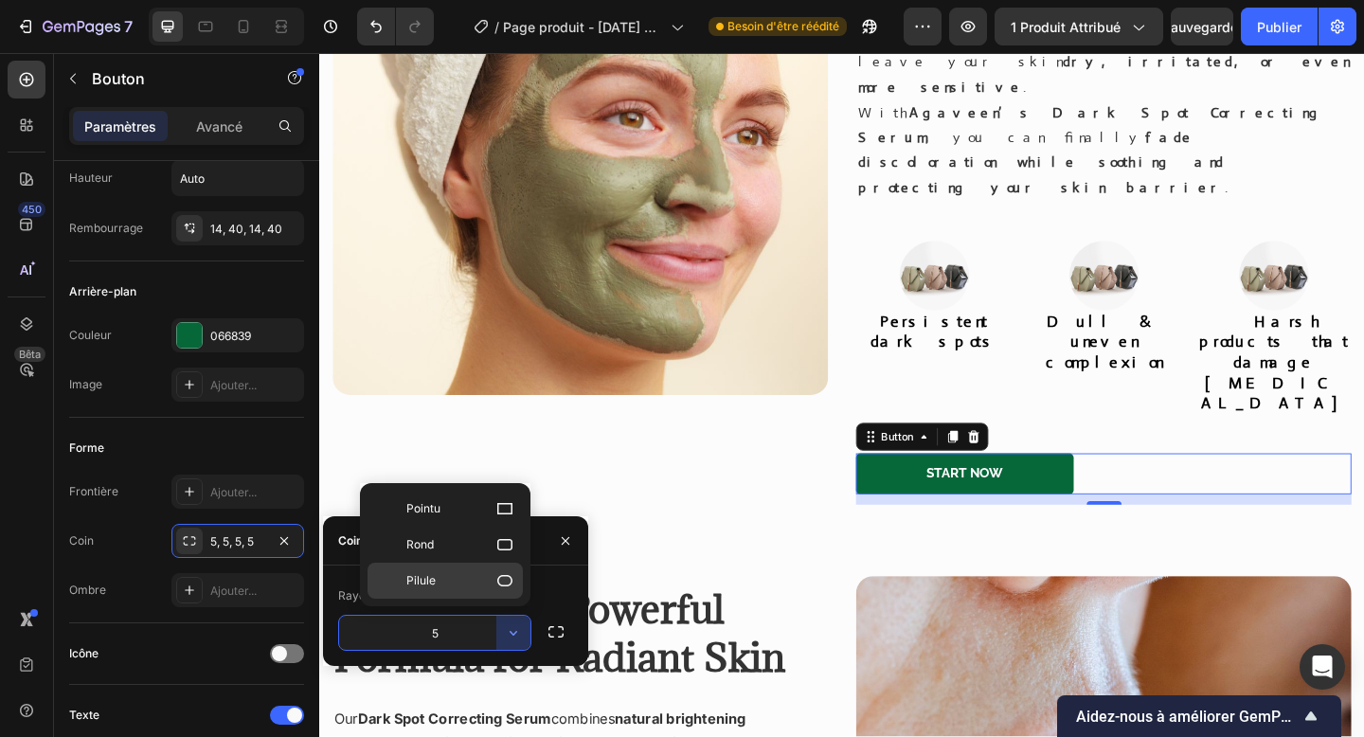
click at [503, 585] on icon at bounding box center [504, 580] width 15 height 11
type input "9999"
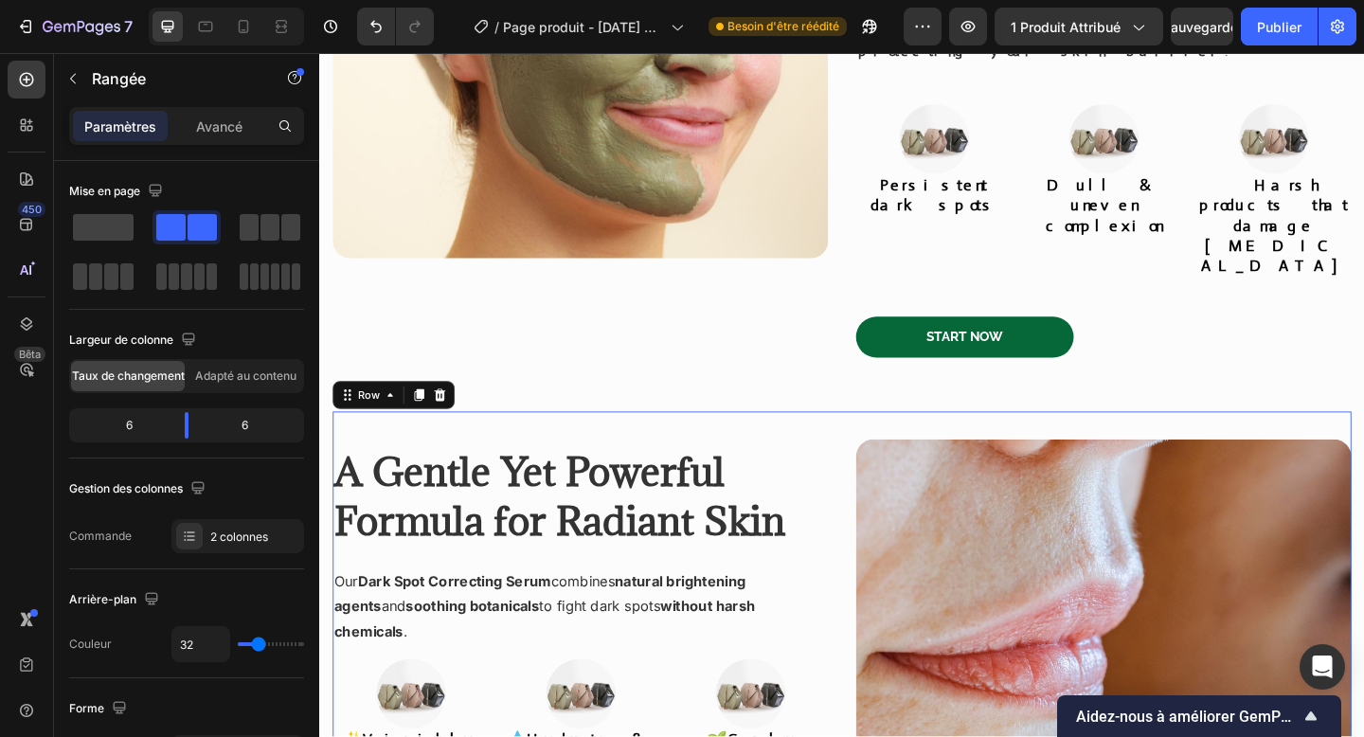
scroll to position [1729, 0]
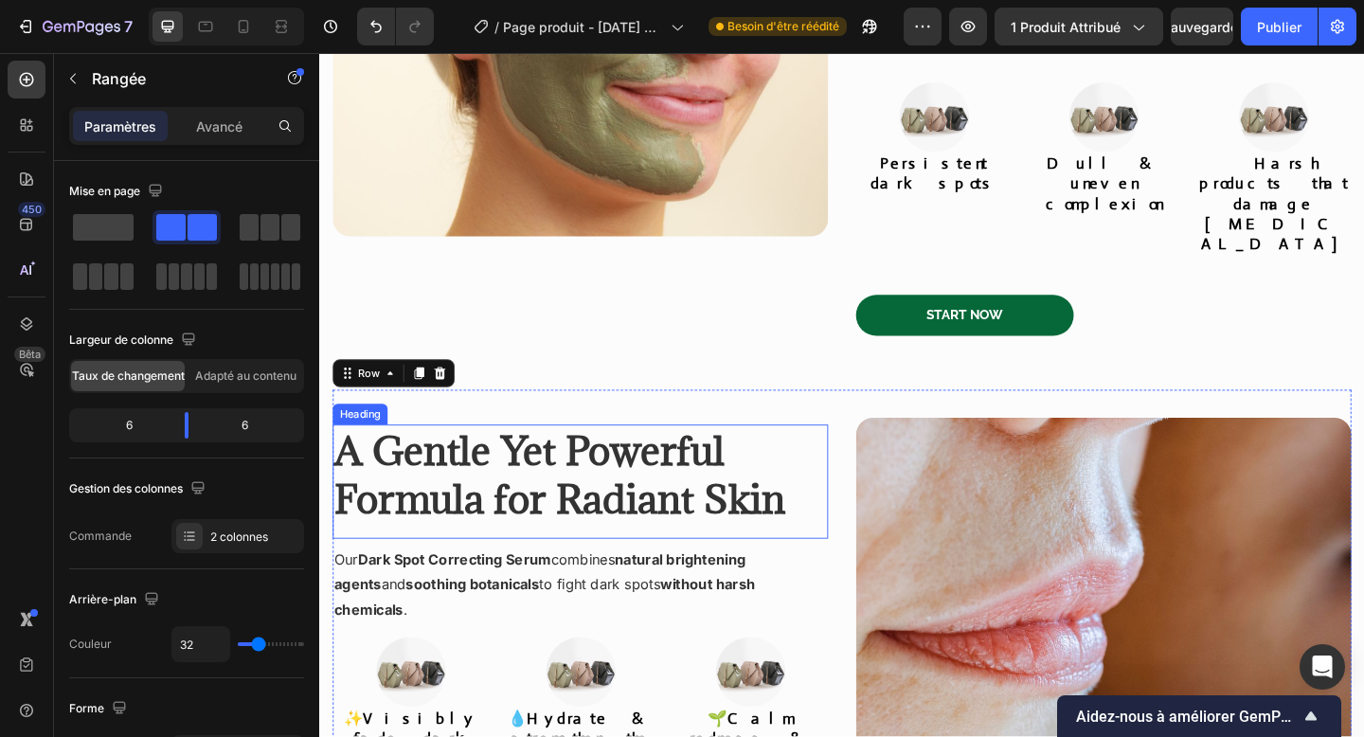
click at [716, 457] on strong "A Gentle Yet Powerful Formula for Radiant Skin" at bounding box center [580, 511] width 491 height 108
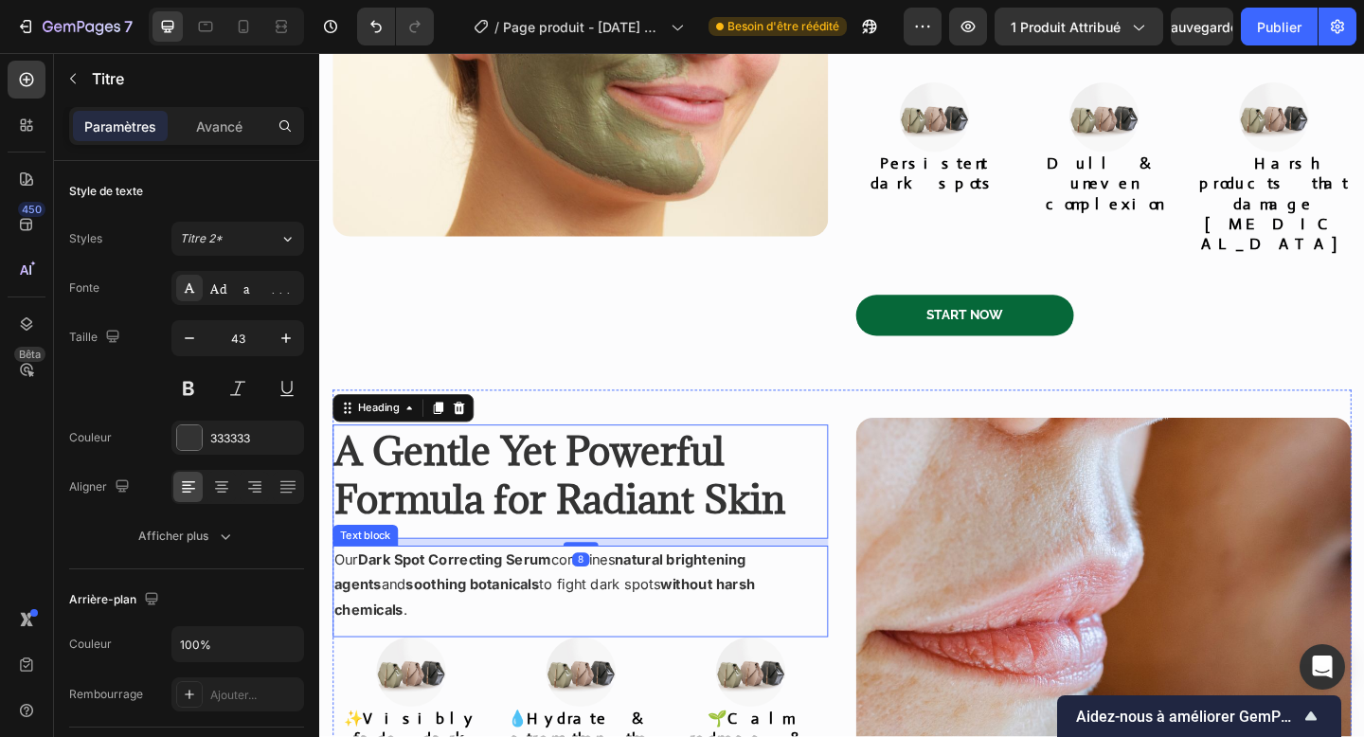
click at [464, 621] on strong "soothing botanicals" at bounding box center [485, 630] width 145 height 19
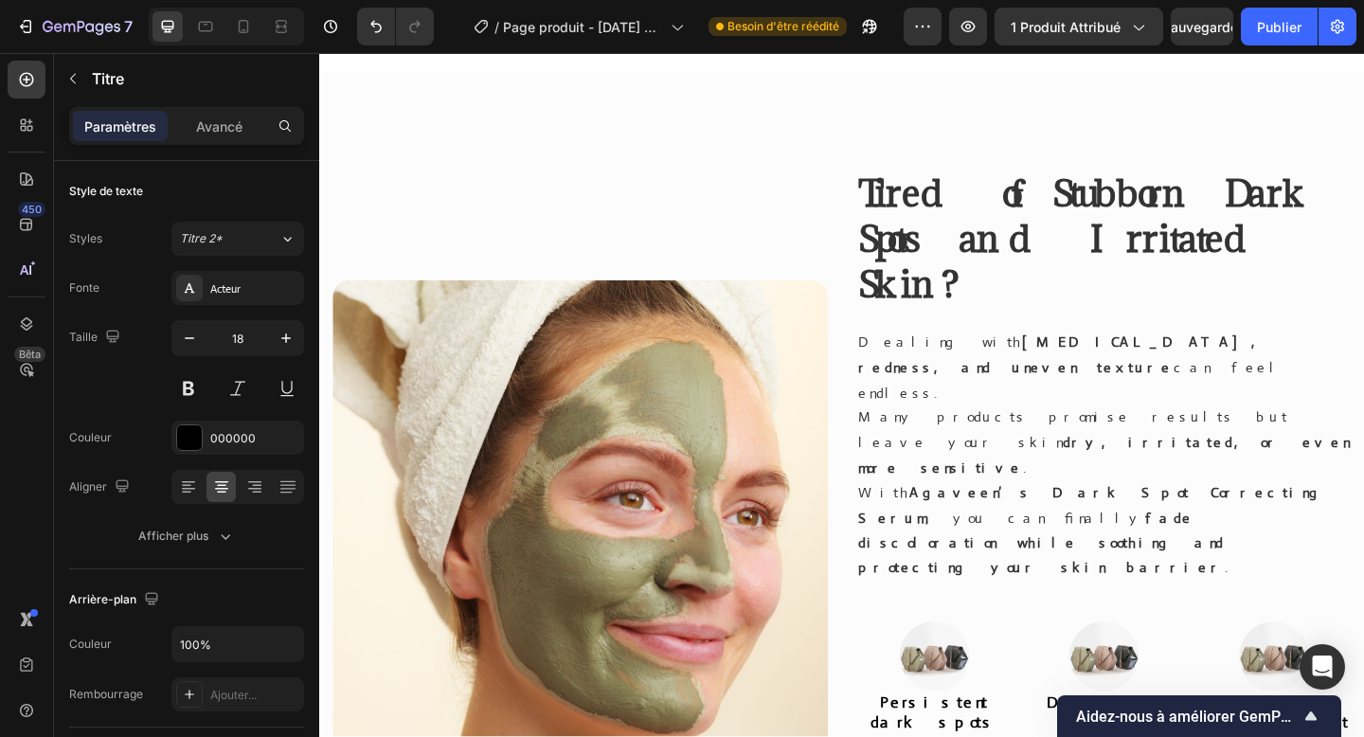
scroll to position [580, 0]
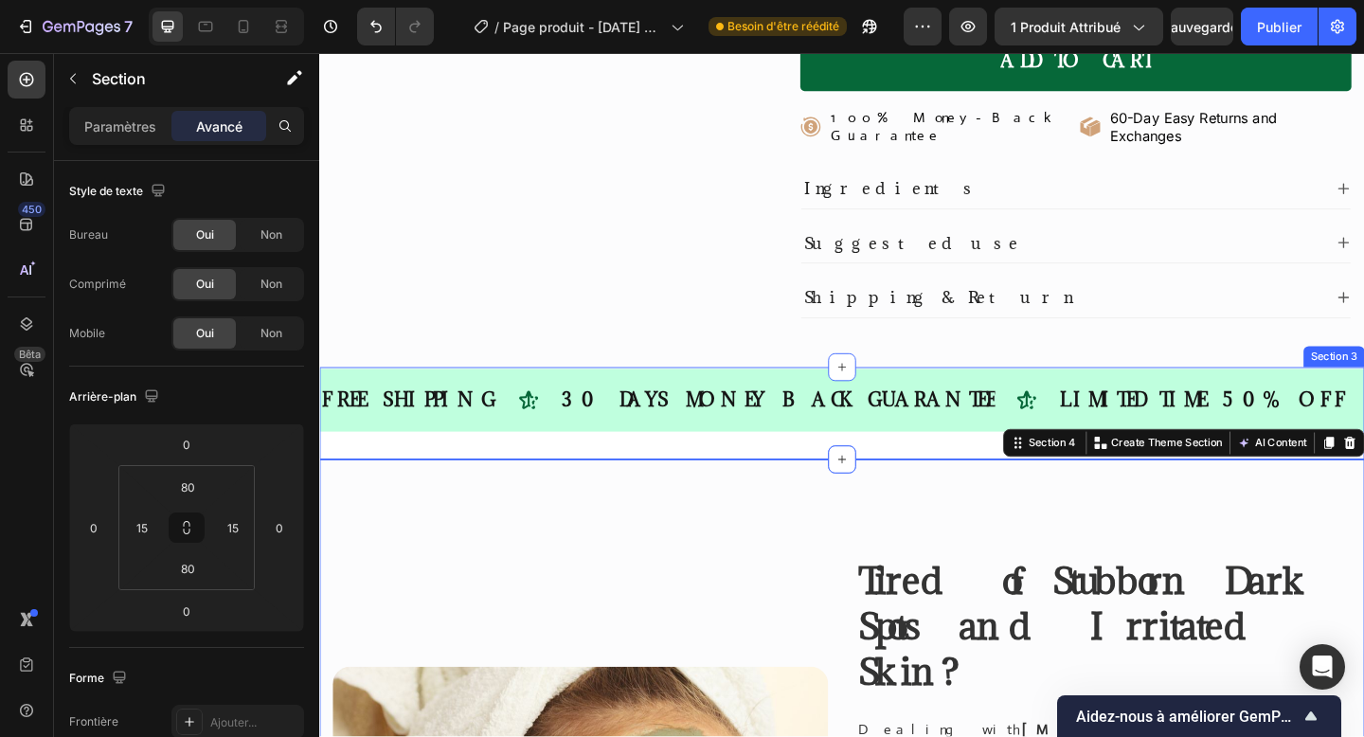
click at [761, 424] on div "FREE SHIPPING Text 30 DAYS MONEY BACK GUARANTEE Text LIMITED TIME 50% OFF SALE …" at bounding box center [887, 445] width 1137 height 100
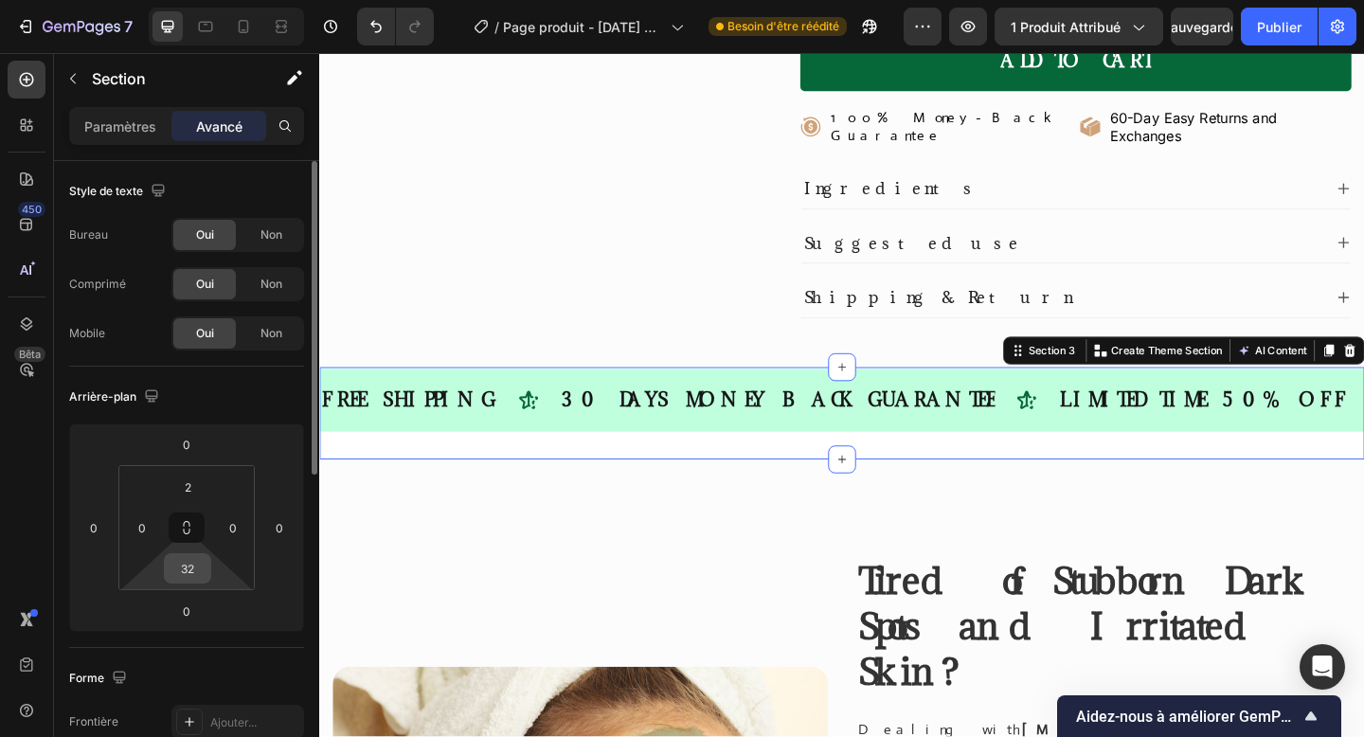
click at [194, 553] on div "32" at bounding box center [187, 568] width 47 height 30
click at [194, 557] on input "32" at bounding box center [188, 568] width 38 height 28
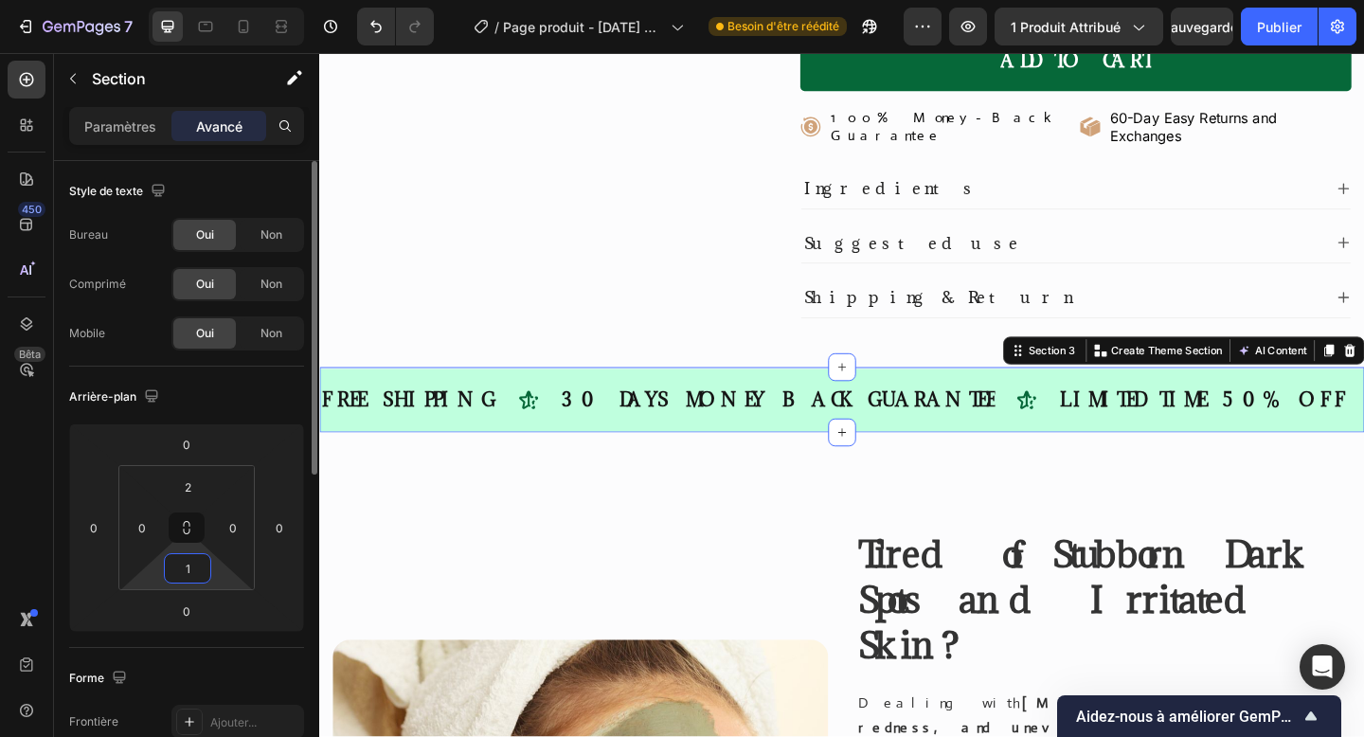
type input "10"
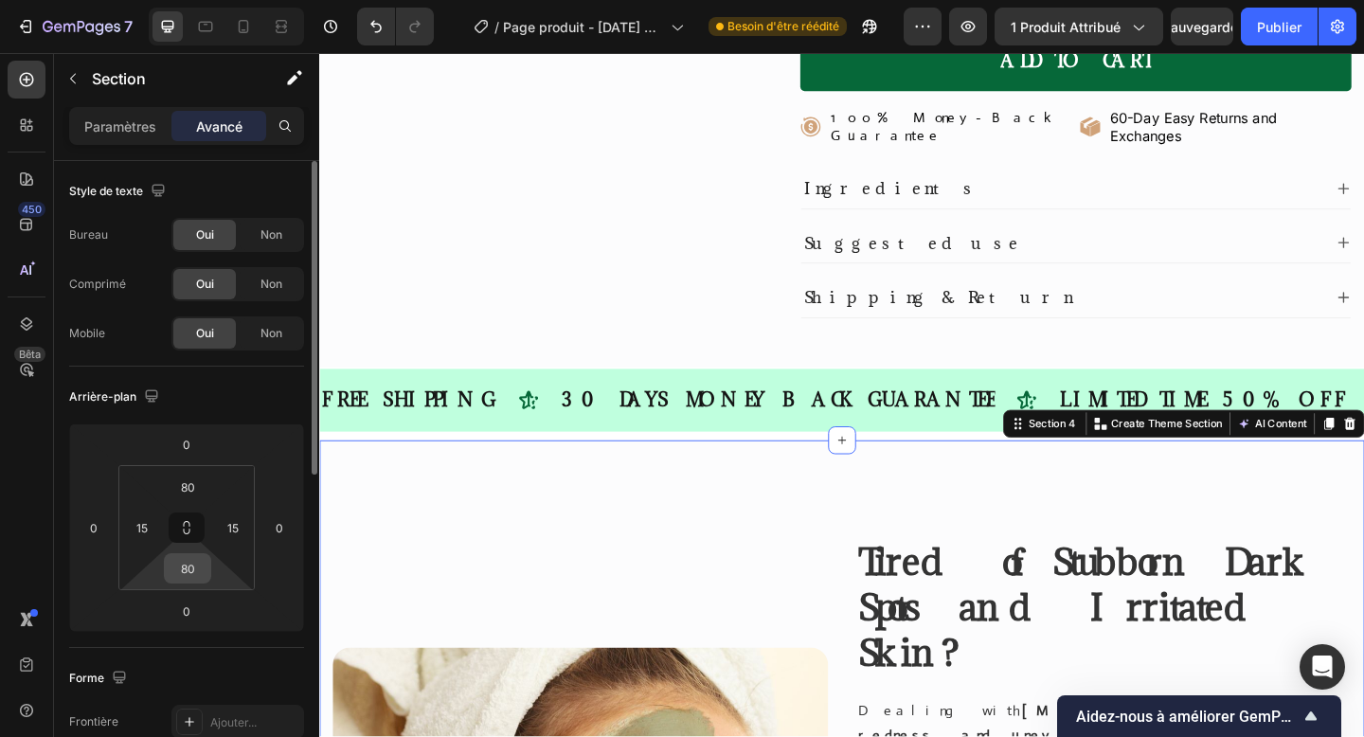
click at [200, 565] on input "80" at bounding box center [188, 568] width 38 height 28
type input "40"
click at [182, 486] on input "80" at bounding box center [188, 487] width 38 height 28
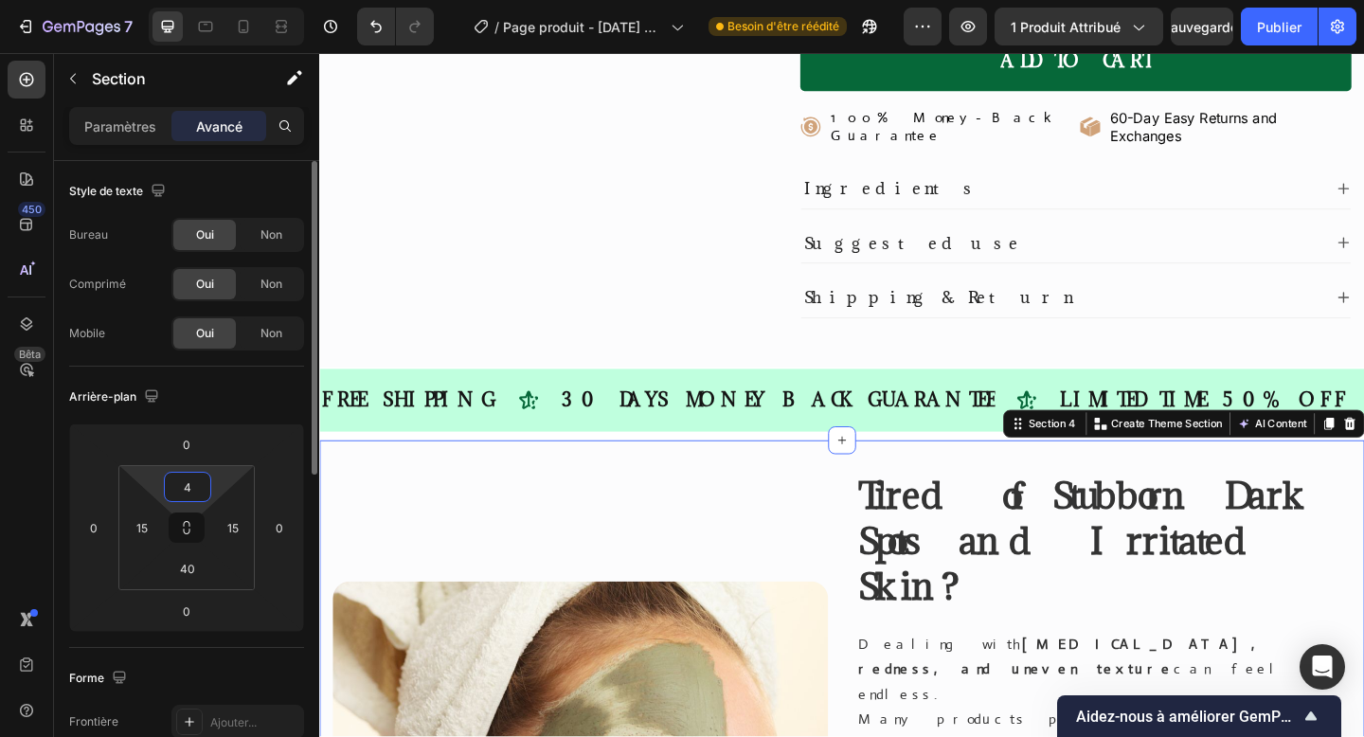
type input "40"
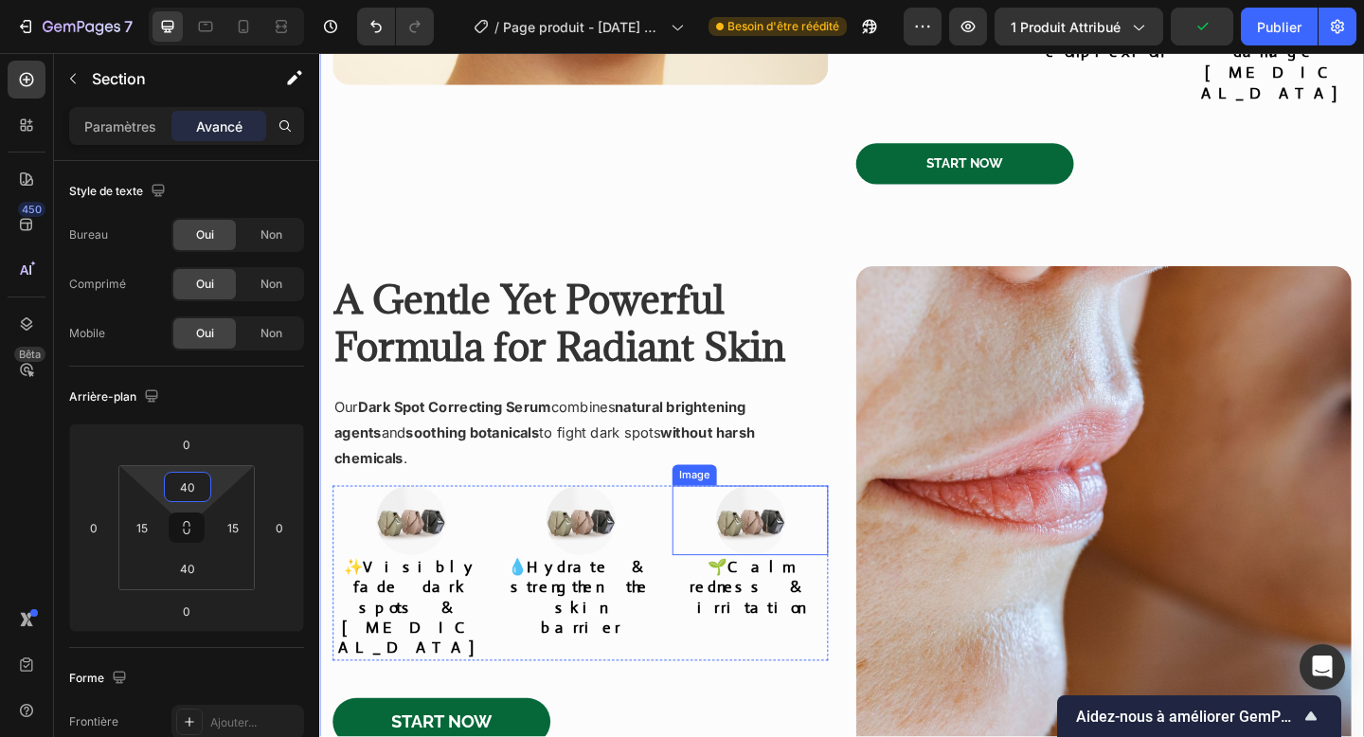
scroll to position [1710, 0]
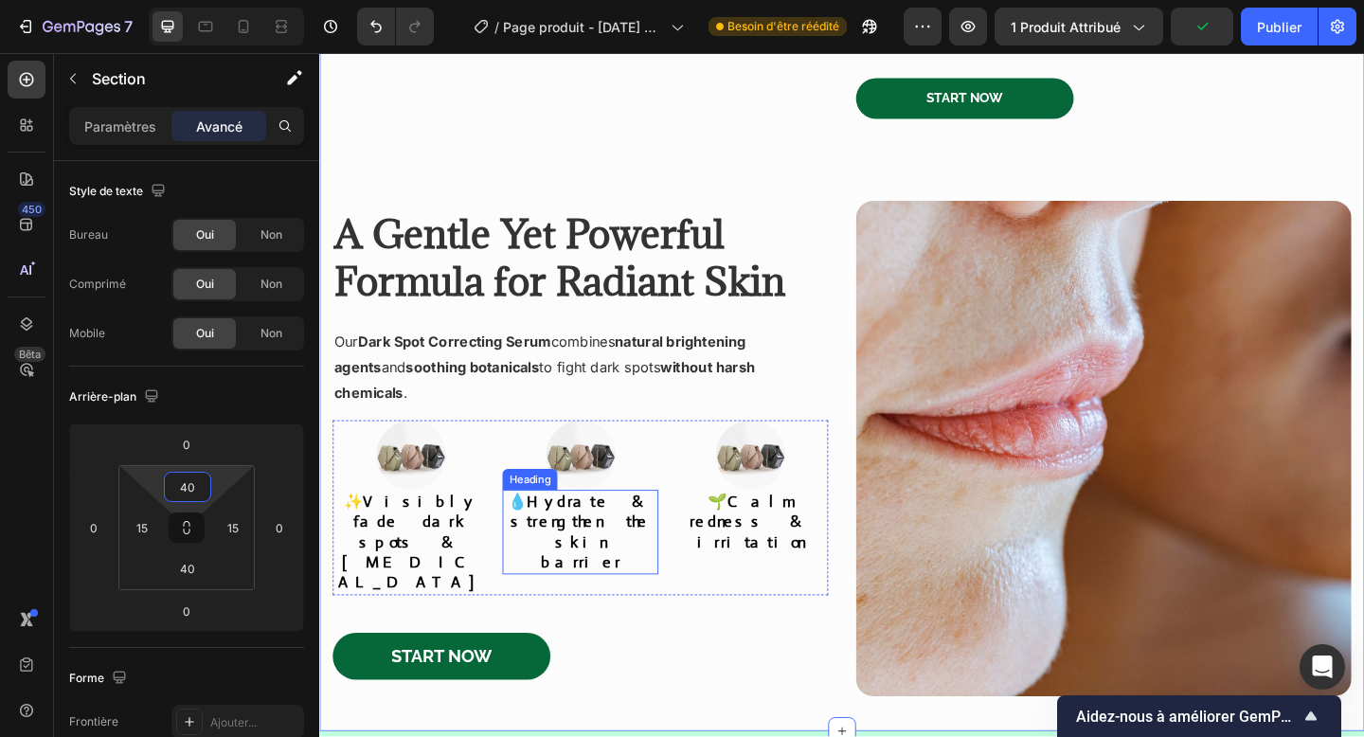
click at [577, 530] on strong "Hydrate & strengthen the skin barrier" at bounding box center [605, 573] width 155 height 87
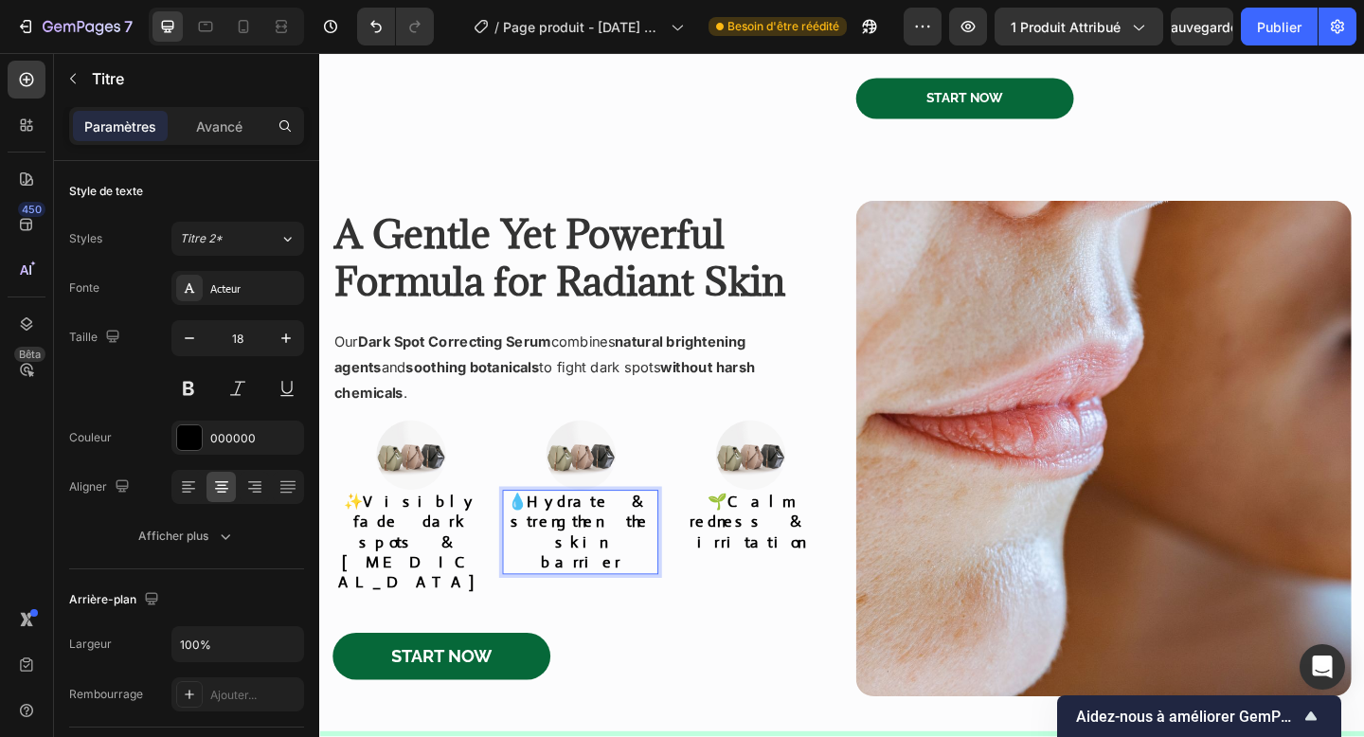
click at [577, 530] on strong "Hydrate & strengthen the skin barrier" at bounding box center [605, 573] width 155 height 87
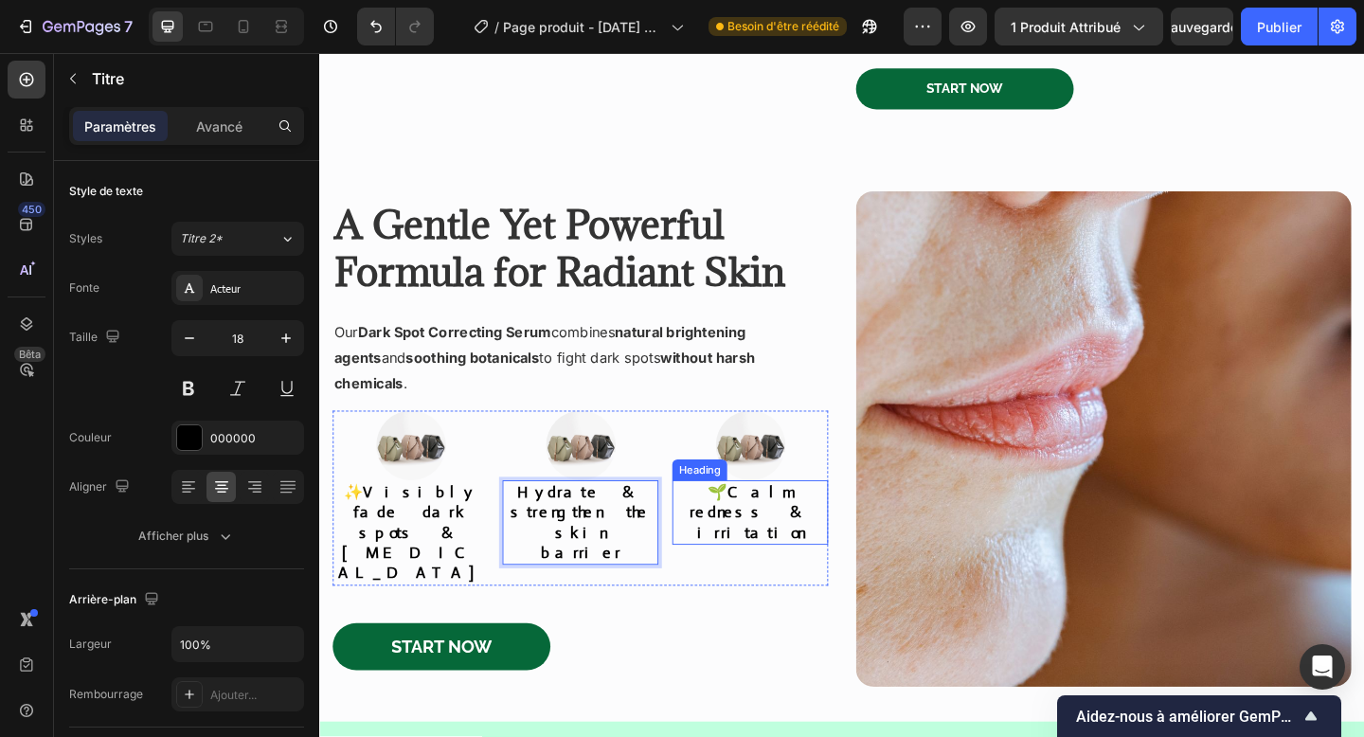
click at [754, 520] on strong "Calm redness & irritation" at bounding box center [788, 552] width 133 height 65
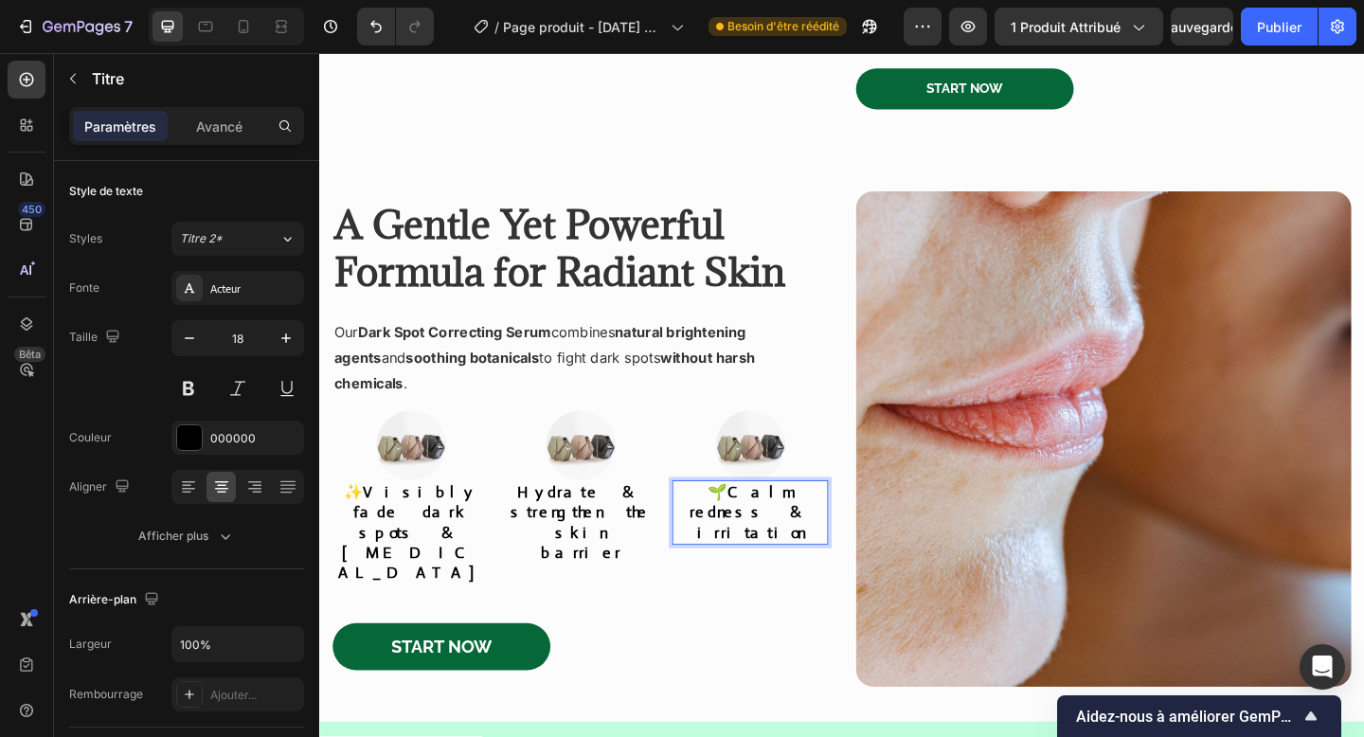
click at [744, 520] on strong "Calm redness & irritation" at bounding box center [788, 552] width 133 height 65
click at [360, 518] on h2 "✨ Visibly fade dark spots & [MEDICAL_DATA]" at bounding box center [418, 575] width 170 height 115
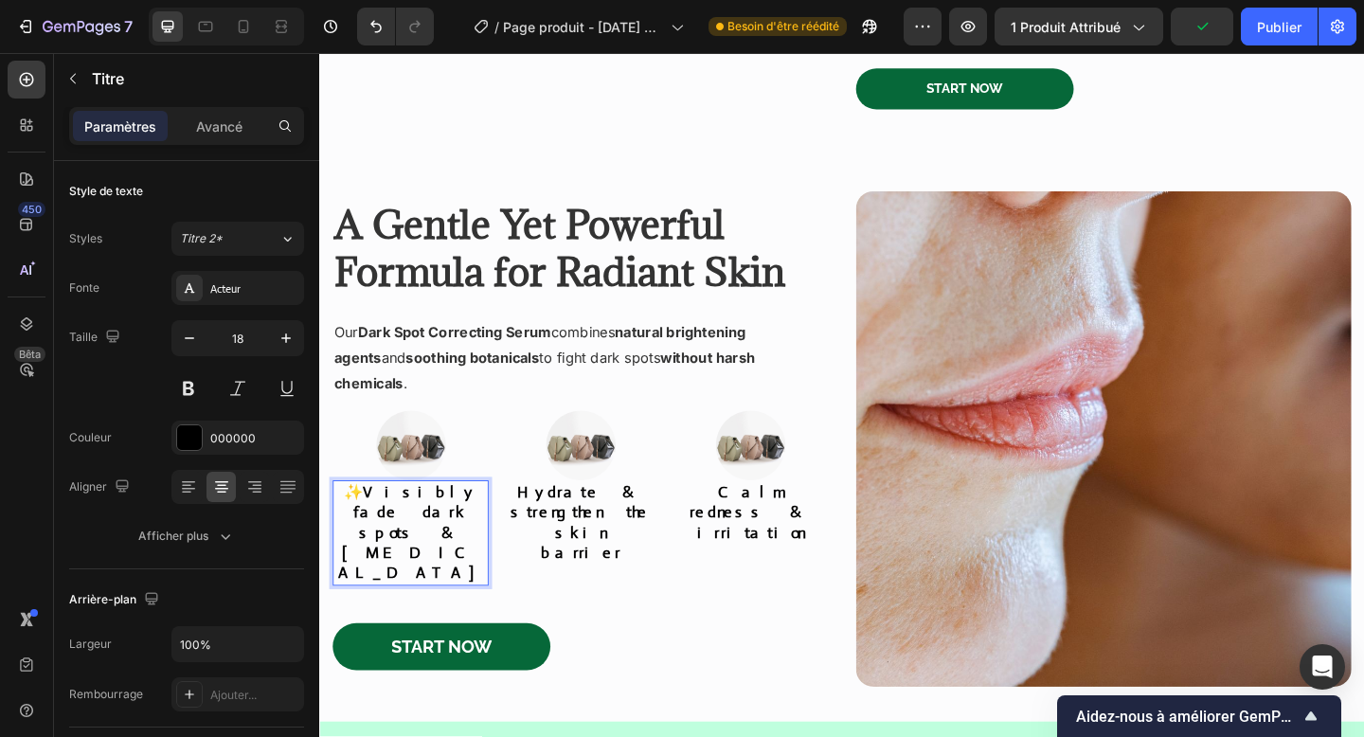
click at [372, 520] on strong "Visibly fade dark spots & [MEDICAL_DATA]" at bounding box center [418, 575] width 158 height 110
click at [722, 515] on div "Image Tired of Stubborn Dark Spots and Irritated Skin? Heading Dealing with [ME…" at bounding box center [887, 29] width 1137 height 1501
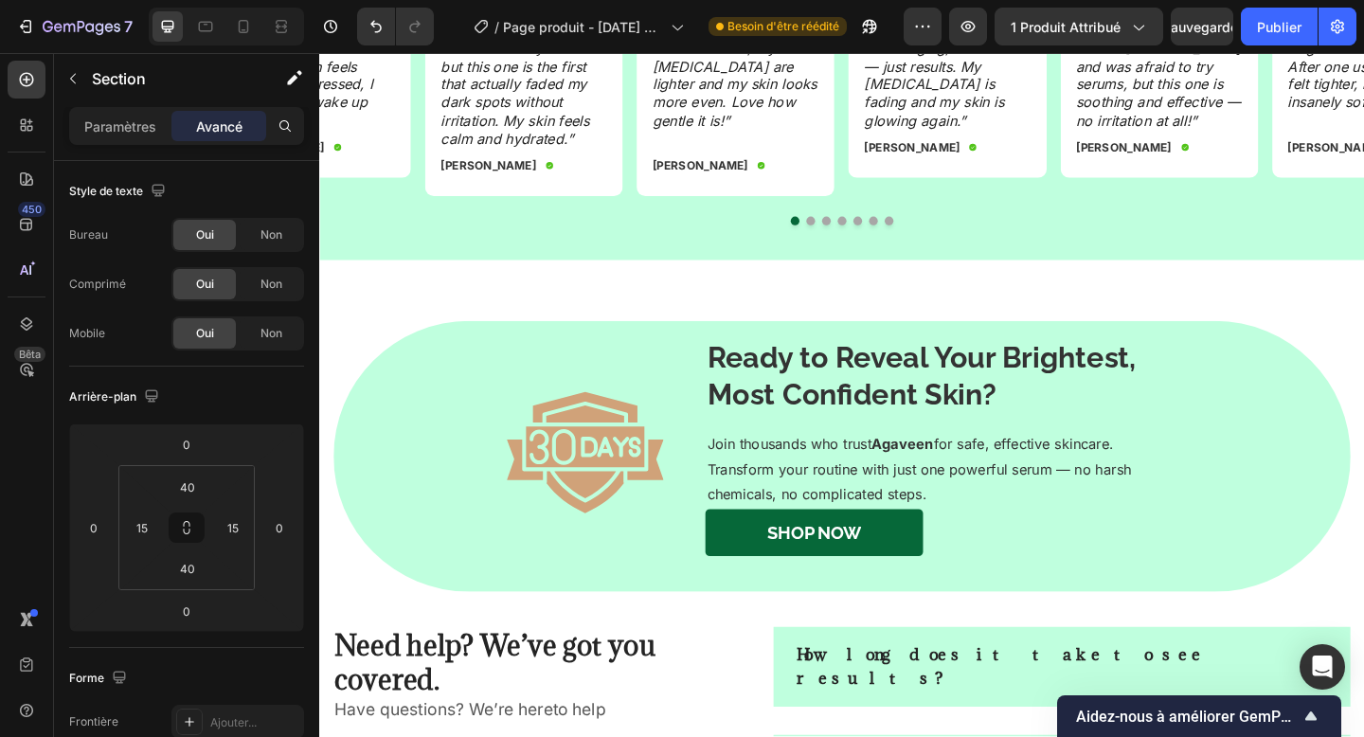
scroll to position [2475, 0]
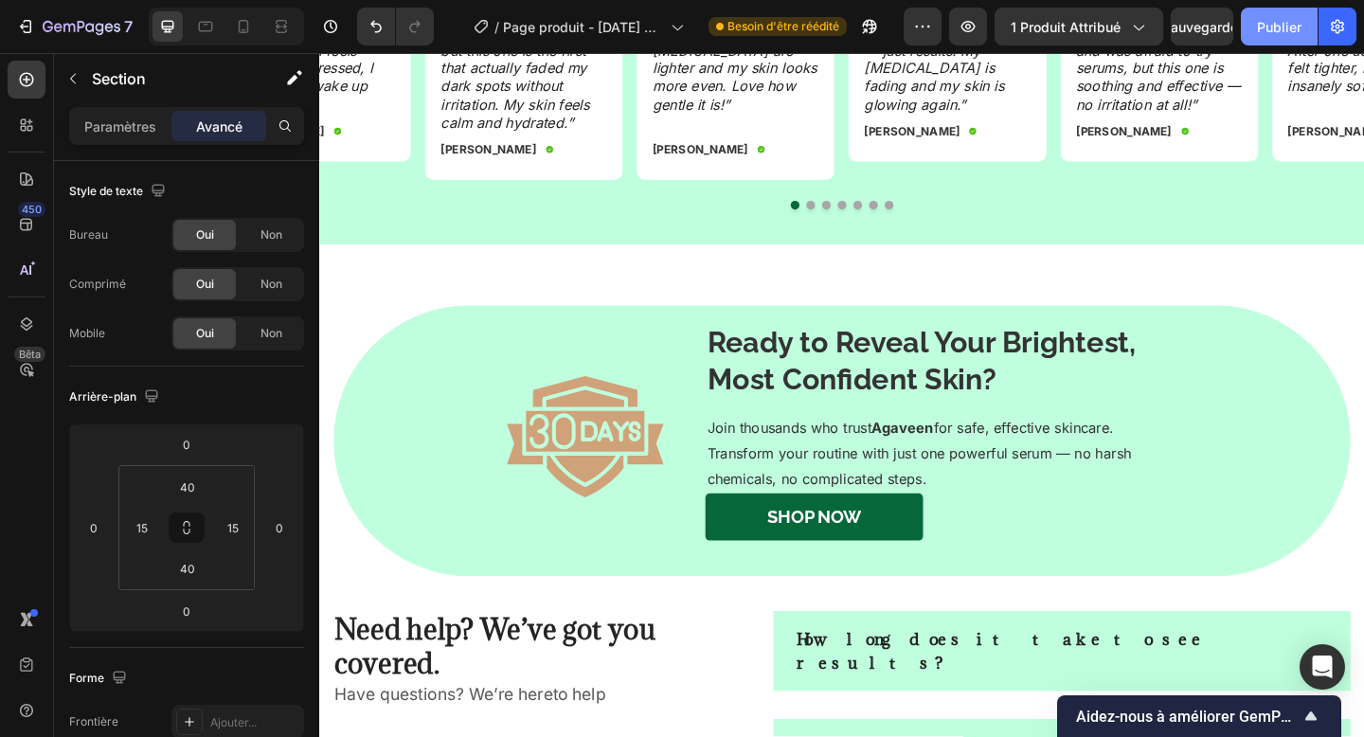
click at [1288, 17] on font "Publier" at bounding box center [1279, 27] width 45 height 20
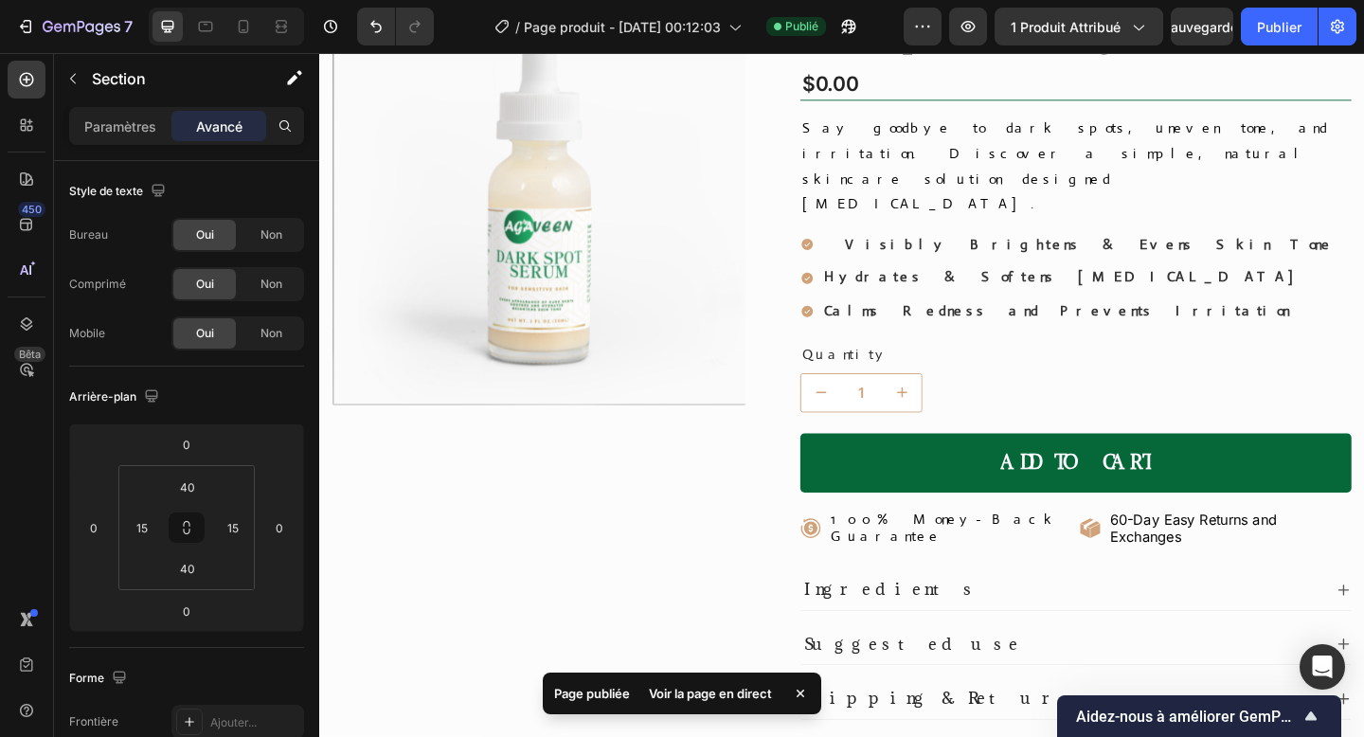
scroll to position [137, 0]
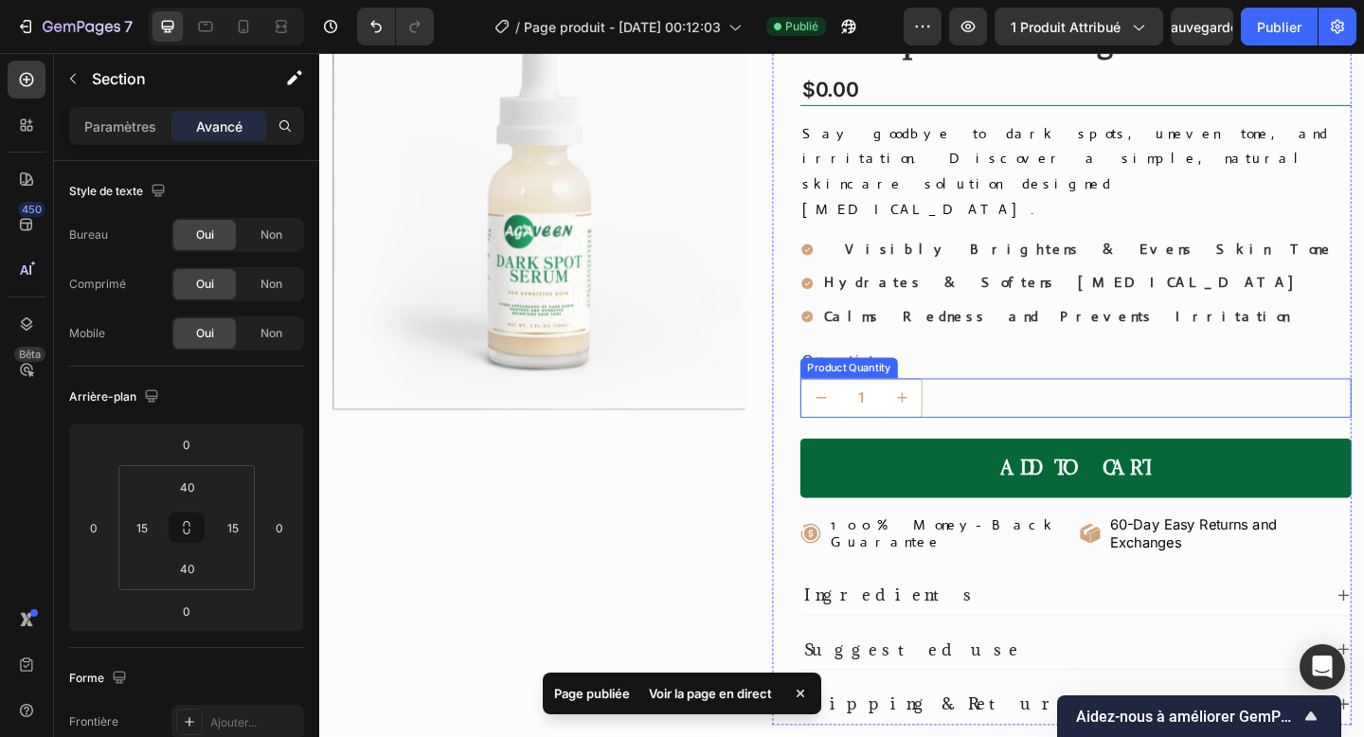
click at [945, 419] on icon "increment" at bounding box center [952, 428] width 19 height 19
type input "2"
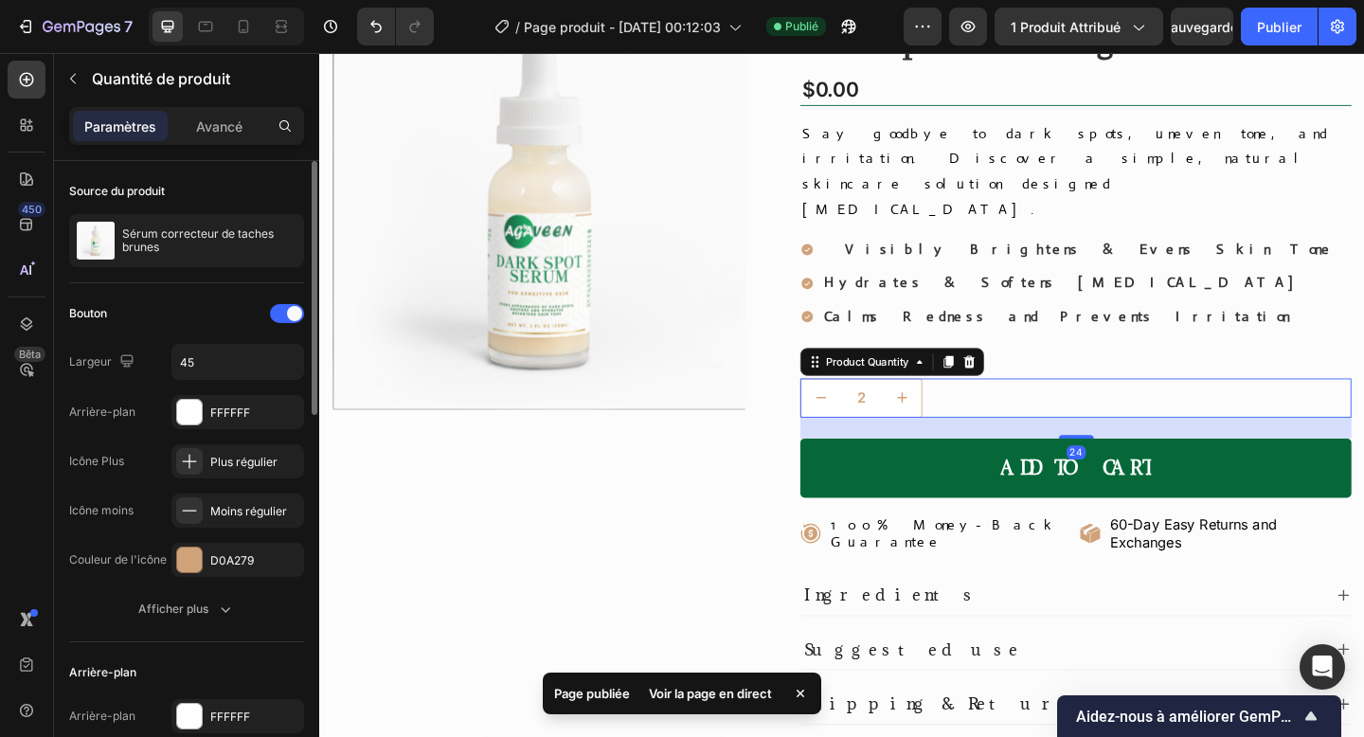
click at [223, 590] on div "Bouton Largeur 45 Arrière-plan FFFFFF Icône Plus Plus régulier Icône moins Moin…" at bounding box center [186, 462] width 235 height 328
click at [216, 567] on div "D0A279" at bounding box center [237, 560] width 55 height 17
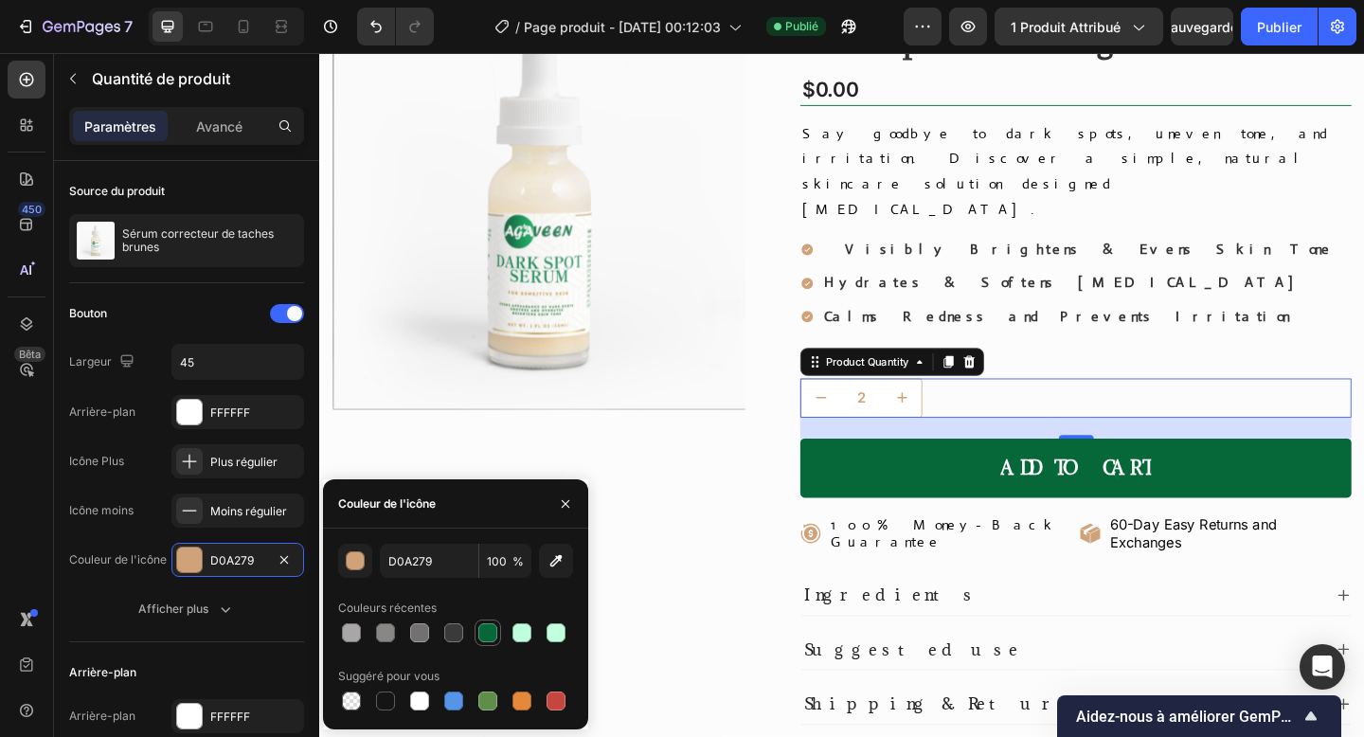
click at [484, 636] on div at bounding box center [487, 632] width 19 height 19
type input "066839"
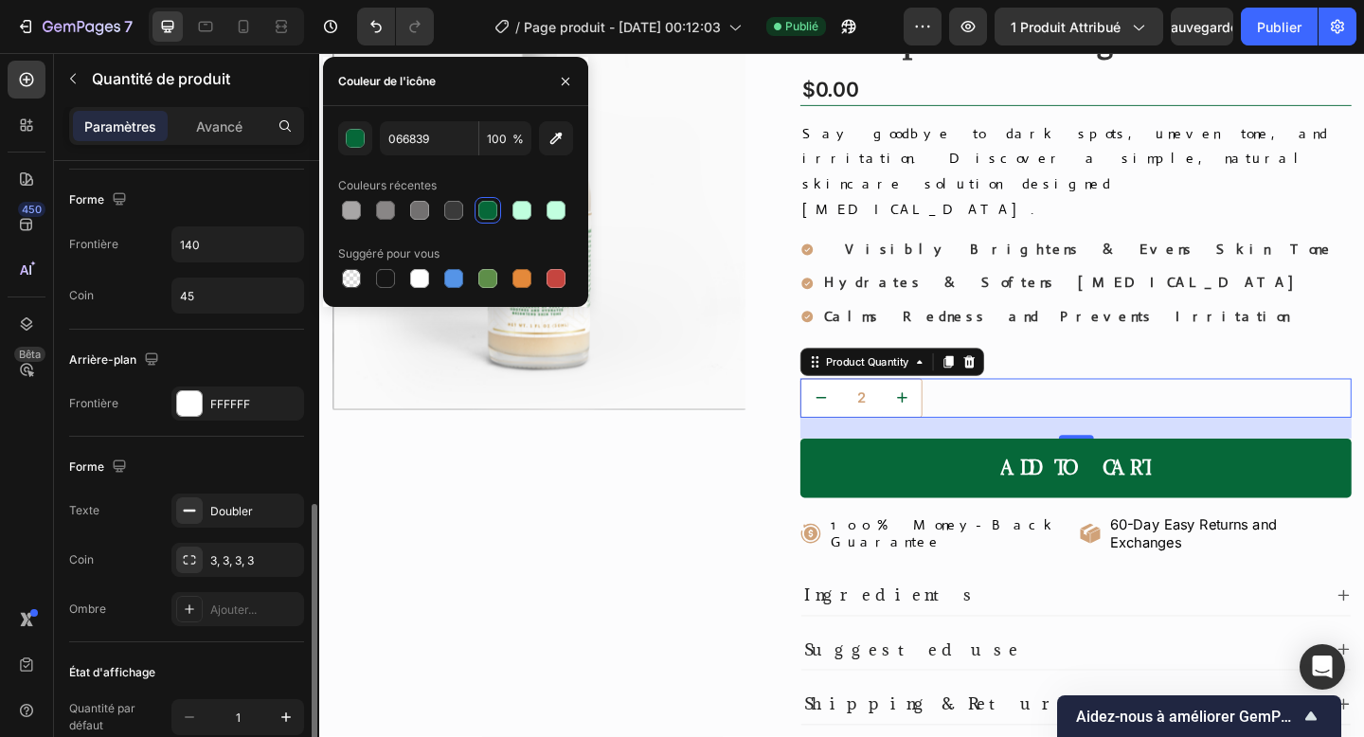
scroll to position [762, 0]
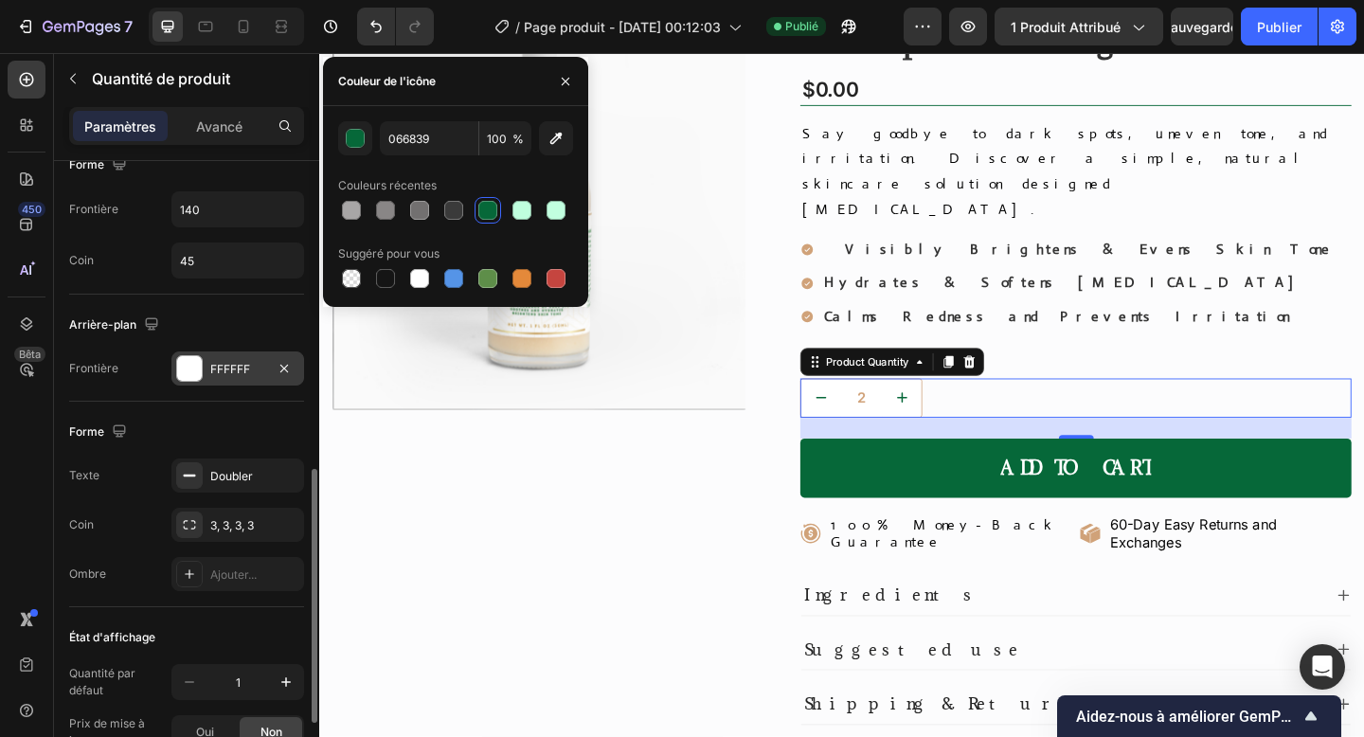
click at [211, 372] on font "FFFFFF" at bounding box center [230, 369] width 40 height 14
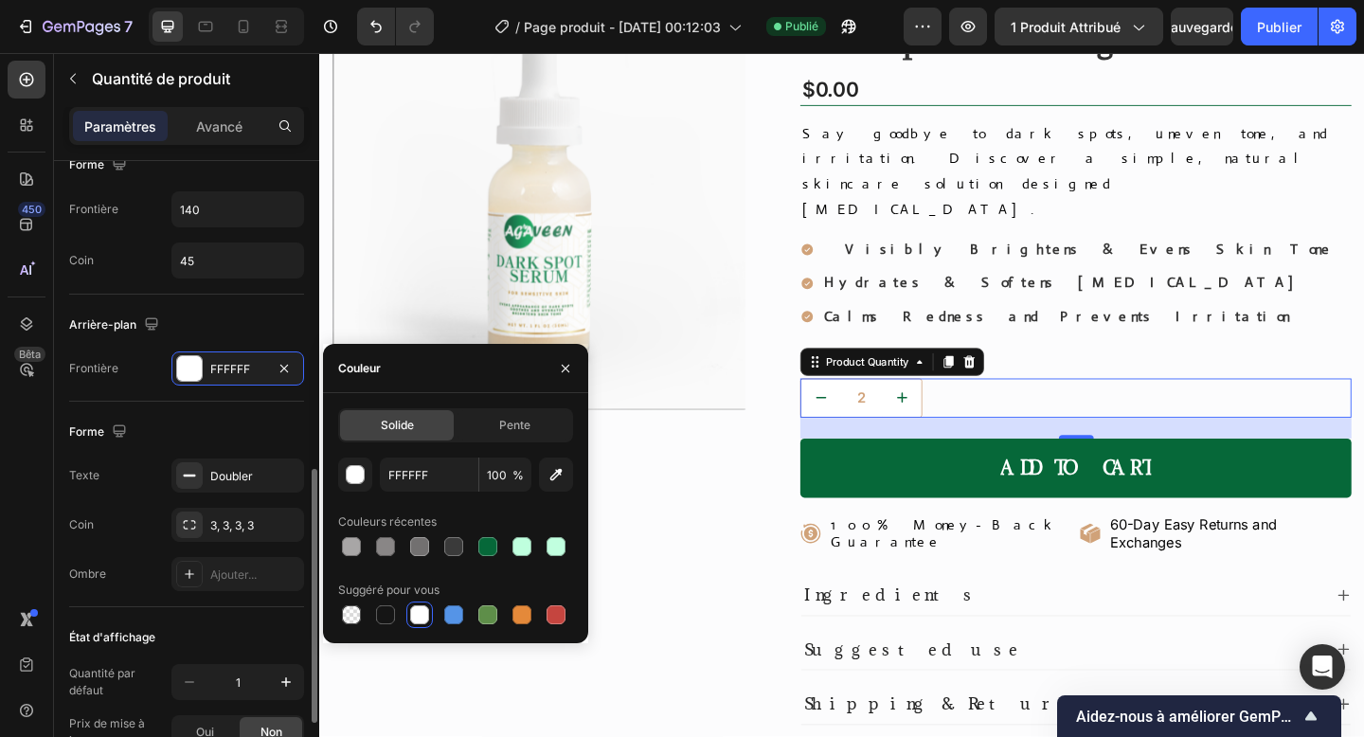
click at [157, 464] on div "Texte Doubler" at bounding box center [186, 475] width 235 height 34
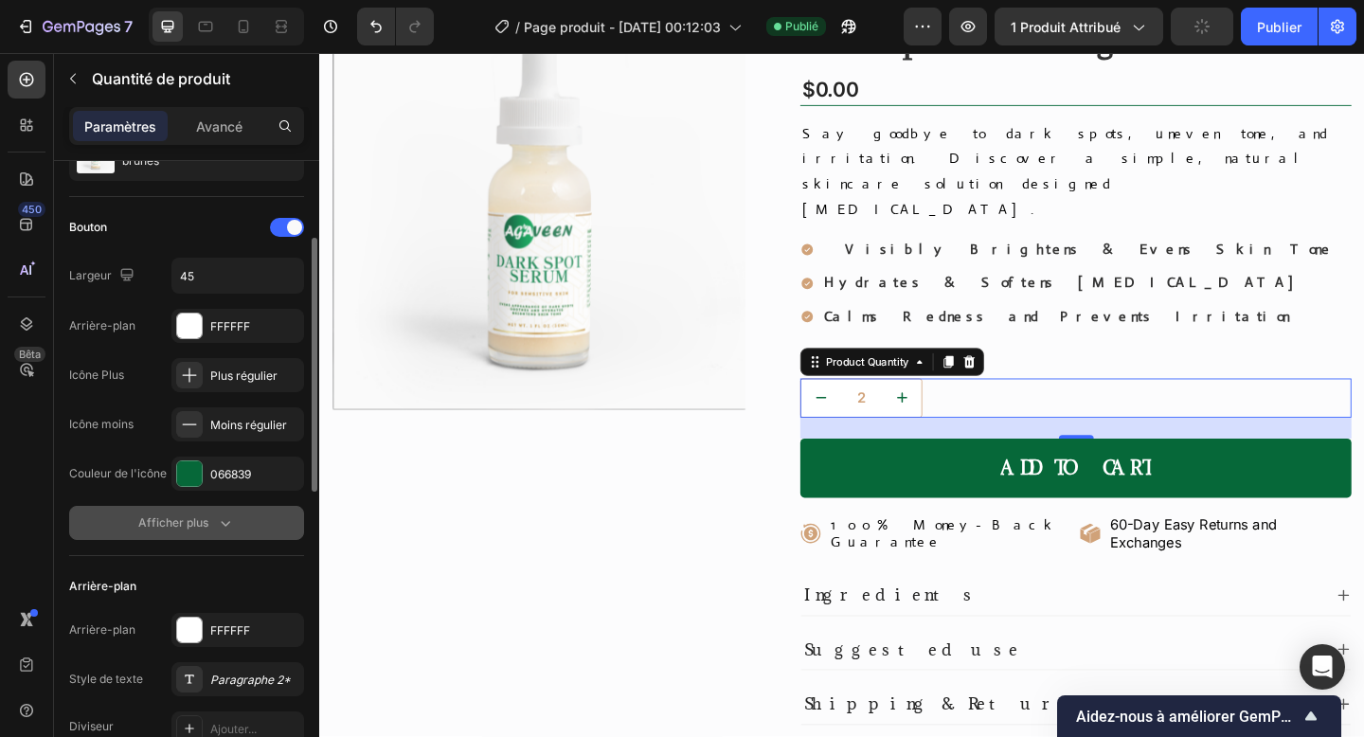
scroll to position [128, 0]
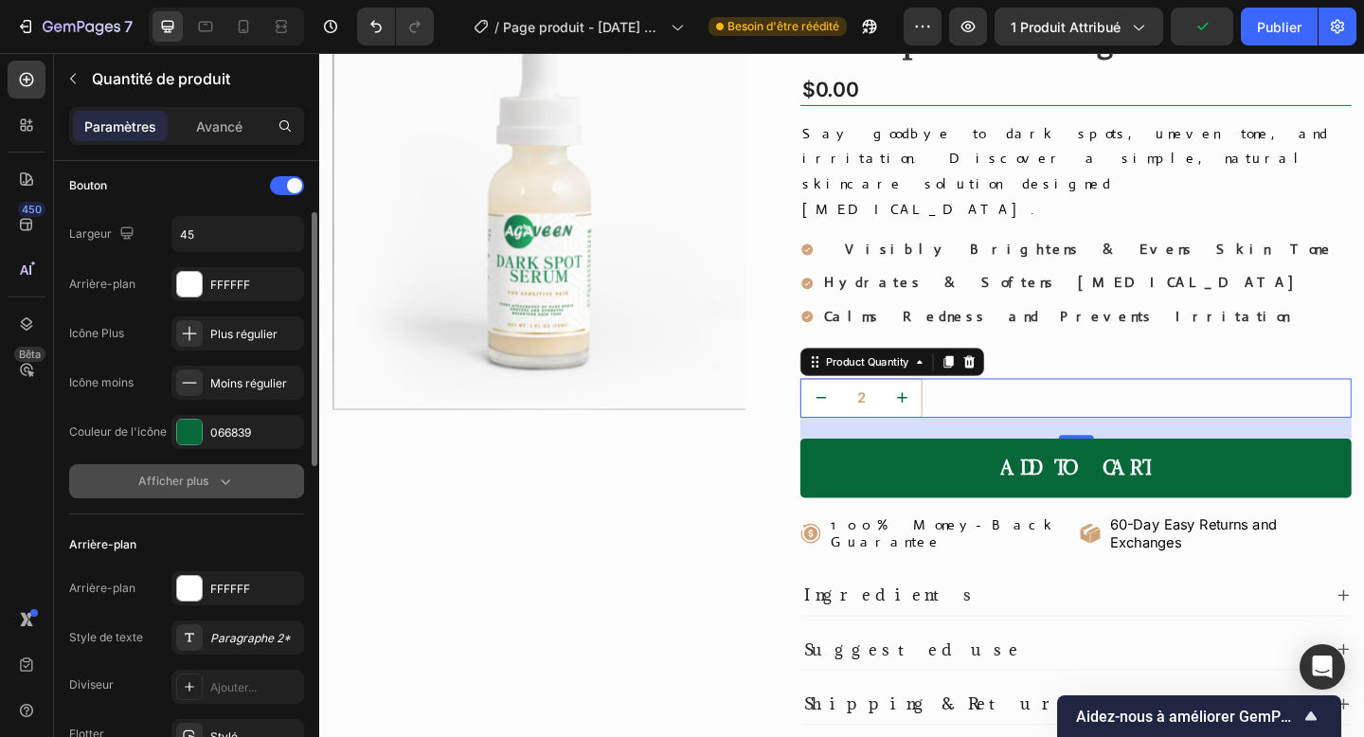
click at [210, 488] on div "Afficher plus" at bounding box center [186, 481] width 97 height 19
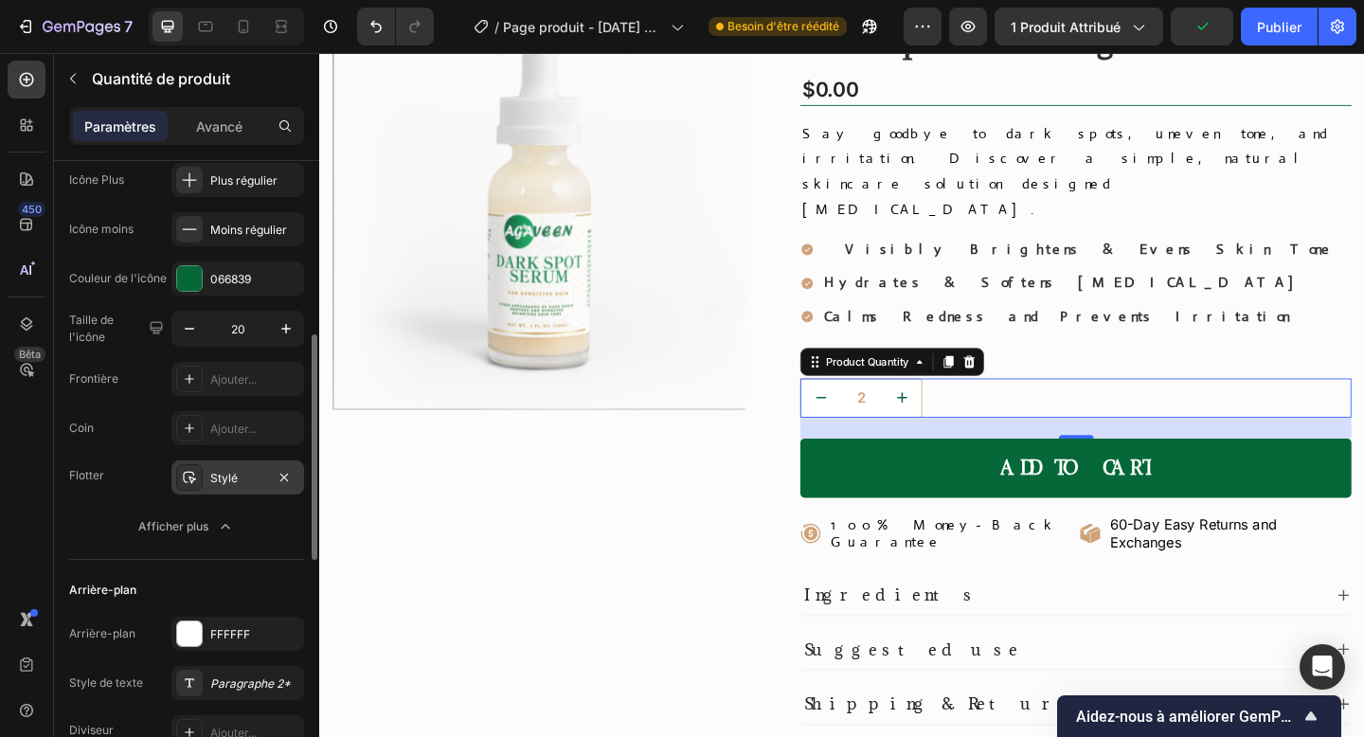
scroll to position [474, 0]
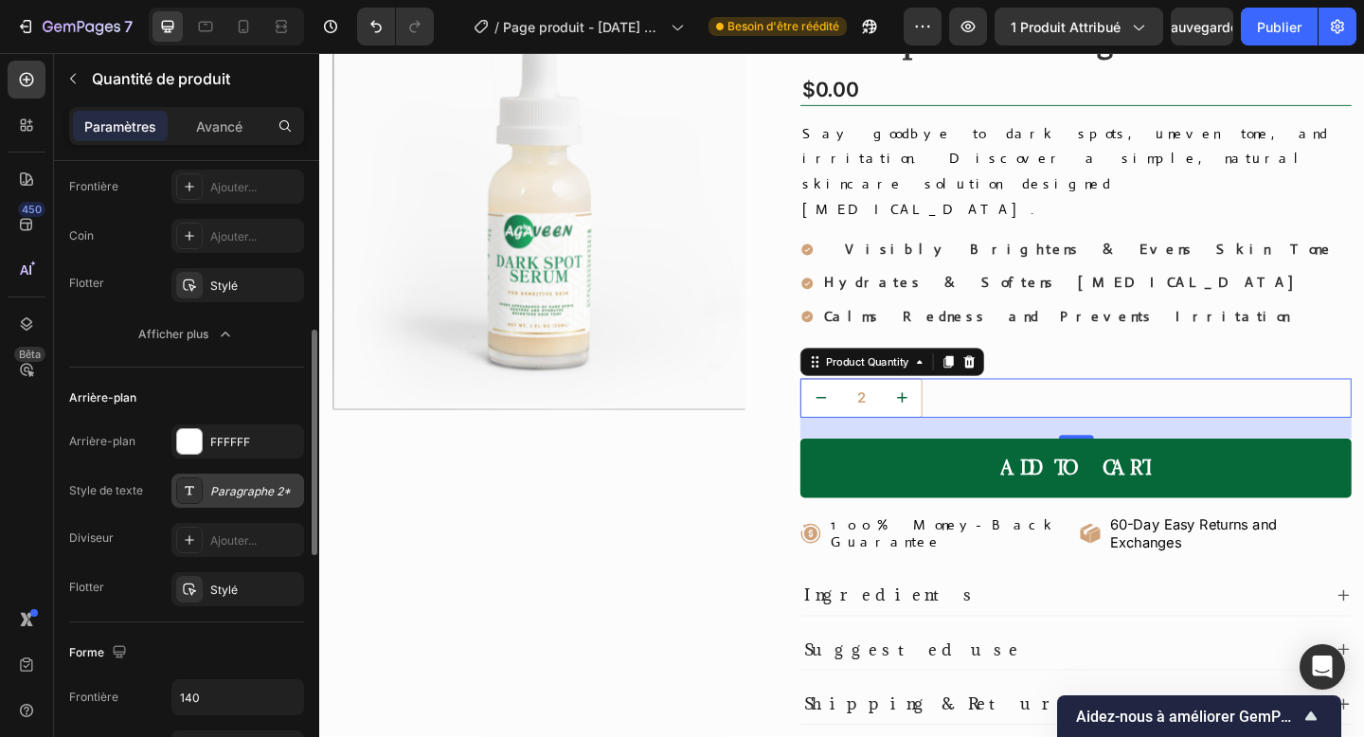
click at [238, 489] on font "Paragraphe 2*" at bounding box center [250, 491] width 81 height 14
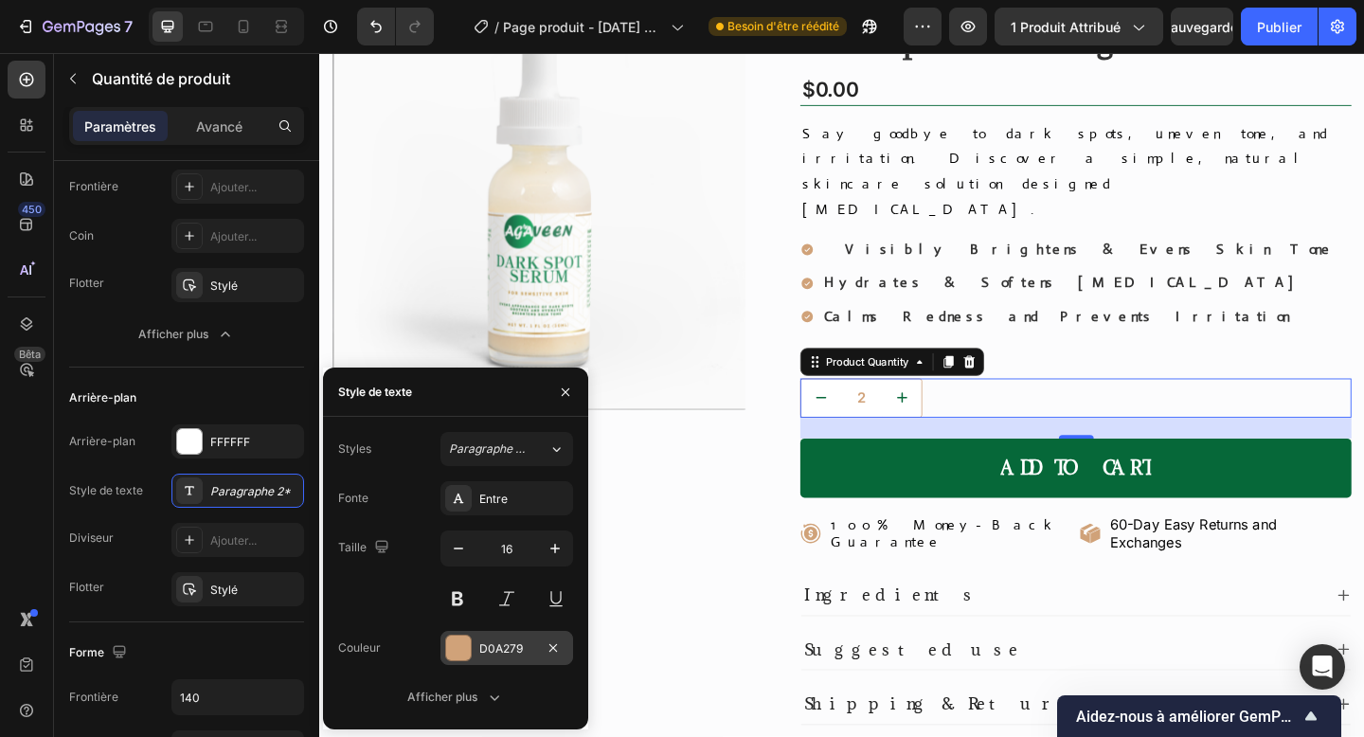
click at [463, 632] on div "D0A279" at bounding box center [506, 648] width 133 height 34
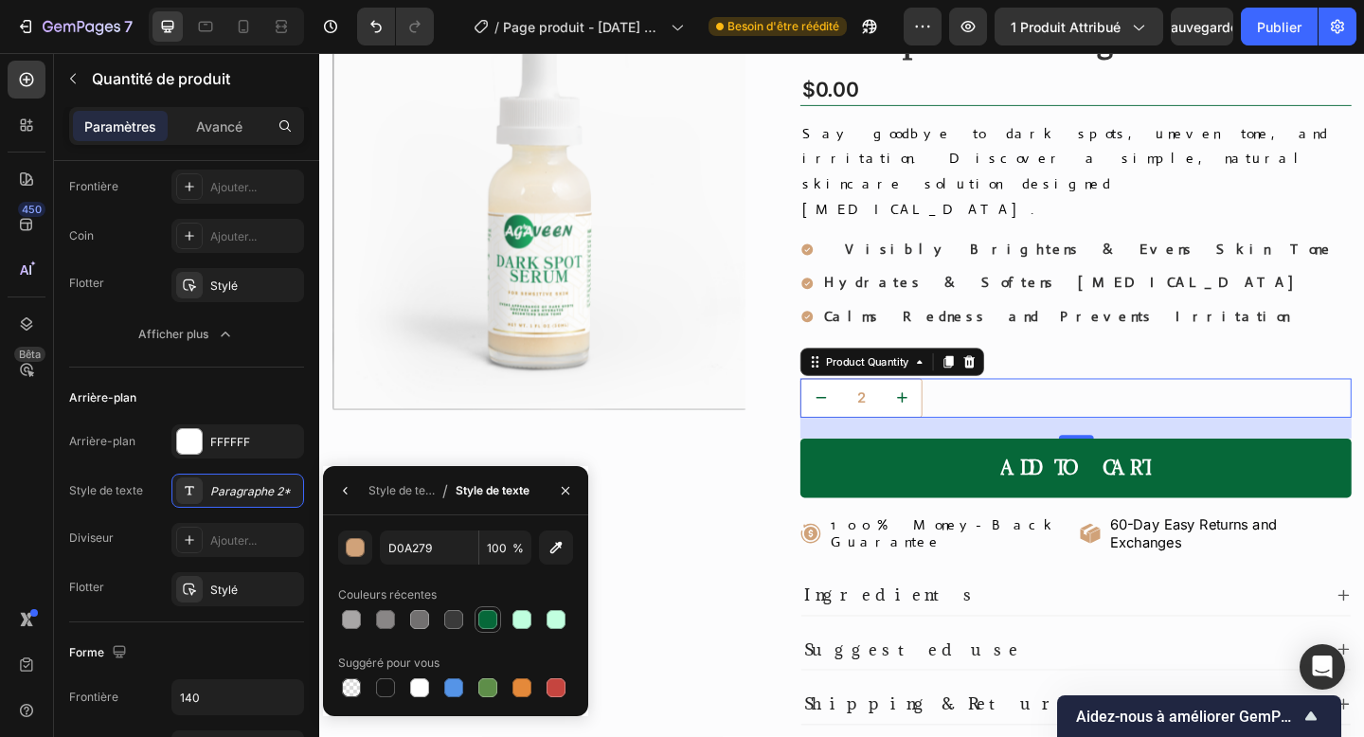
click at [483, 628] on div at bounding box center [487, 619] width 19 height 19
type input "066839"
click at [339, 493] on icon "button" at bounding box center [345, 490] width 15 height 15
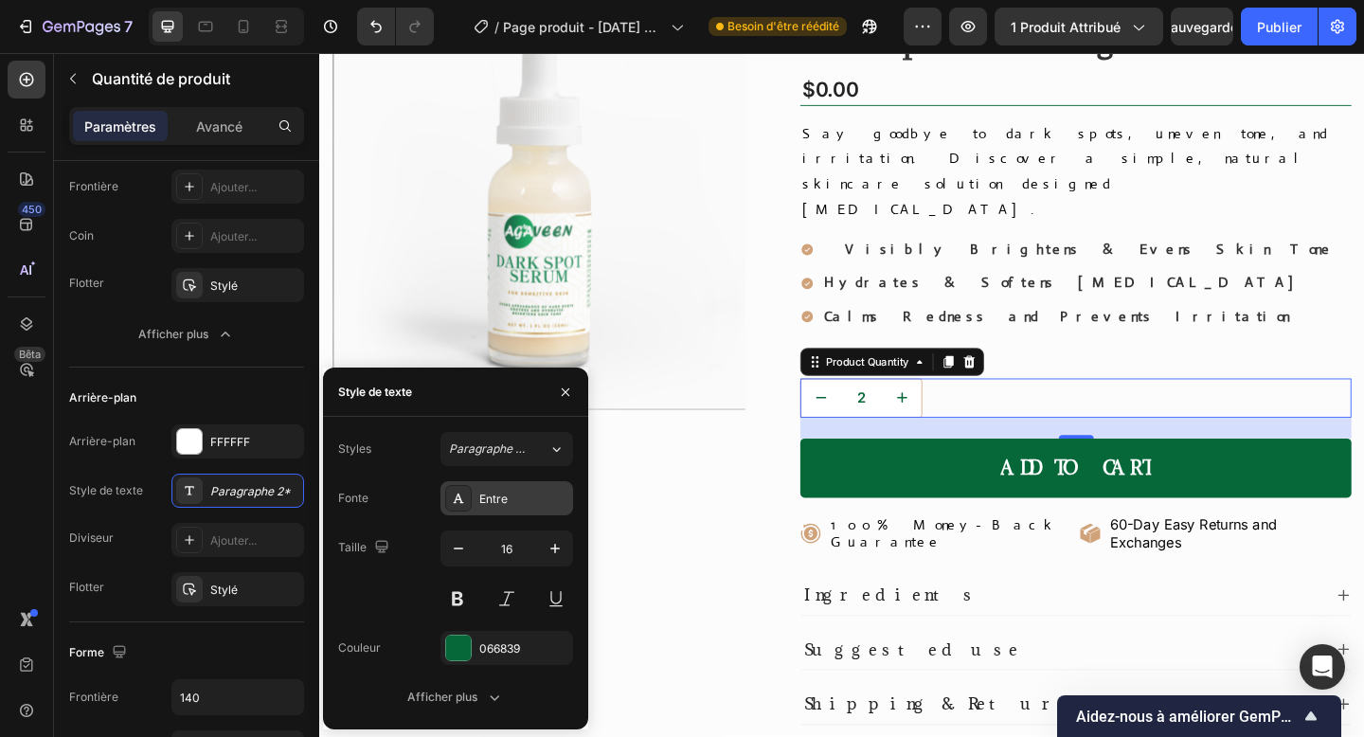
click at [513, 491] on div "Entre" at bounding box center [523, 499] width 89 height 17
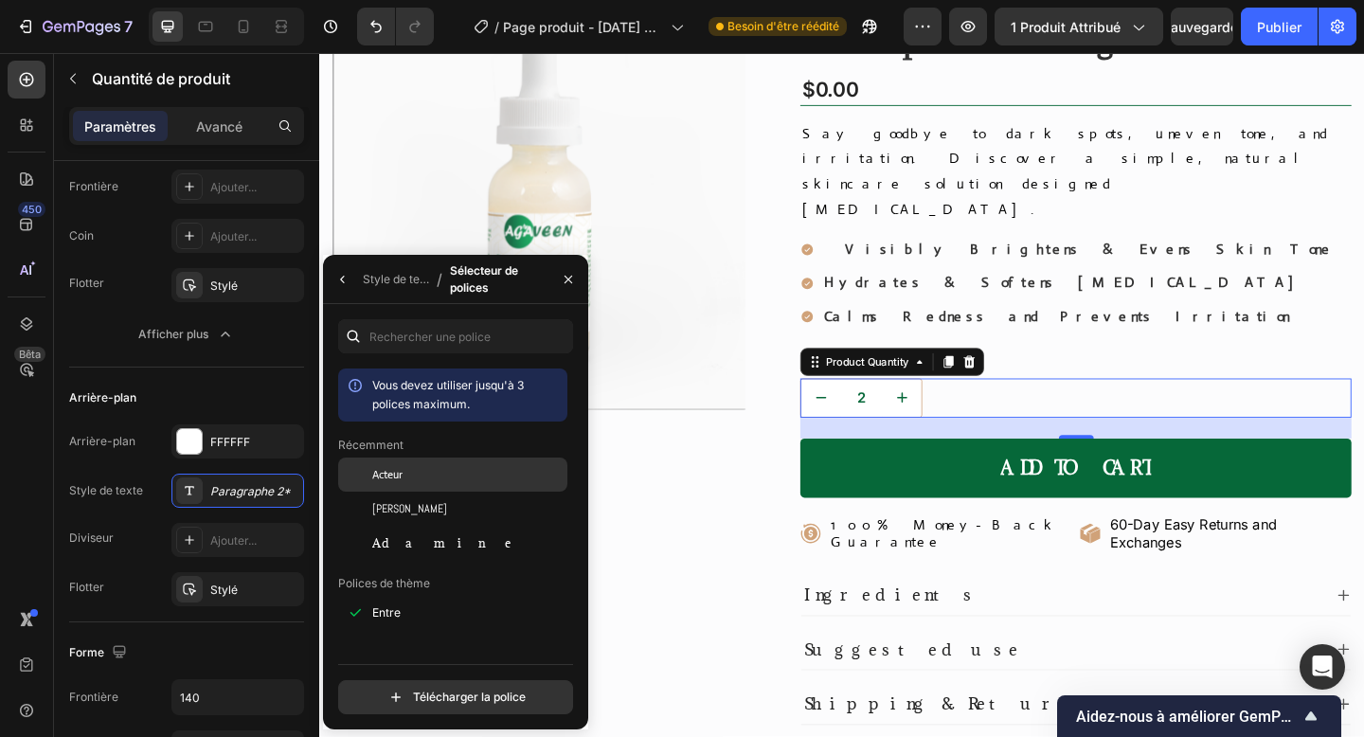
click at [479, 486] on div "Acteur" at bounding box center [452, 474] width 229 height 34
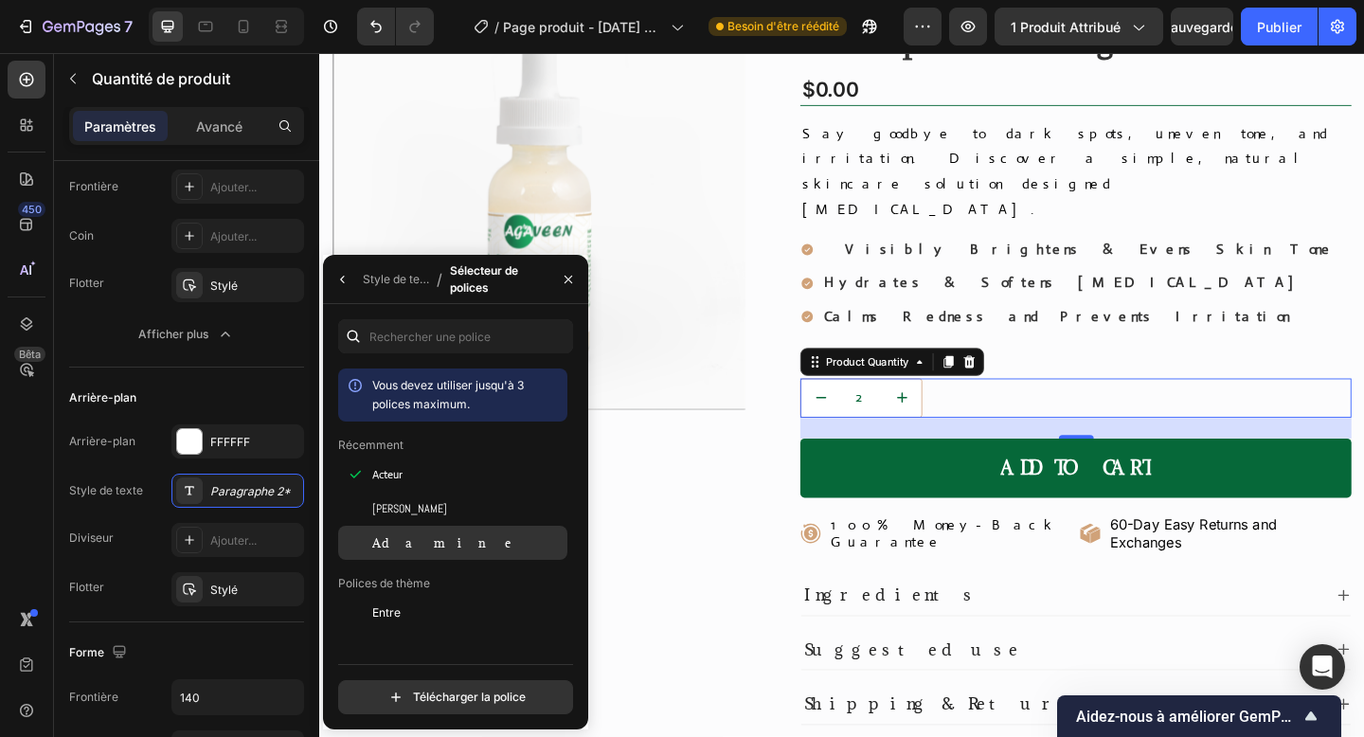
click at [485, 547] on div "Adamine" at bounding box center [467, 542] width 191 height 17
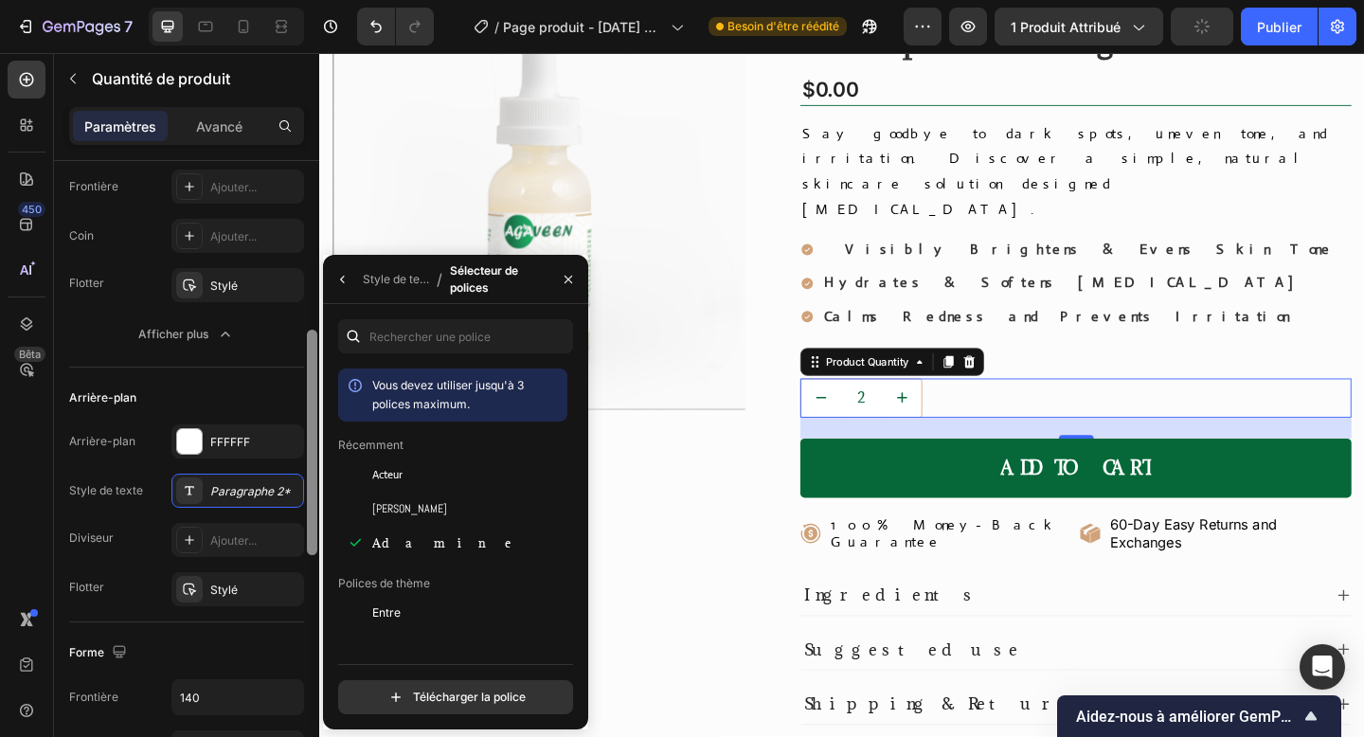
click at [311, 582] on div at bounding box center [312, 476] width 14 height 630
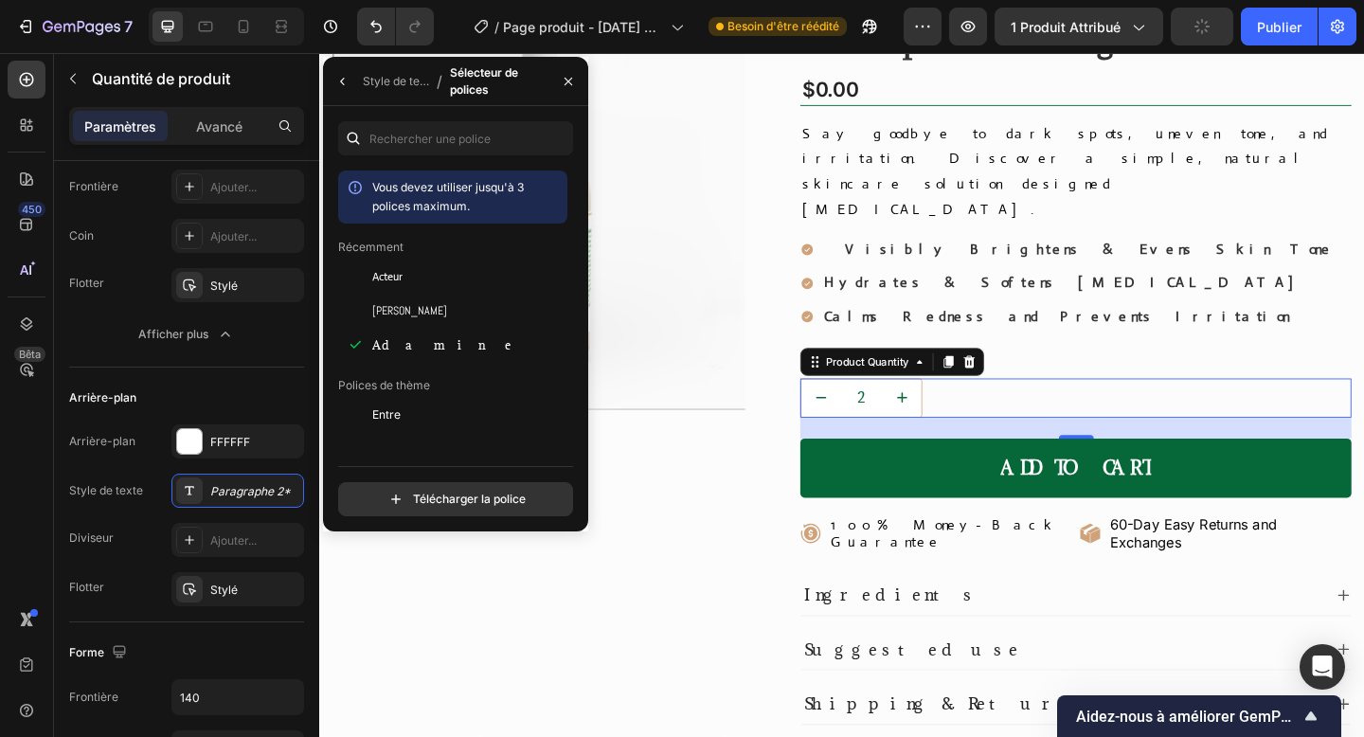
scroll to position [1103, 0]
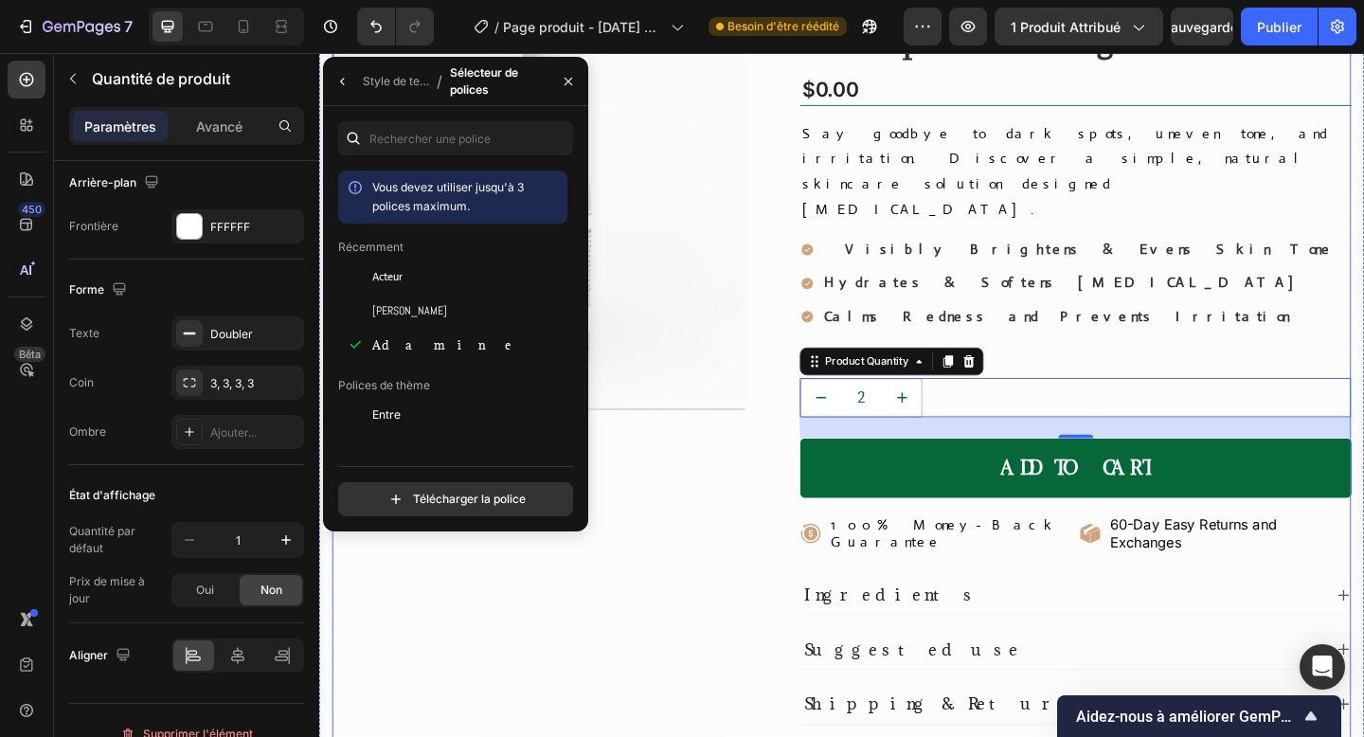
click at [676, 617] on div "Product Images" at bounding box center [558, 395] width 450 height 807
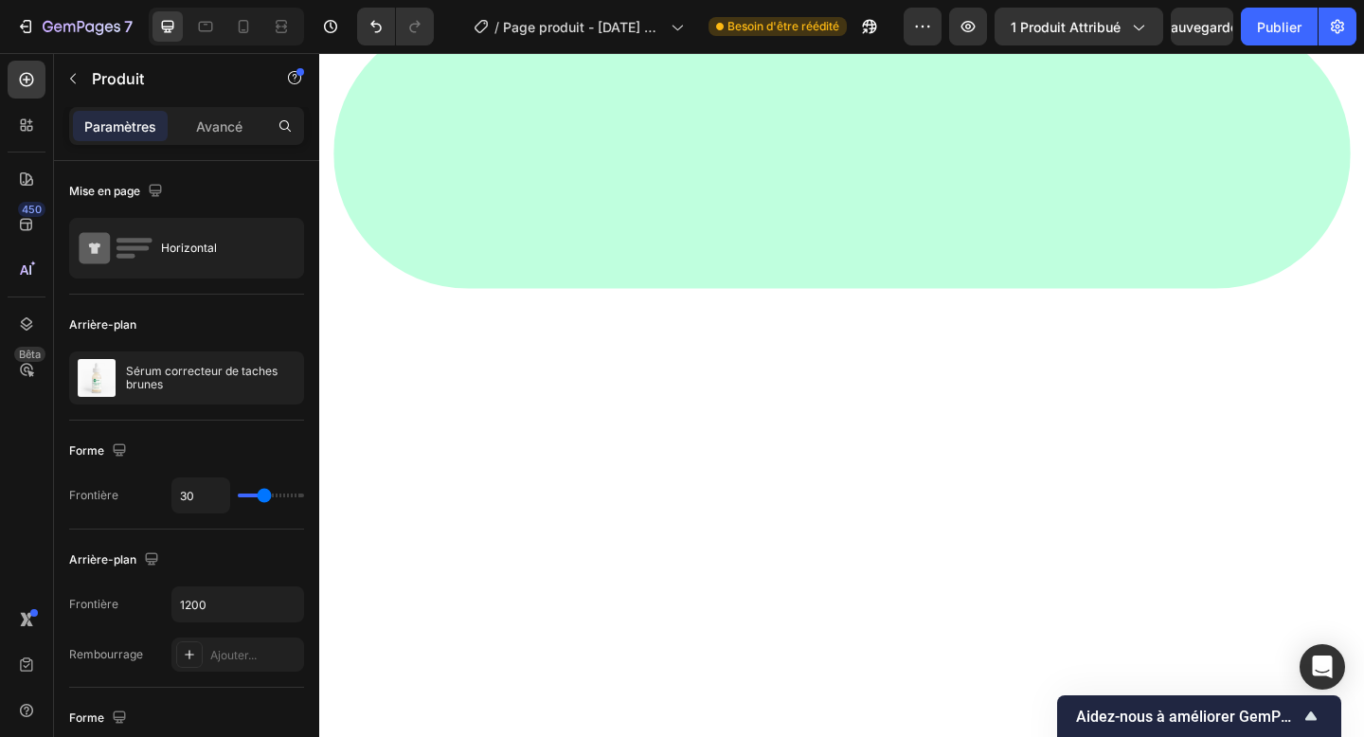
scroll to position [0, 0]
